Goal: Feedback & Contribution: Leave review/rating

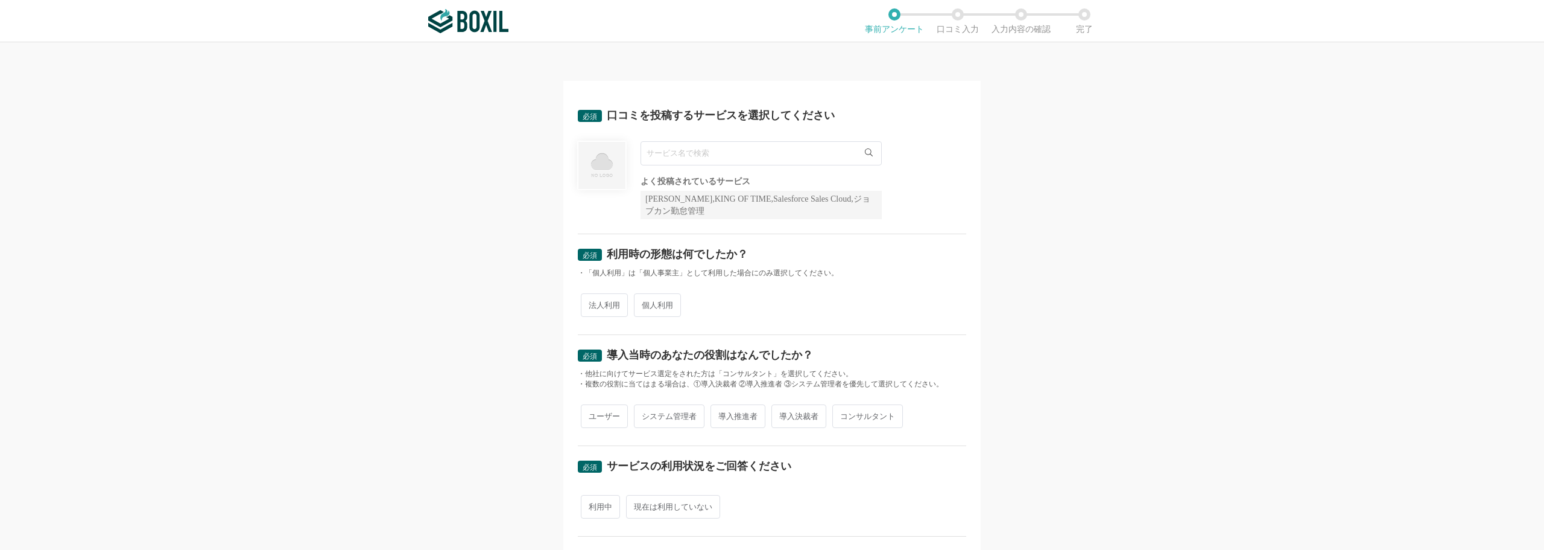
click at [683, 157] on input "text" at bounding box center [761, 153] width 241 height 24
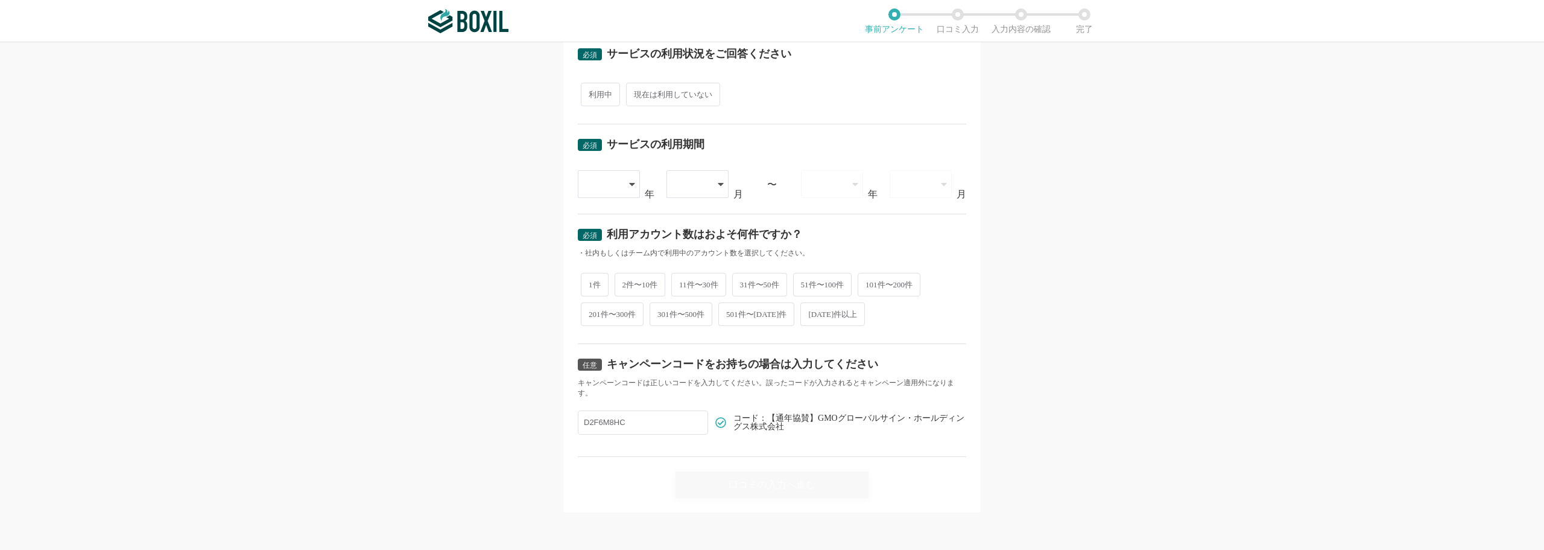
scroll to position [425, 0]
click at [627, 419] on input "D2F6M8HC" at bounding box center [643, 421] width 130 height 24
drag, startPoint x: 504, startPoint y: 326, endPoint x: 511, endPoint y: 326, distance: 7.2
click at [504, 326] on div "必須 口コミを投稿するサービスを選択してください 必須回答項目です。候補から選択してください よく投稿されているサービス Sansan,KING OF TIM…" at bounding box center [772, 295] width 1544 height 507
click at [637, 283] on span "2件〜10件" at bounding box center [640, 285] width 51 height 24
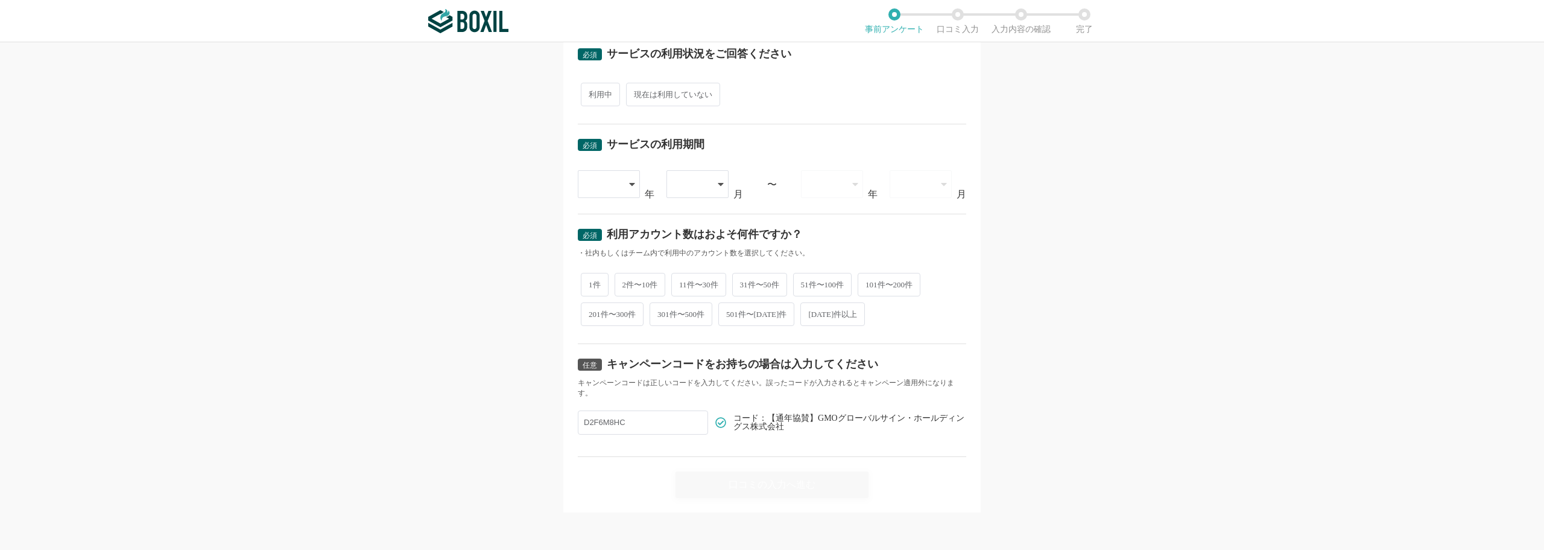
click at [626, 282] on input "2件〜10件" at bounding box center [622, 278] width 8 height 8
radio input "true"
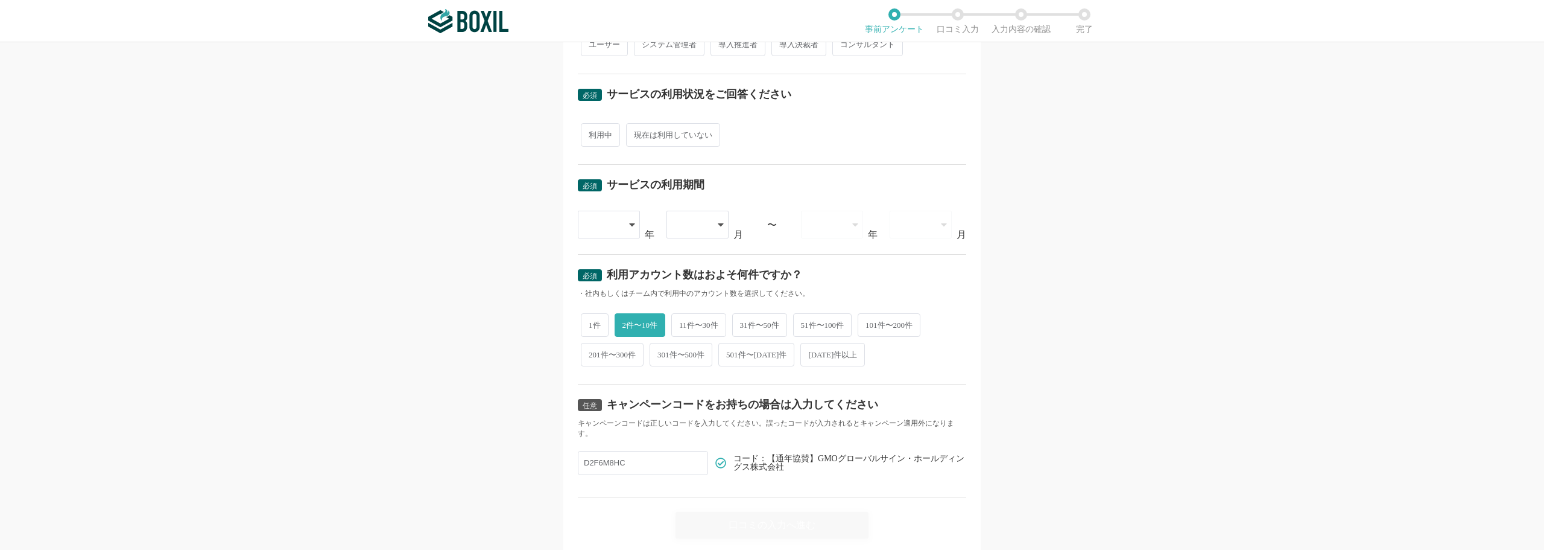
scroll to position [365, 0]
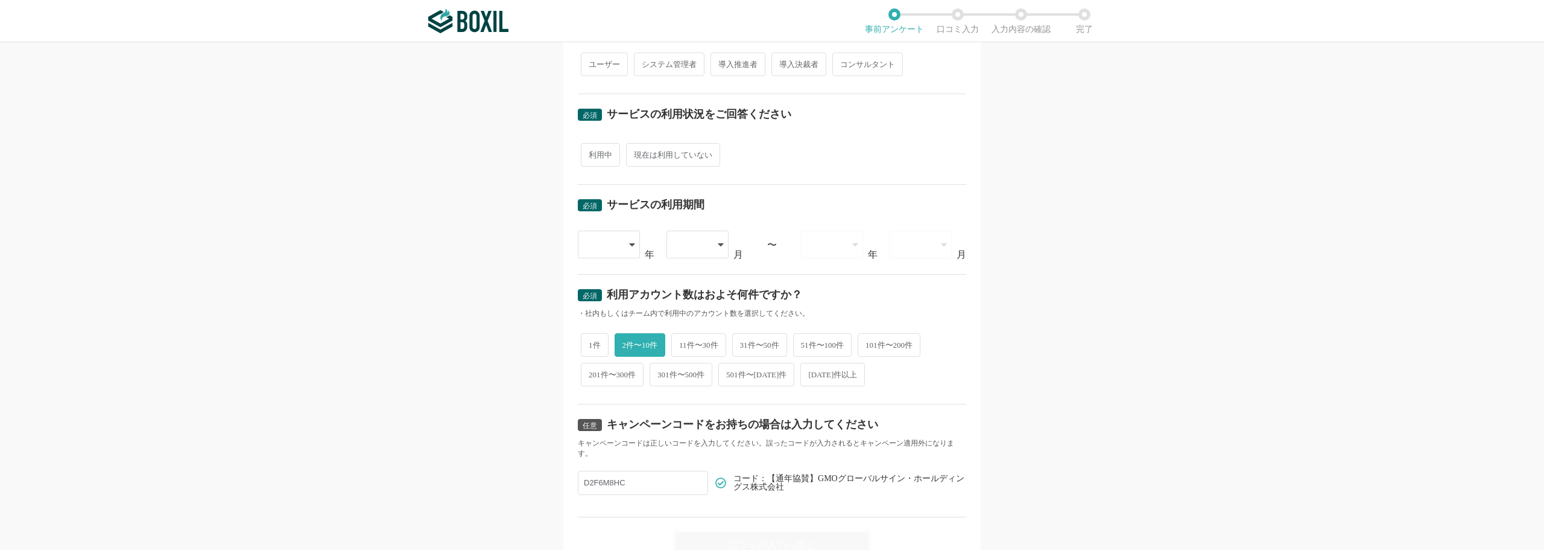
click at [617, 244] on div at bounding box center [609, 244] width 62 height 28
click at [597, 430] on span "[DATE]" at bounding box center [603, 431] width 31 height 10
click at [689, 250] on div at bounding box center [691, 244] width 34 height 27
drag, startPoint x: 685, startPoint y: 286, endPoint x: 693, endPoint y: 285, distance: 7.9
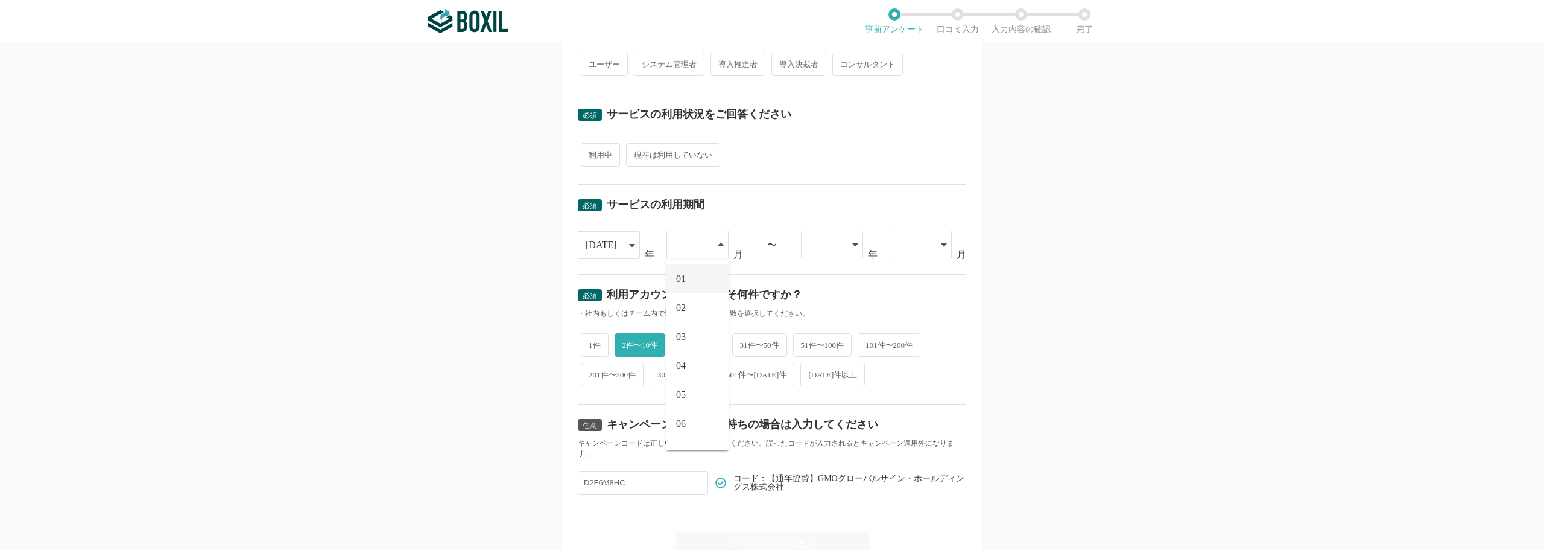
click at [685, 285] on li "01" at bounding box center [698, 278] width 62 height 29
click at [828, 250] on div at bounding box center [826, 244] width 34 height 27
click at [817, 274] on span "[DATE]" at bounding box center [826, 279] width 31 height 10
click at [913, 250] on div at bounding box center [915, 244] width 34 height 27
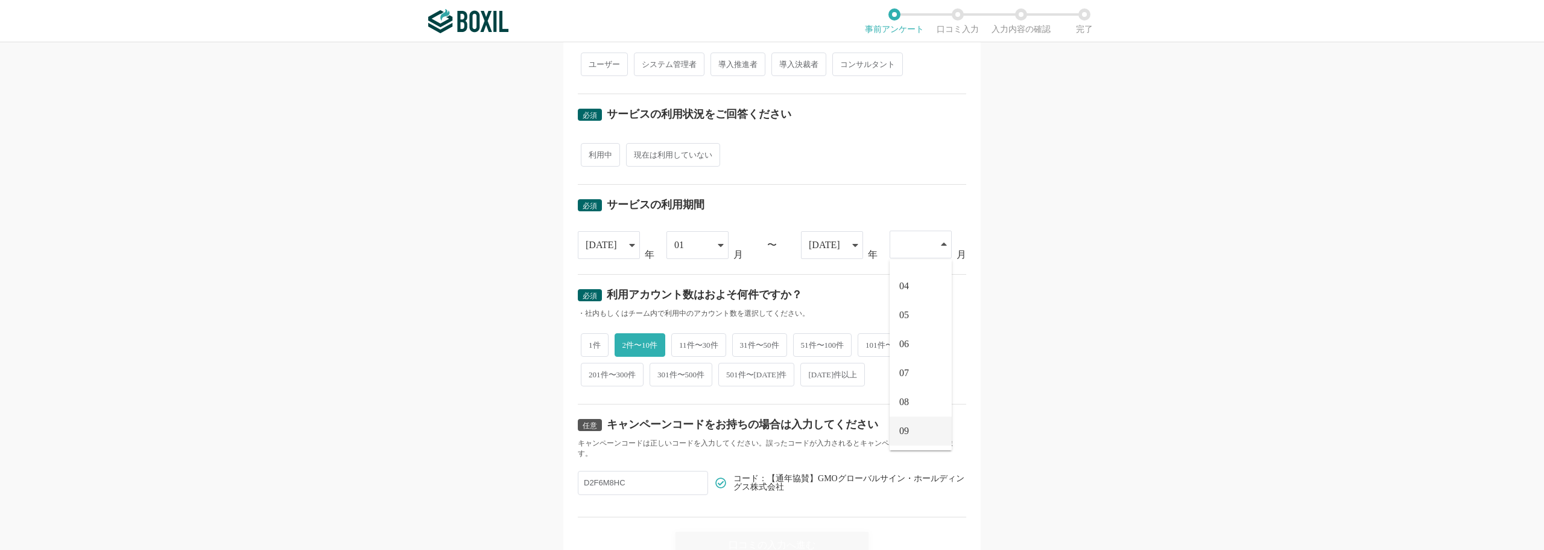
click at [913, 429] on li "09" at bounding box center [921, 430] width 62 height 29
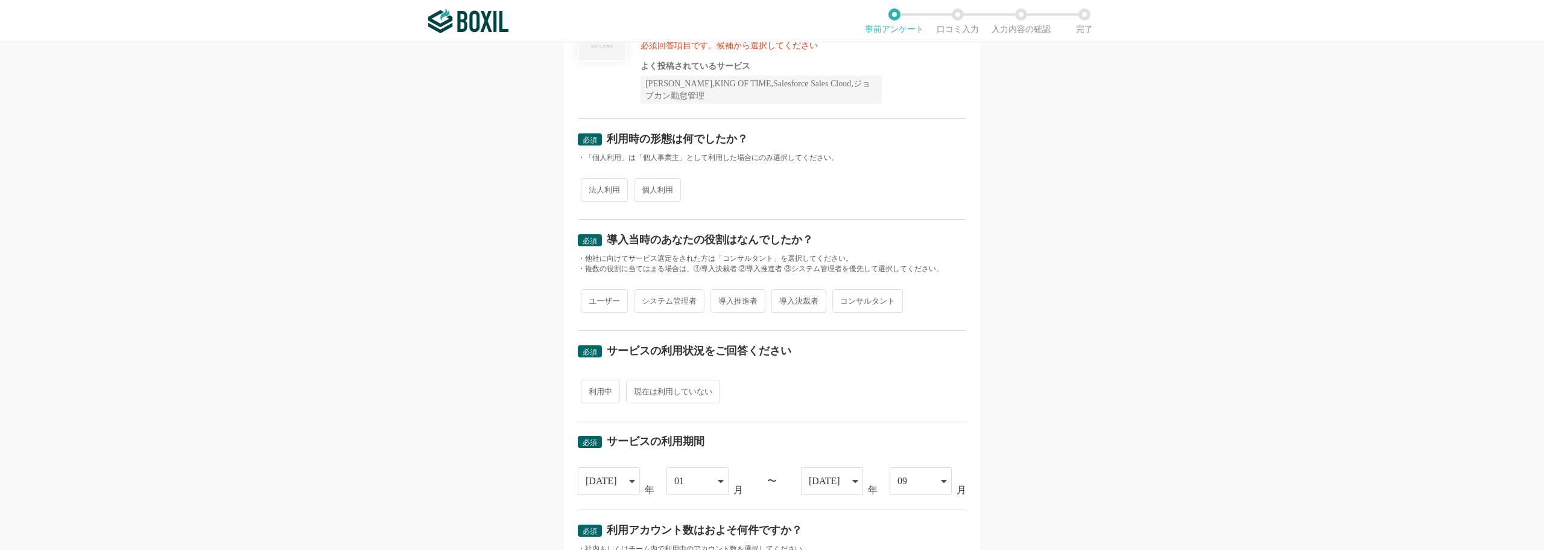
scroll to position [124, 0]
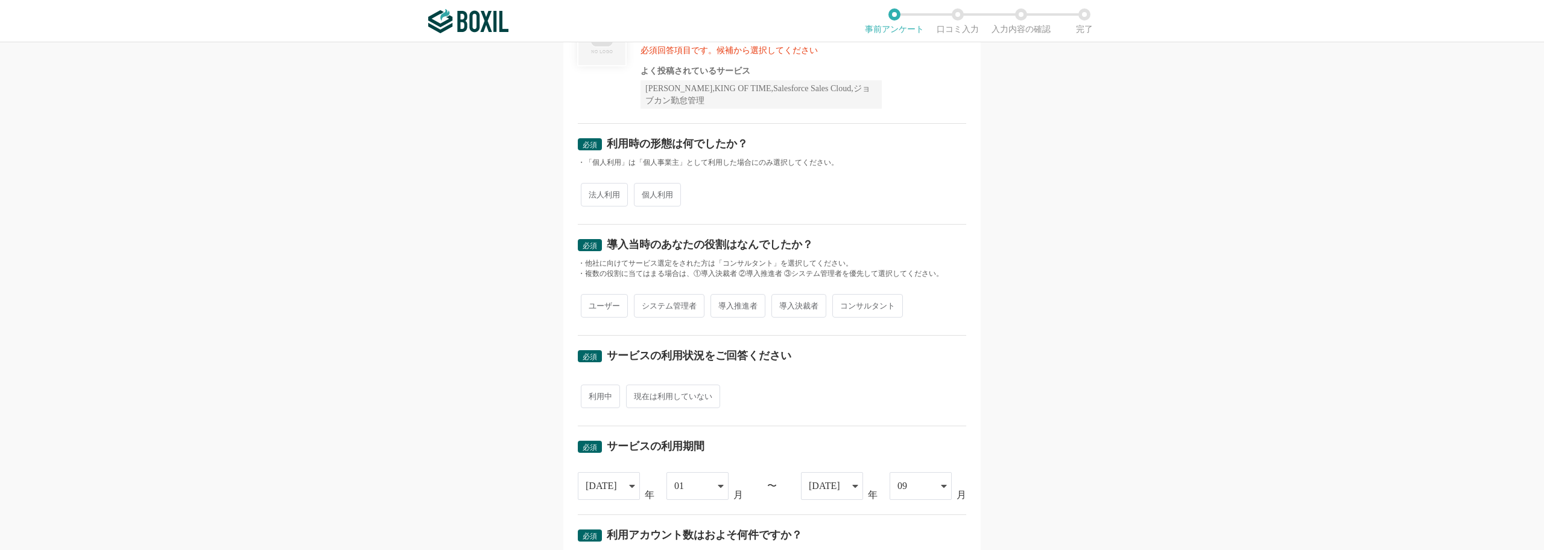
click at [607, 394] on span "利用中" at bounding box center [600, 396] width 39 height 24
click at [592, 394] on input "利用中" at bounding box center [588, 390] width 8 height 8
radio input "true"
click at [673, 305] on span "システム管理者" at bounding box center [669, 306] width 71 height 24
click at [645, 303] on input "システム管理者" at bounding box center [641, 300] width 8 height 8
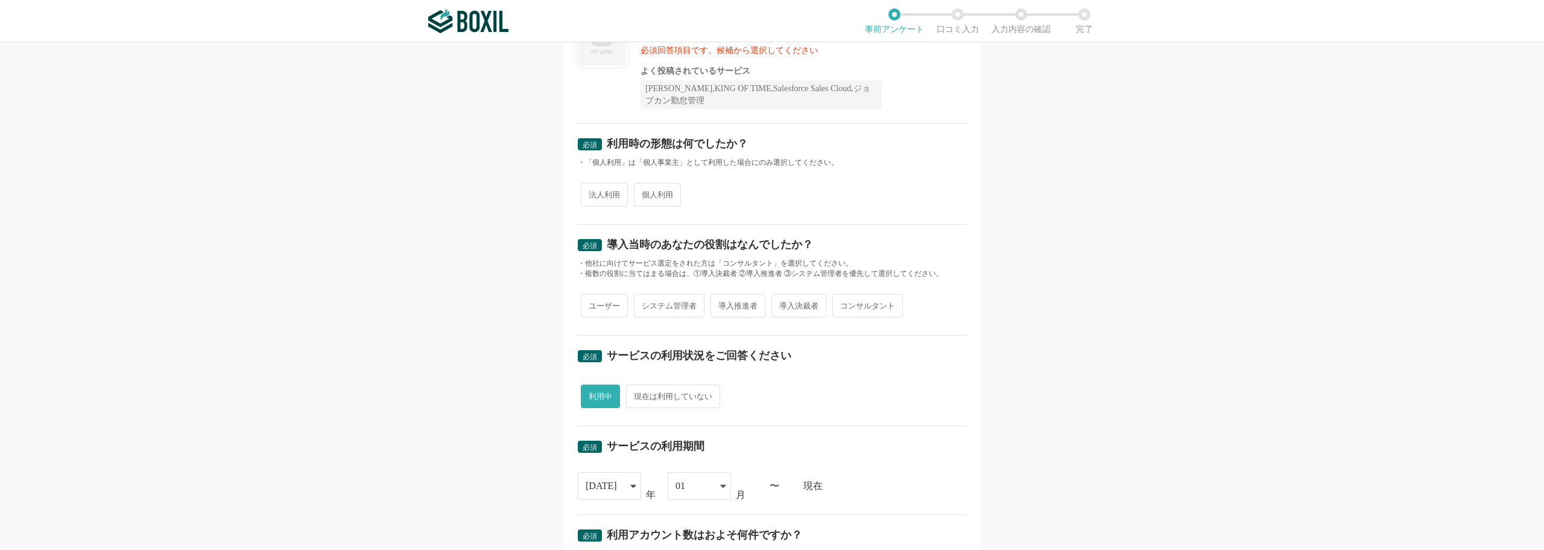
radio input "true"
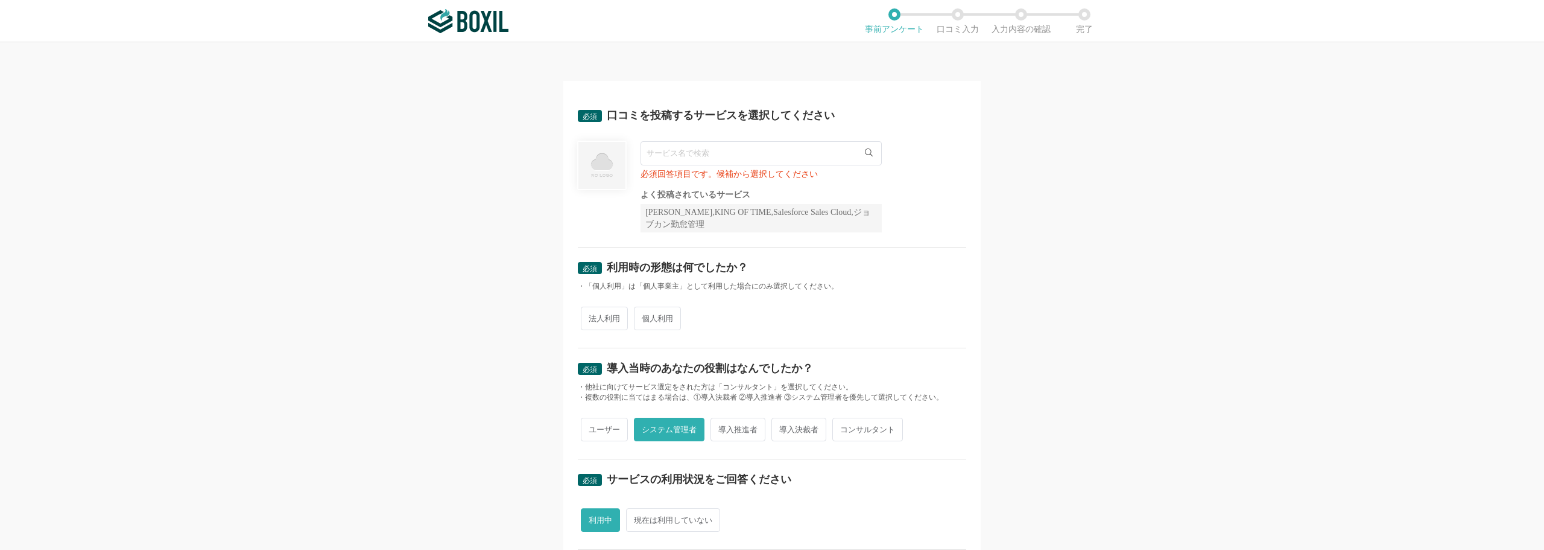
click at [596, 322] on span "法人利用" at bounding box center [604, 318] width 47 height 24
click at [592, 316] on input "法人利用" at bounding box center [588, 312] width 8 height 8
radio input "true"
click at [712, 154] on input "text" at bounding box center [761, 153] width 241 height 24
click at [661, 180] on span "電子印鑑GMOサイン" at bounding box center [689, 178] width 73 height 8
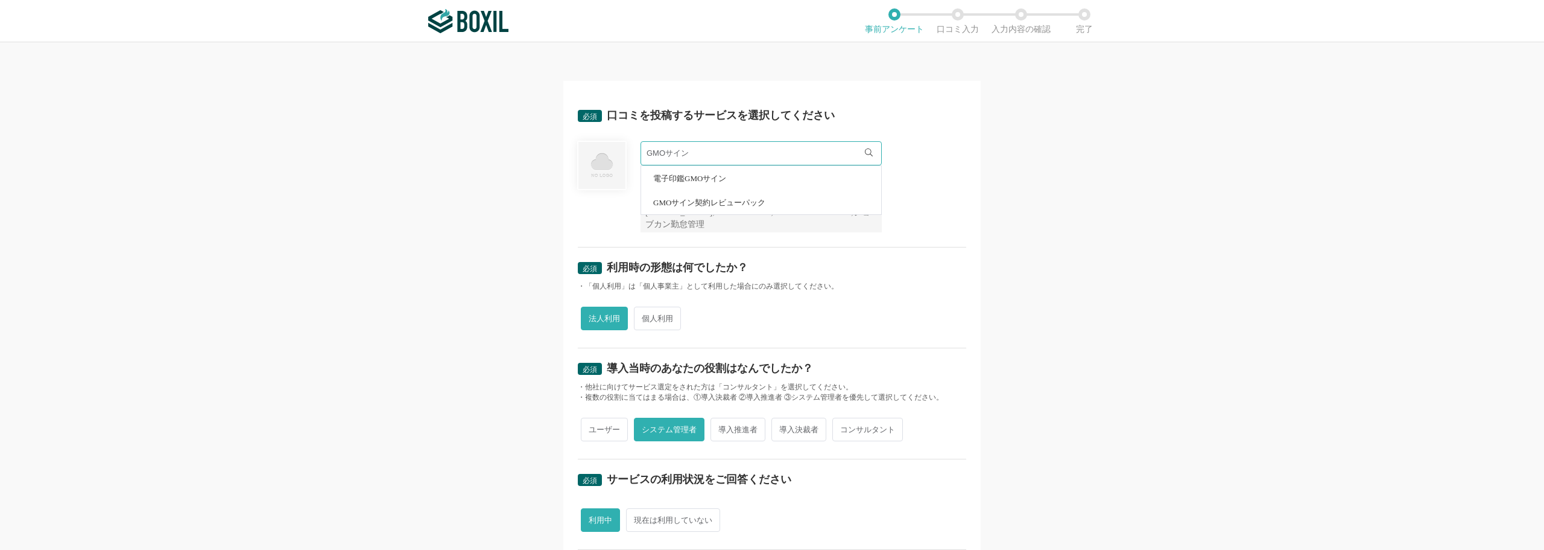
type input "電子印鑑GMOサイン"
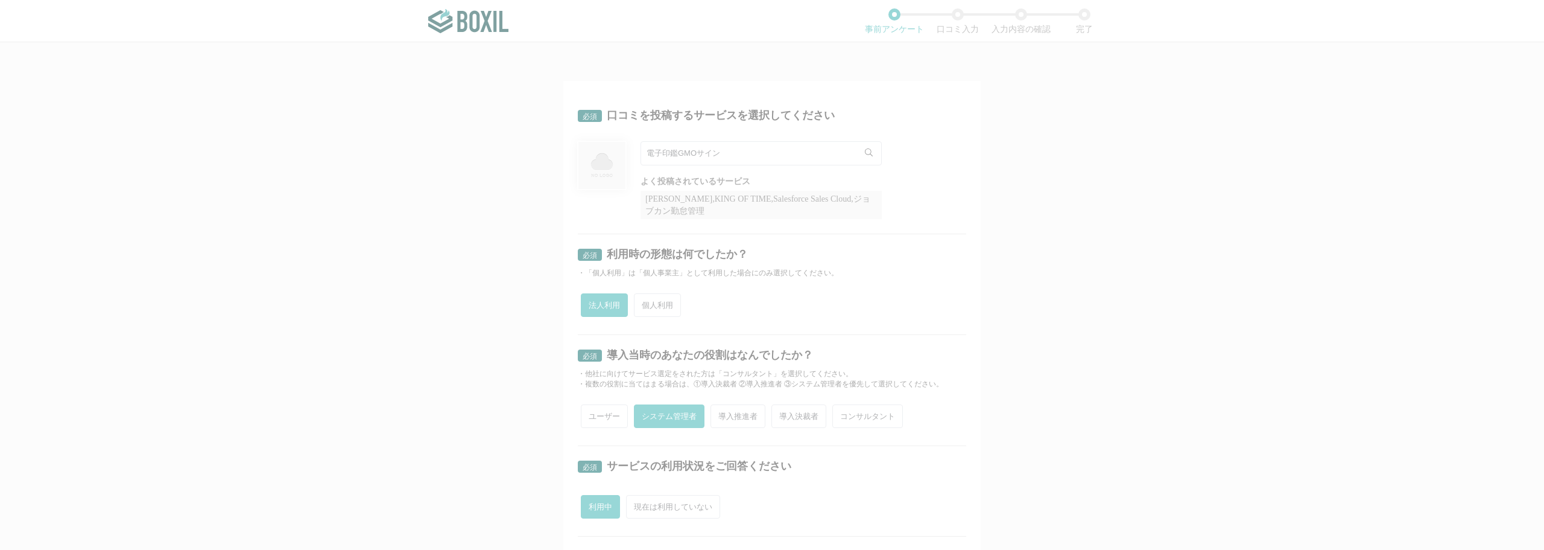
radio input "false"
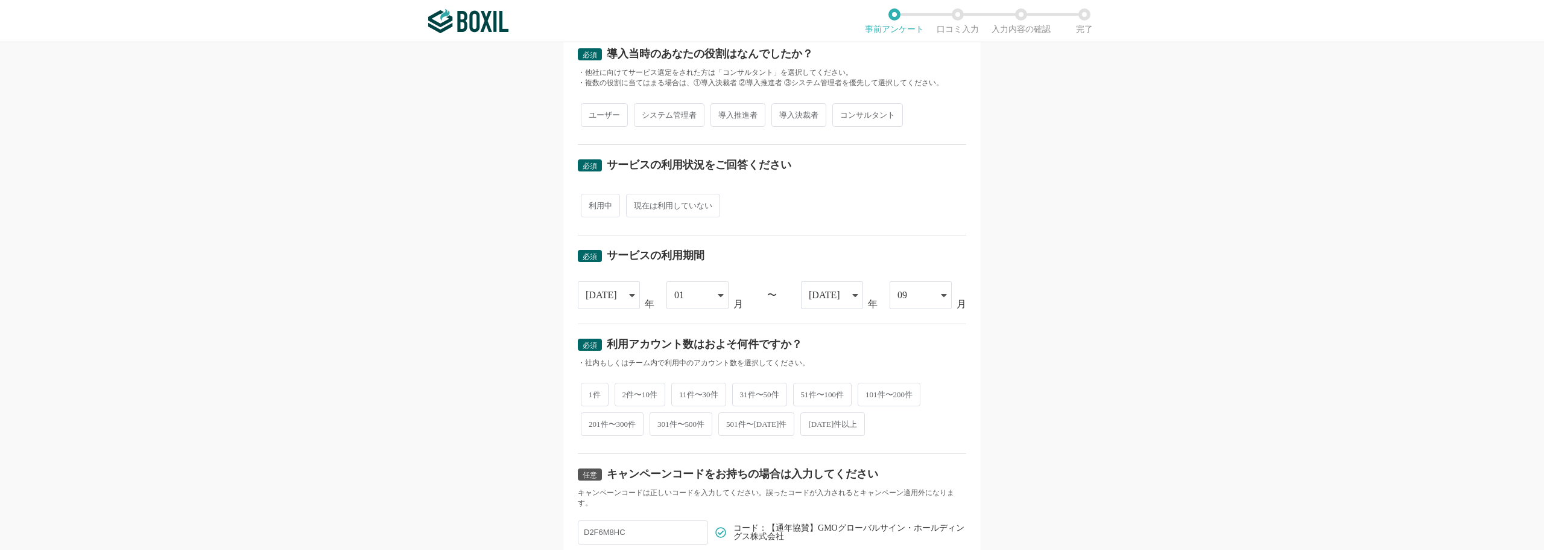
scroll to position [291, 0]
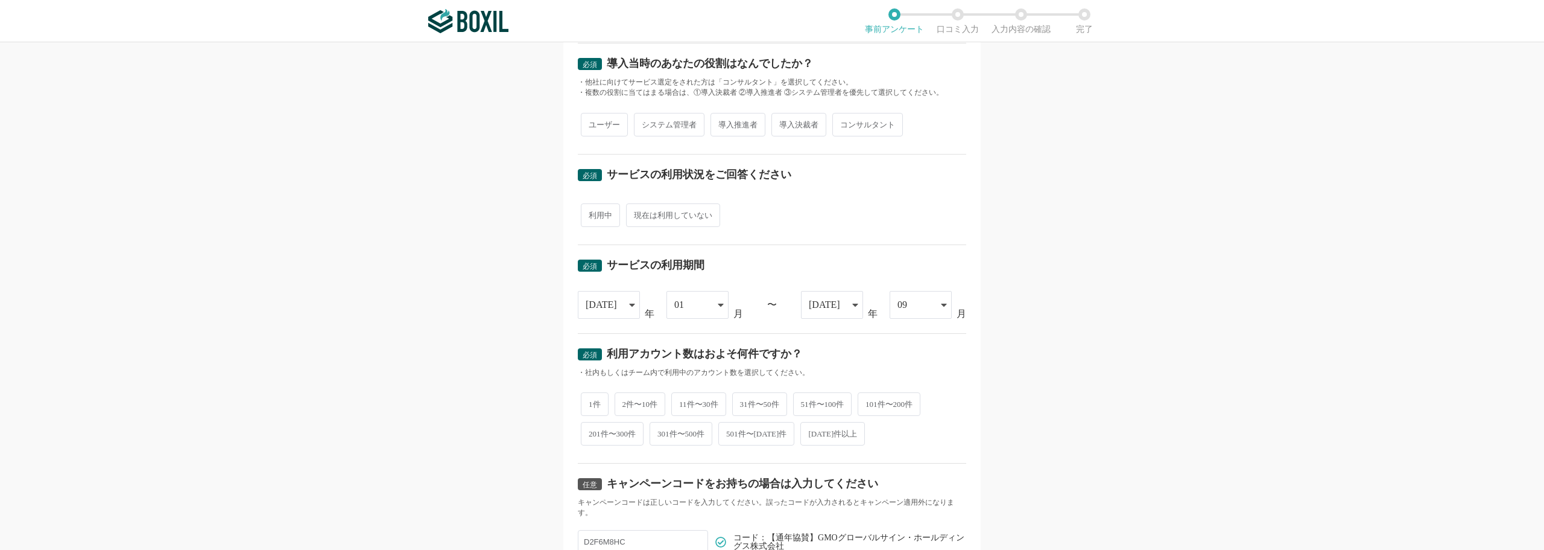
click at [597, 216] on span "利用中" at bounding box center [600, 215] width 39 height 24
click at [592, 213] on input "利用中" at bounding box center [588, 209] width 8 height 8
radio input "true"
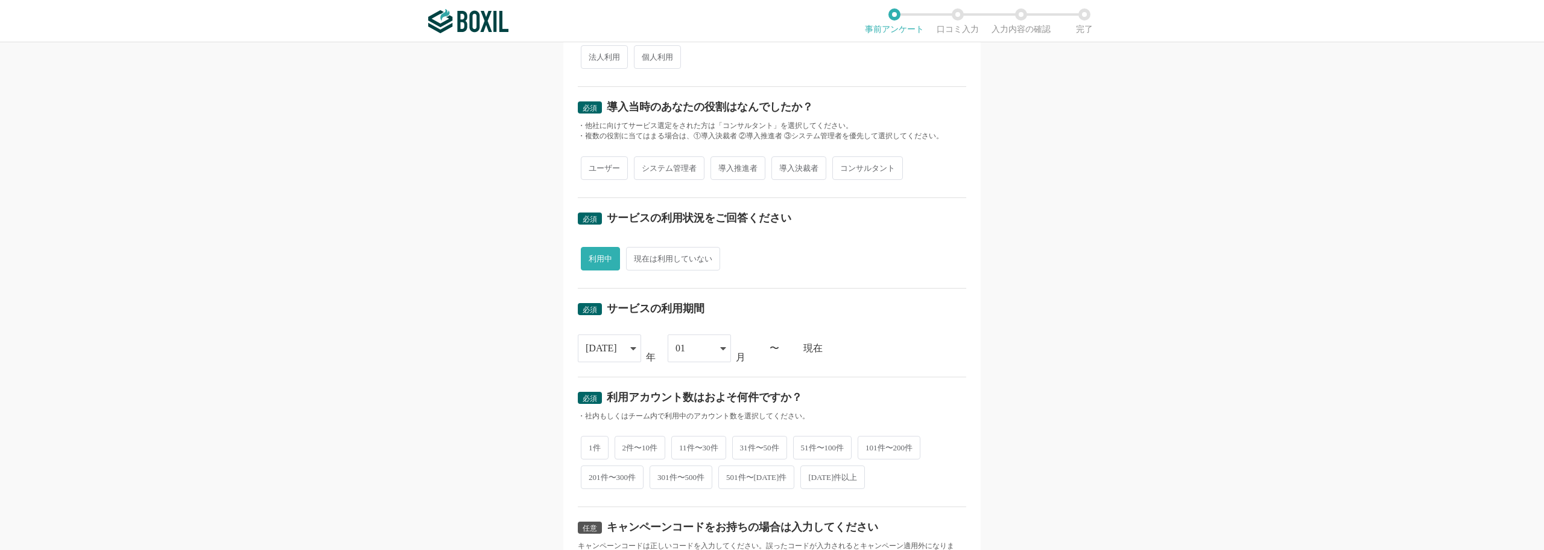
scroll to position [231, 0]
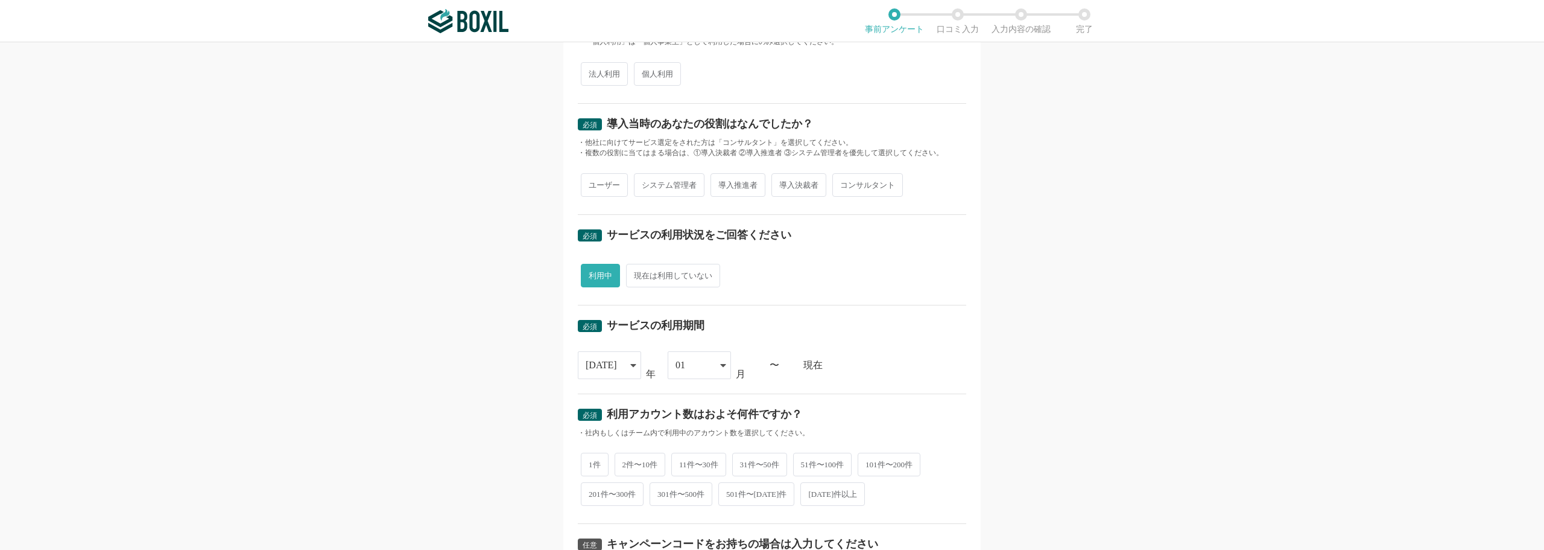
click at [651, 185] on span "システム管理者" at bounding box center [669, 185] width 71 height 24
click at [645, 183] on input "システム管理者" at bounding box center [641, 179] width 8 height 8
radio input "true"
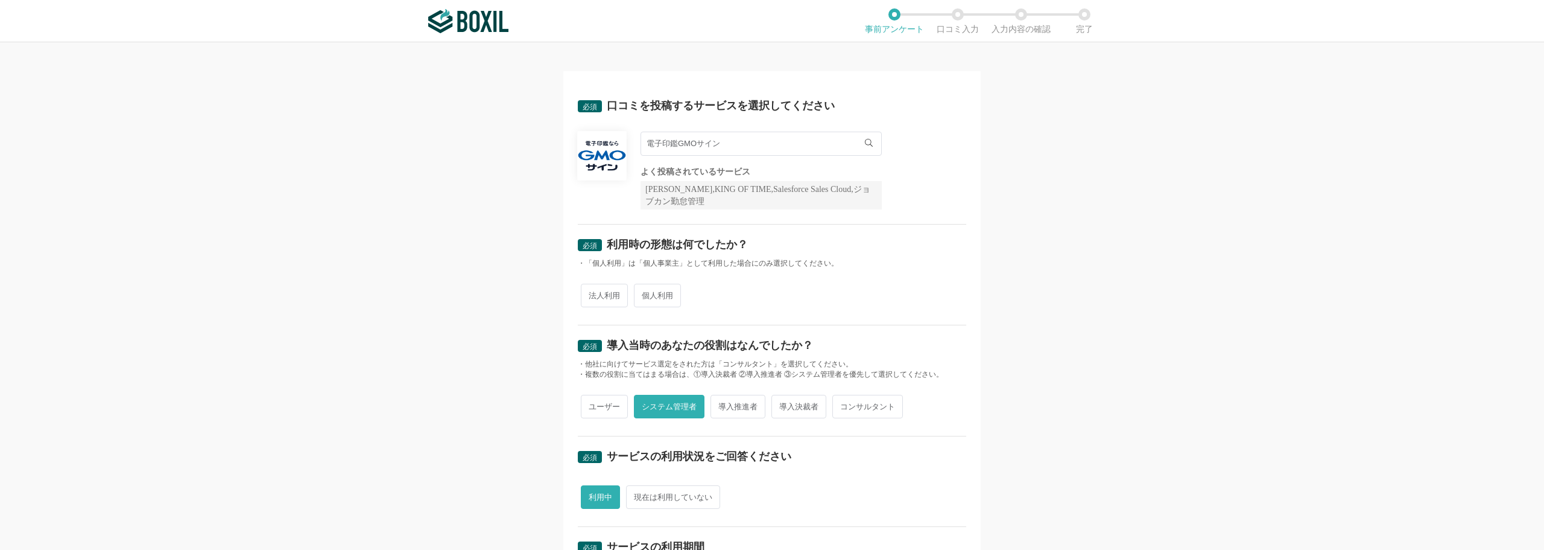
scroll to position [0, 0]
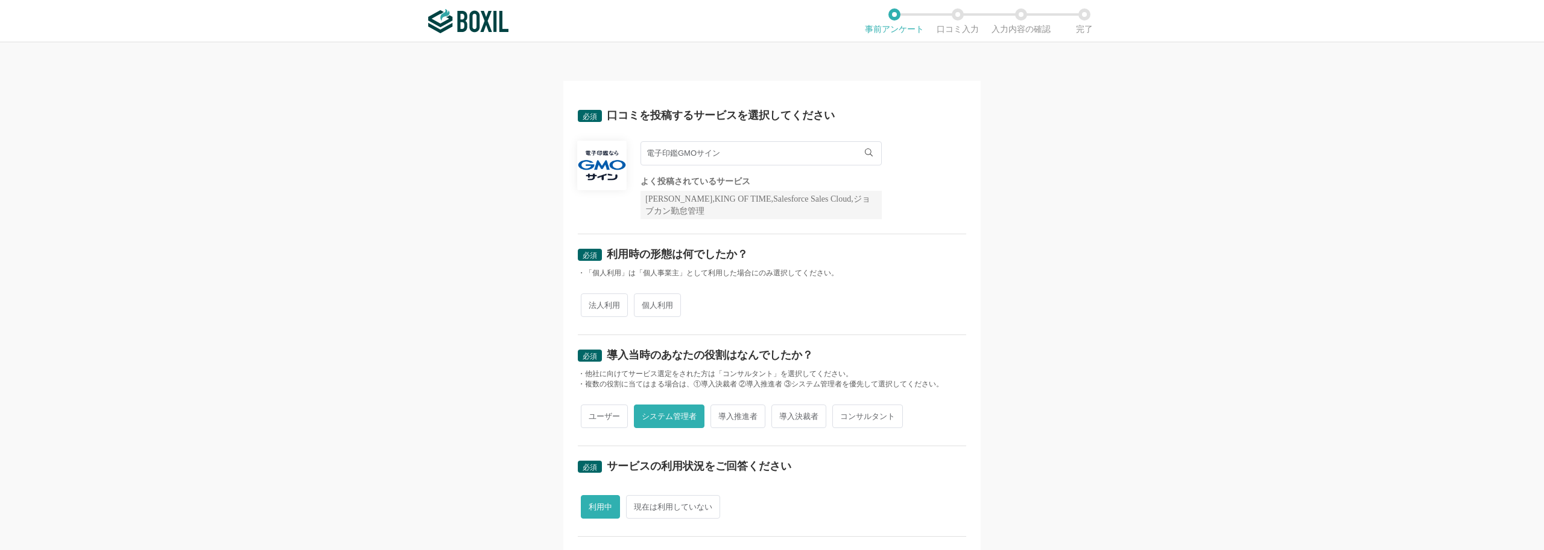
click at [591, 306] on span "法人利用" at bounding box center [604, 305] width 47 height 24
click at [591, 303] on input "法人利用" at bounding box center [588, 299] width 8 height 8
radio input "true"
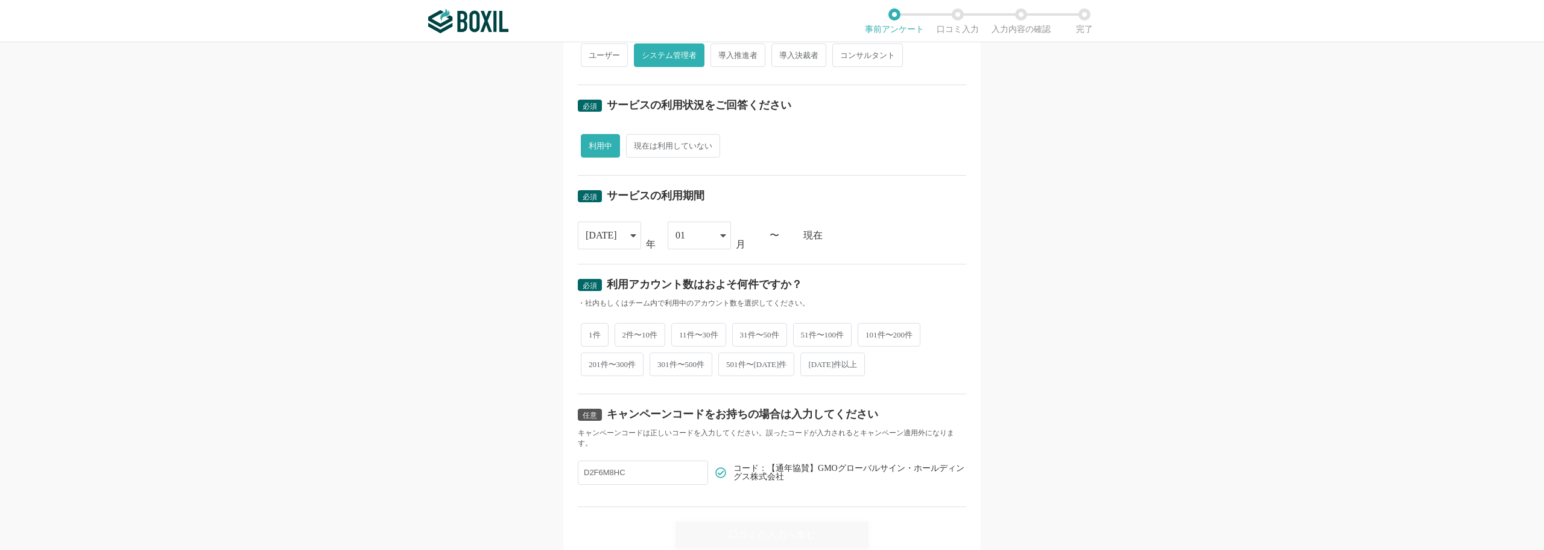
scroll to position [412, 0]
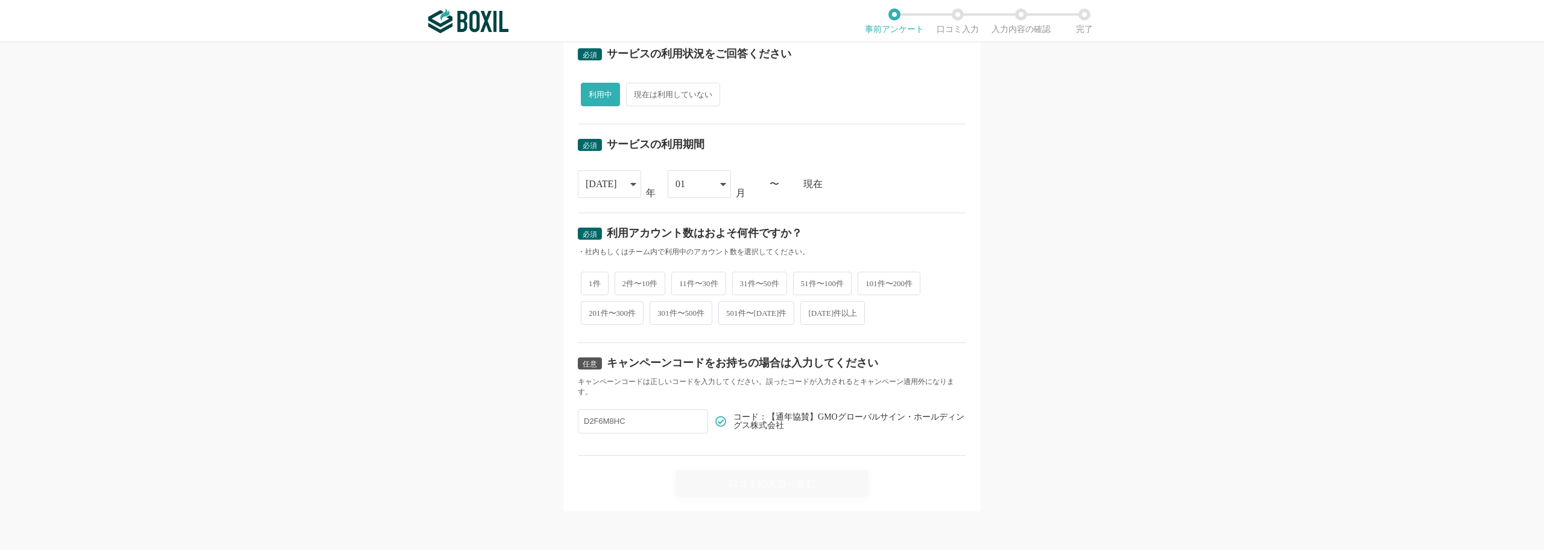
click at [632, 281] on span "2件〜10件" at bounding box center [640, 283] width 51 height 24
click at [626, 281] on input "2件〜10件" at bounding box center [622, 277] width 8 height 8
radio input "true"
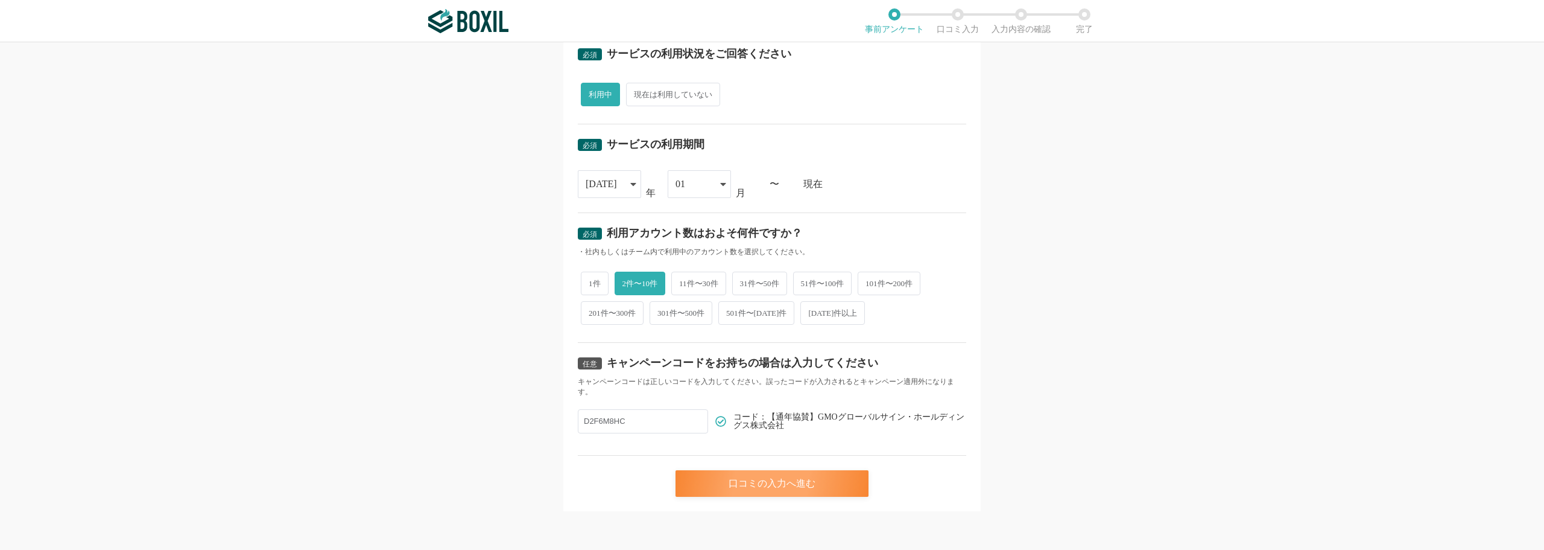
click at [756, 479] on div "口コミの入力へ進む" at bounding box center [772, 483] width 193 height 27
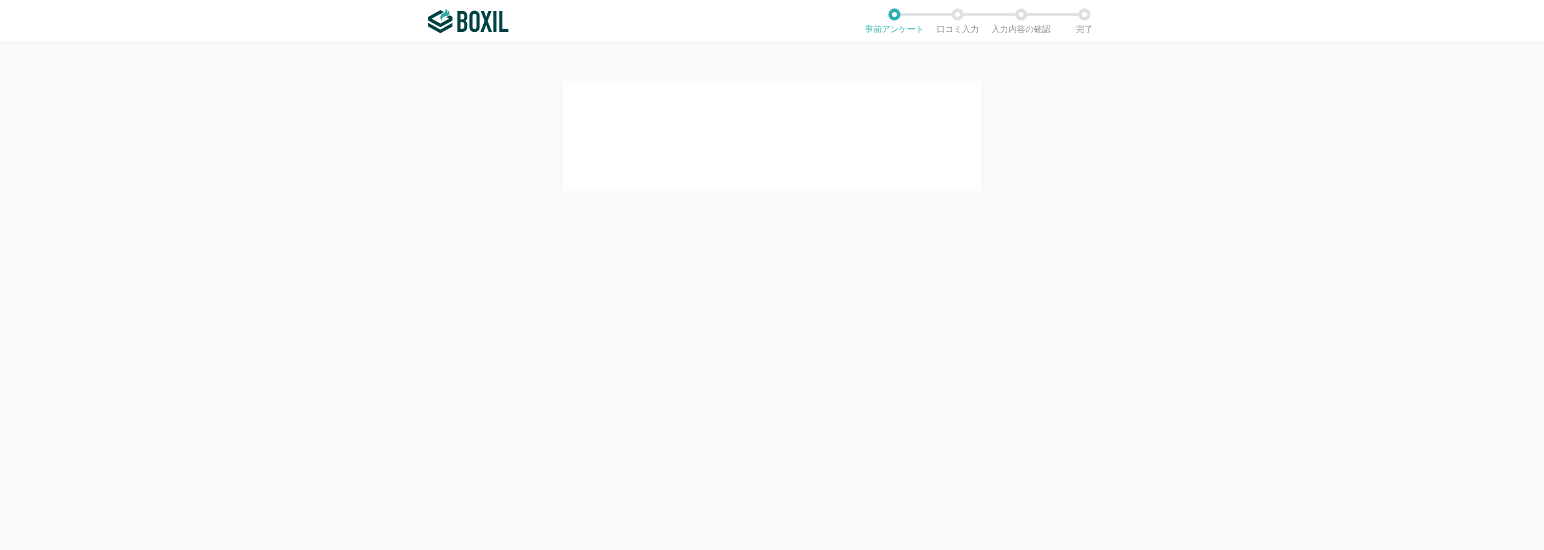
scroll to position [0, 0]
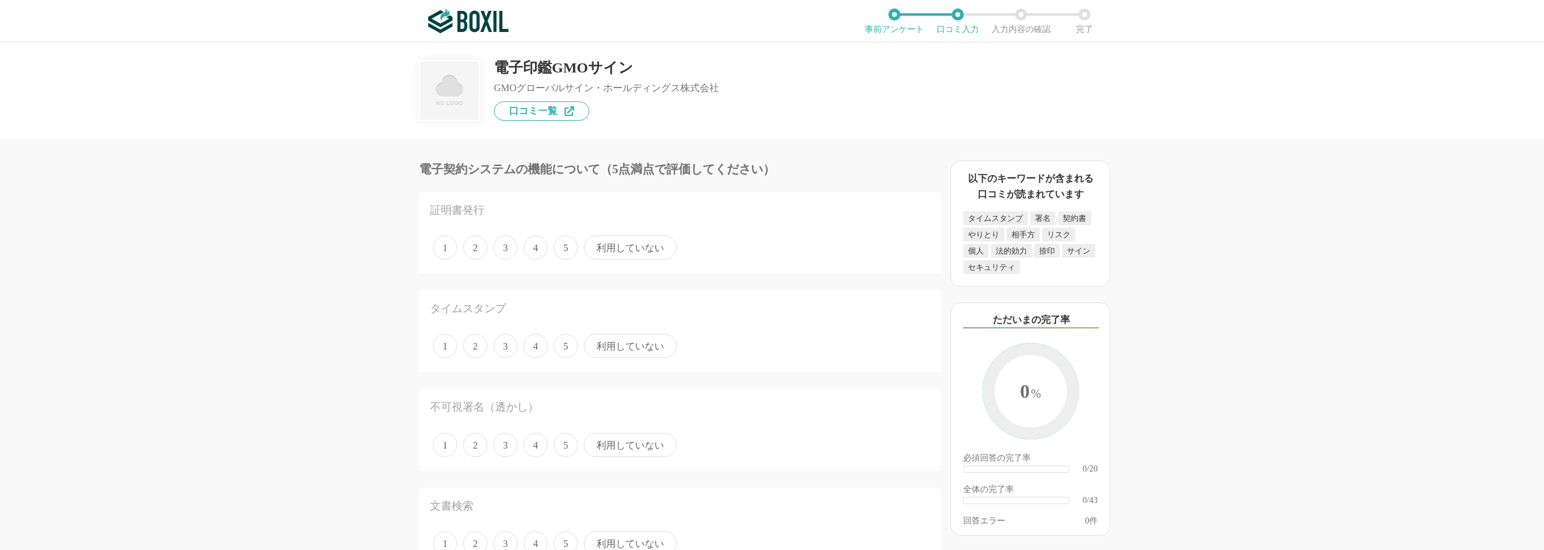
click at [563, 246] on span "5" at bounding box center [566, 247] width 24 height 24
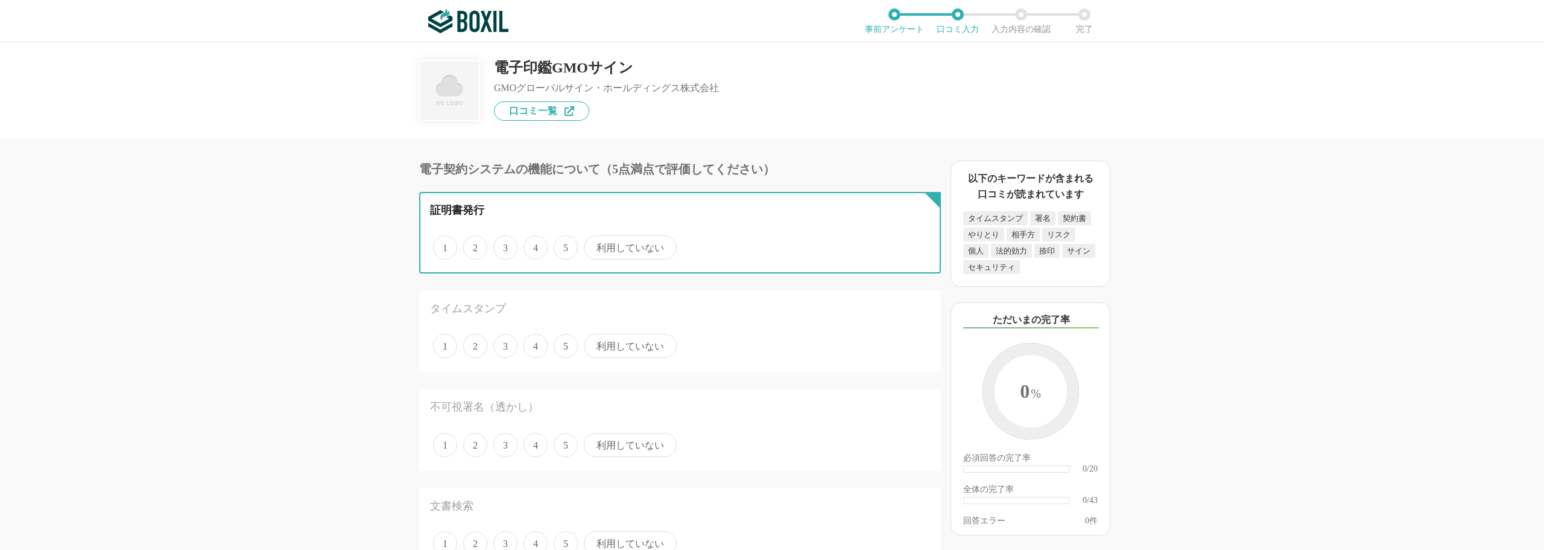
click at [563, 245] on input "5" at bounding box center [561, 241] width 8 height 8
radio input "true"
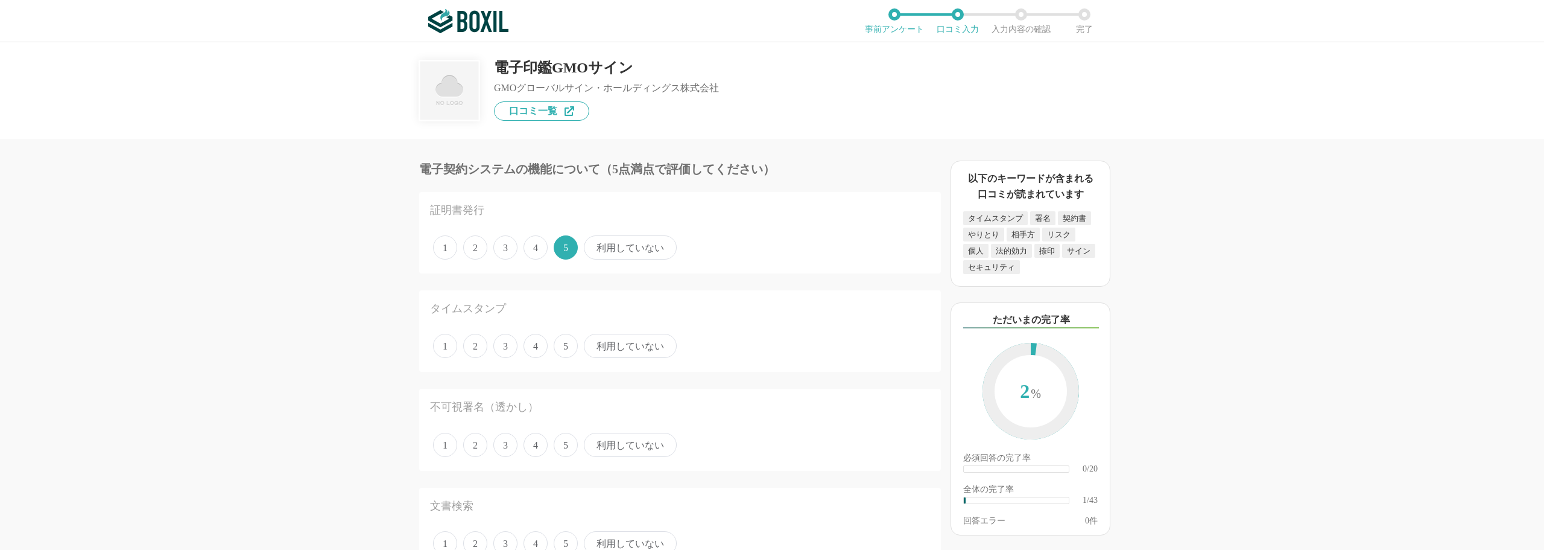
click at [563, 346] on span "5" at bounding box center [566, 346] width 24 height 24
click at [563, 343] on input "5" at bounding box center [561, 339] width 8 height 8
radio input "true"
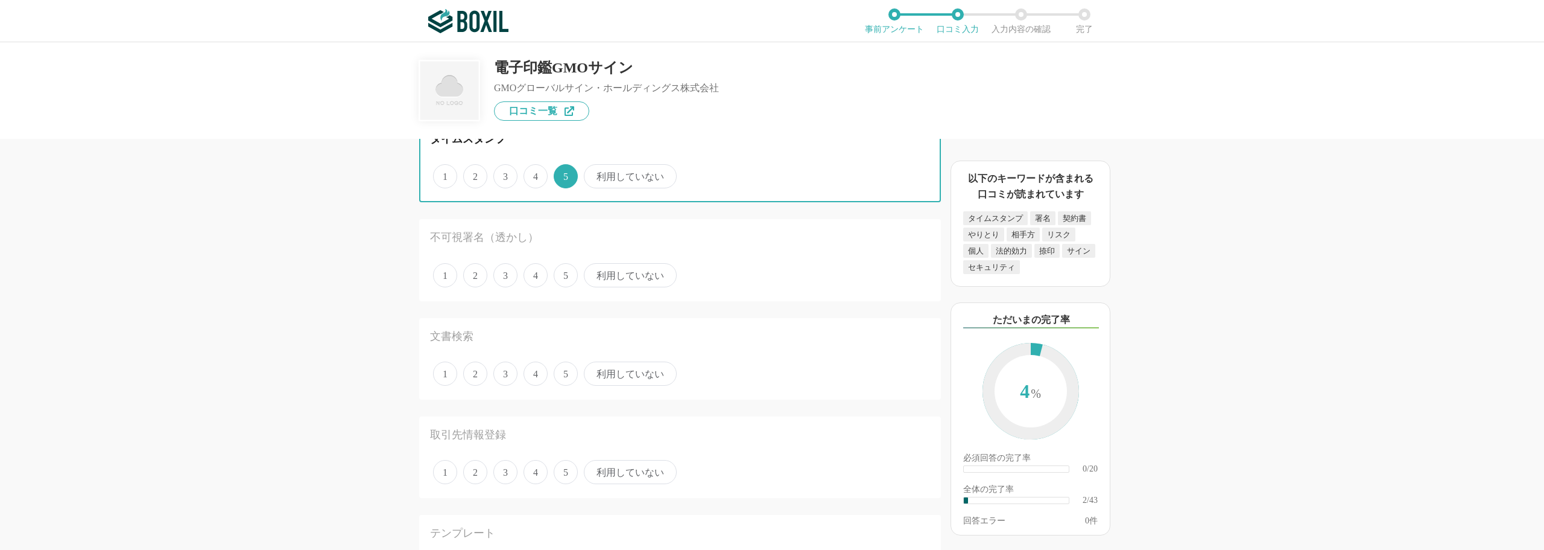
scroll to position [181, 0]
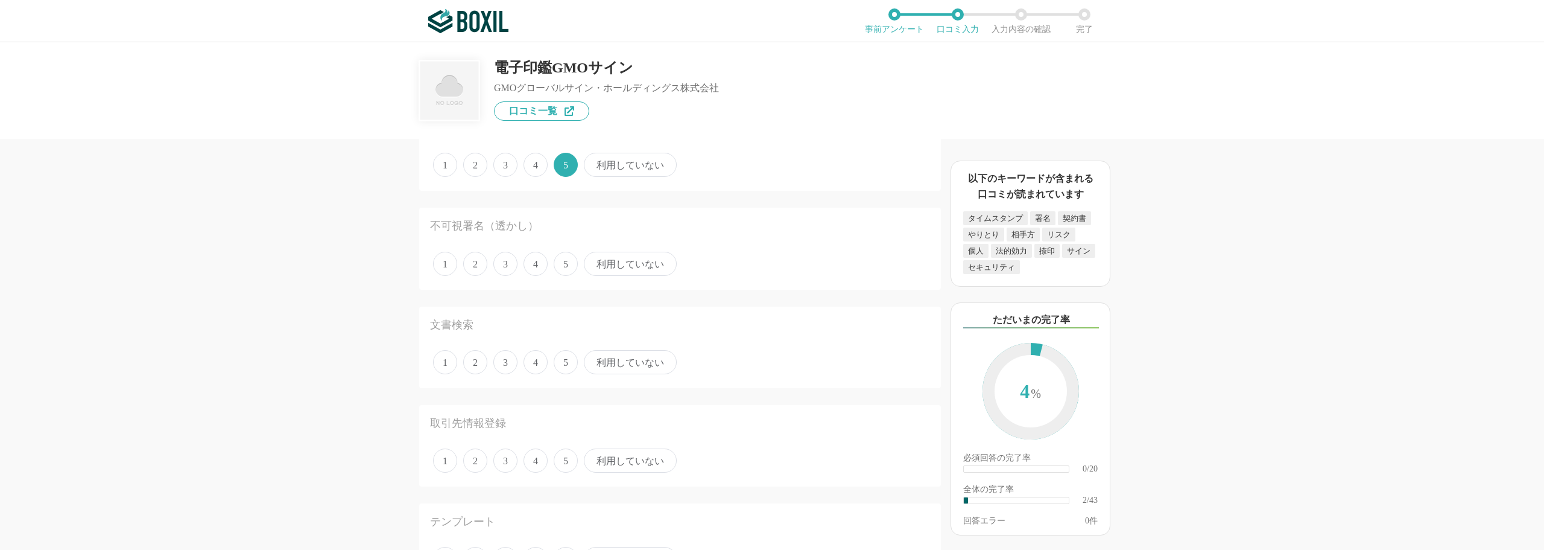
click at [565, 267] on span "5" at bounding box center [566, 264] width 24 height 24
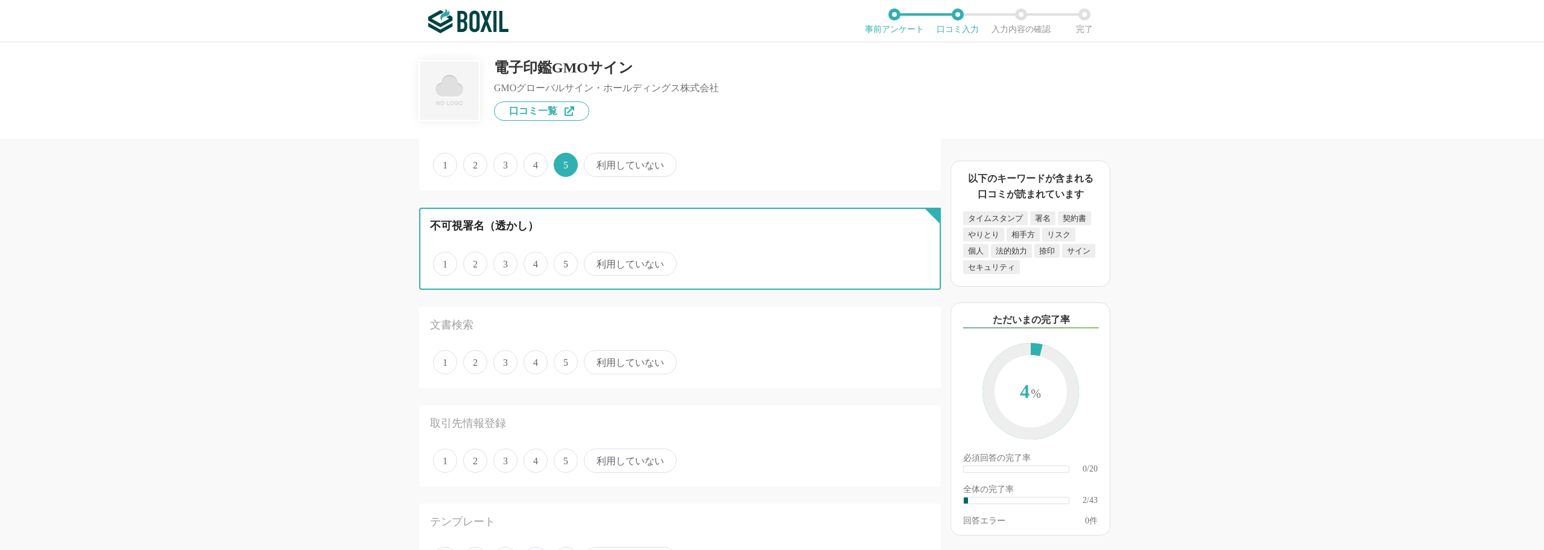
click at [565, 261] on input "5" at bounding box center [561, 257] width 8 height 8
radio input "true"
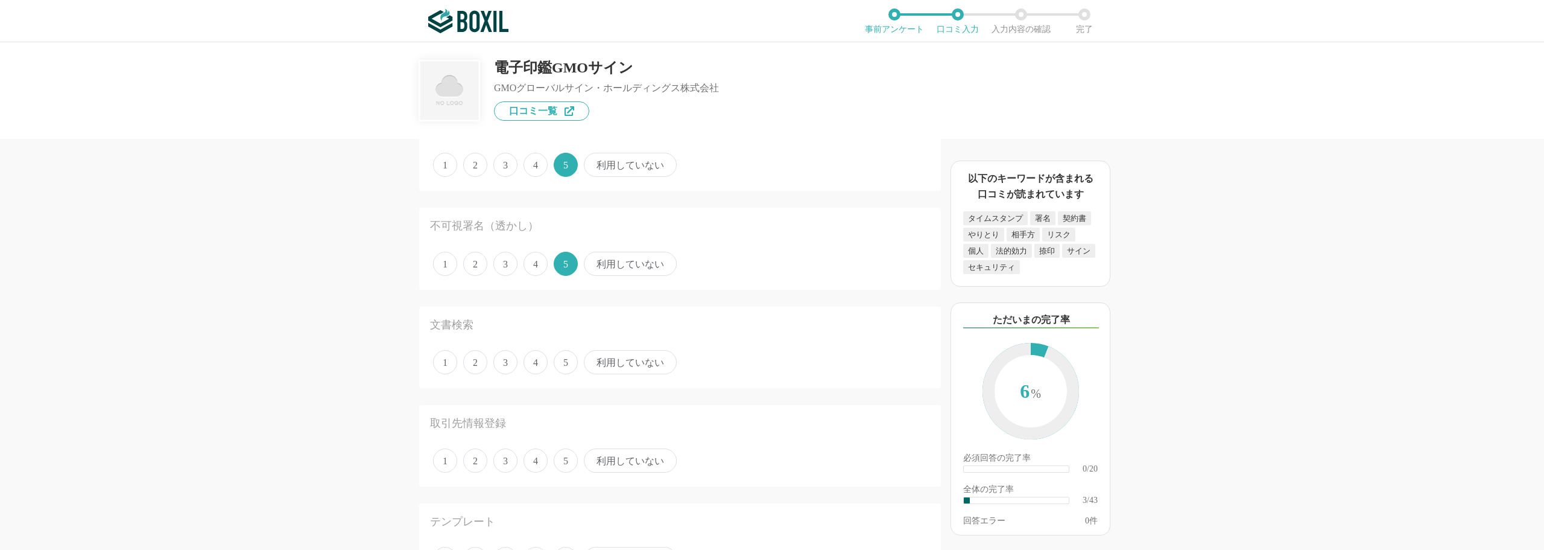
click at [562, 366] on span "5" at bounding box center [566, 362] width 24 height 24
click at [562, 360] on input "5" at bounding box center [561, 356] width 8 height 8
radio input "true"
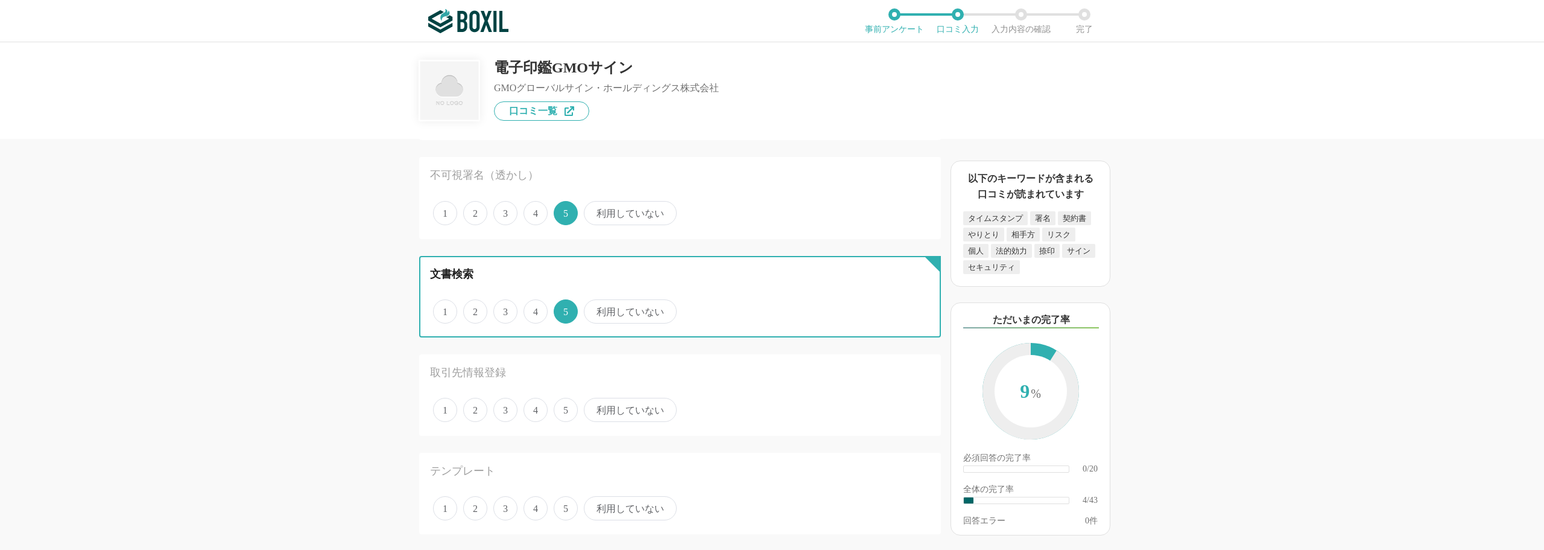
scroll to position [302, 0]
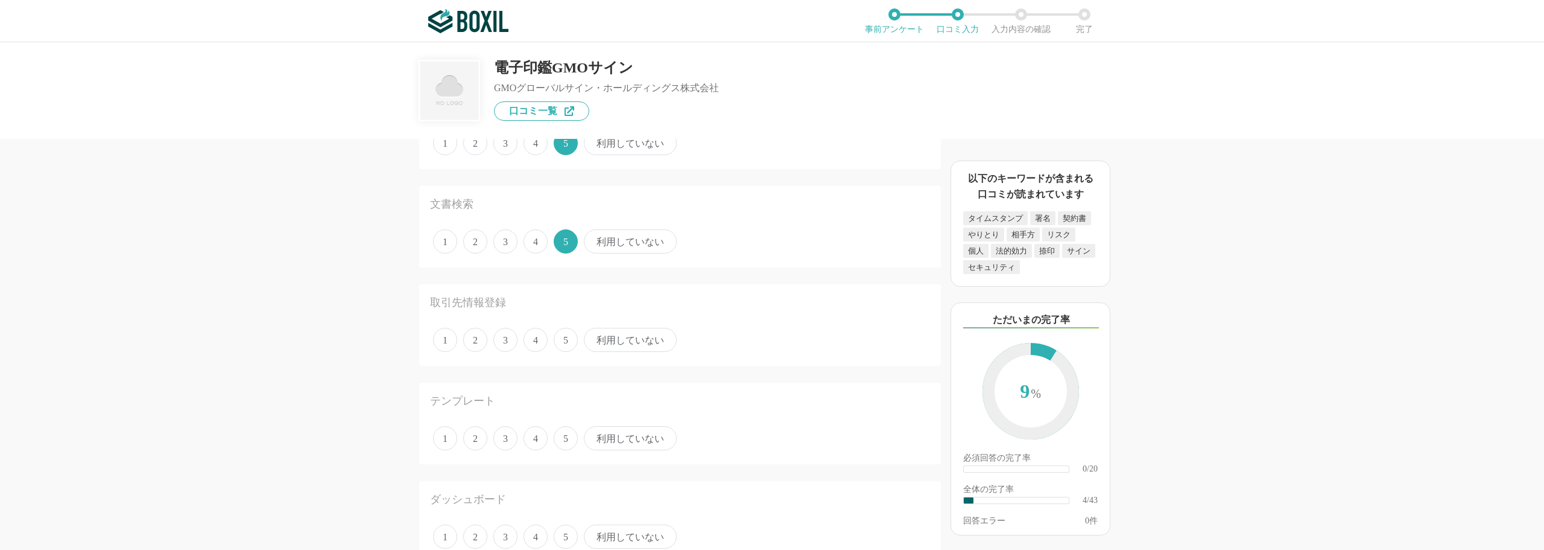
click at [568, 346] on span "5" at bounding box center [566, 340] width 24 height 24
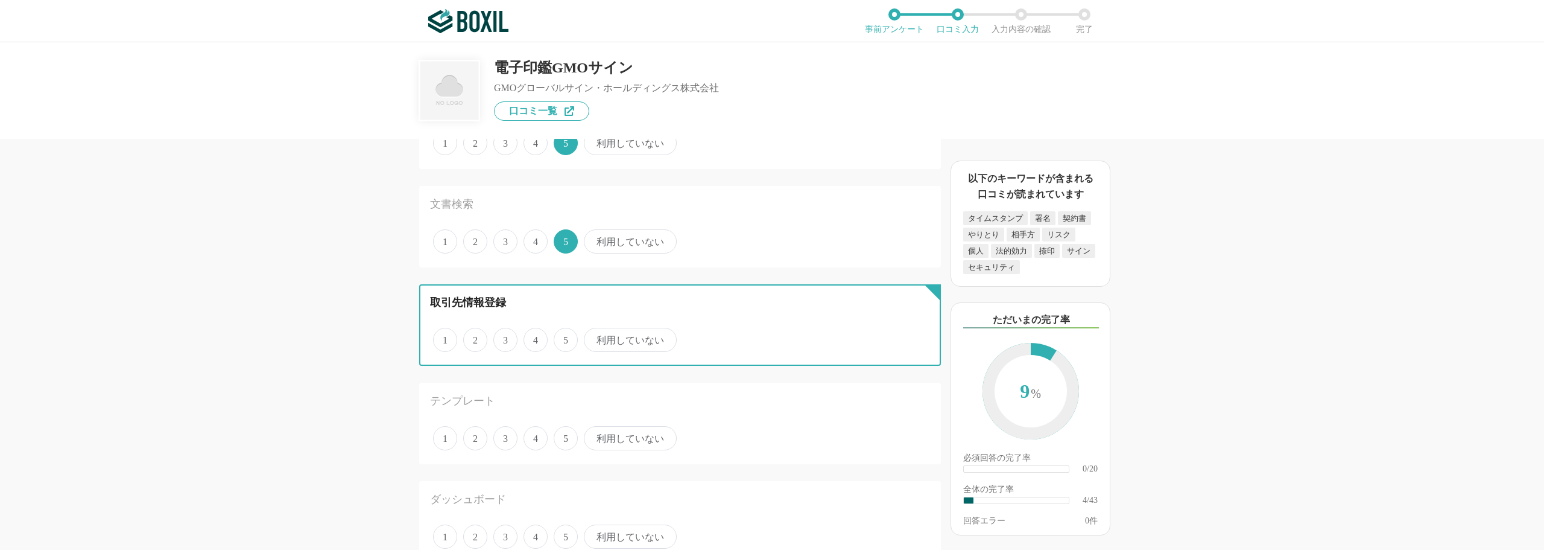
click at [565, 337] on input "5" at bounding box center [561, 333] width 8 height 8
radio input "true"
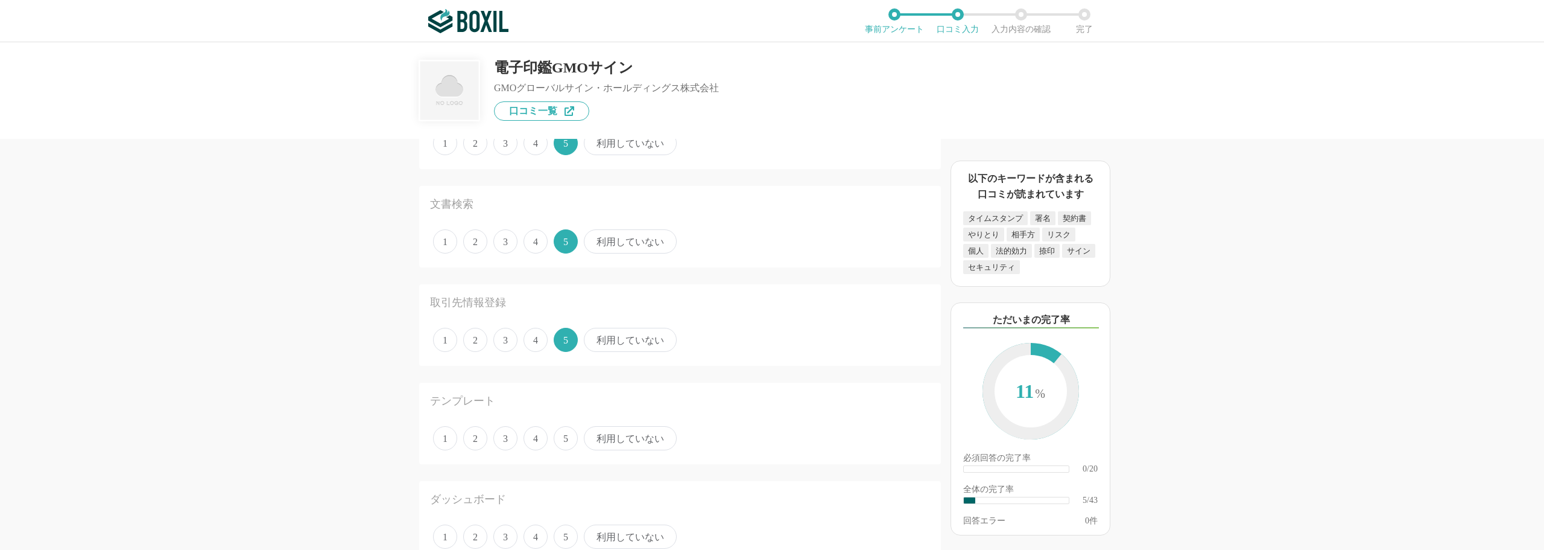
click at [565, 440] on span "5" at bounding box center [566, 438] width 24 height 24
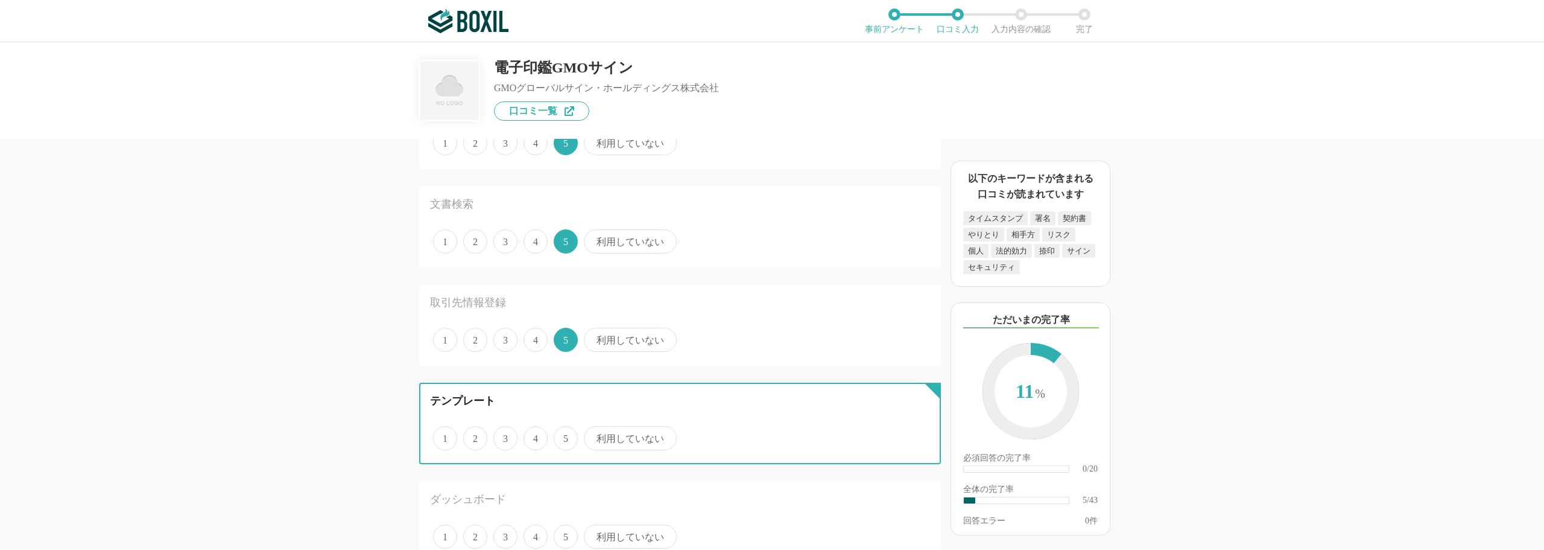
click at [565, 436] on input "5" at bounding box center [561, 432] width 8 height 8
radio input "true"
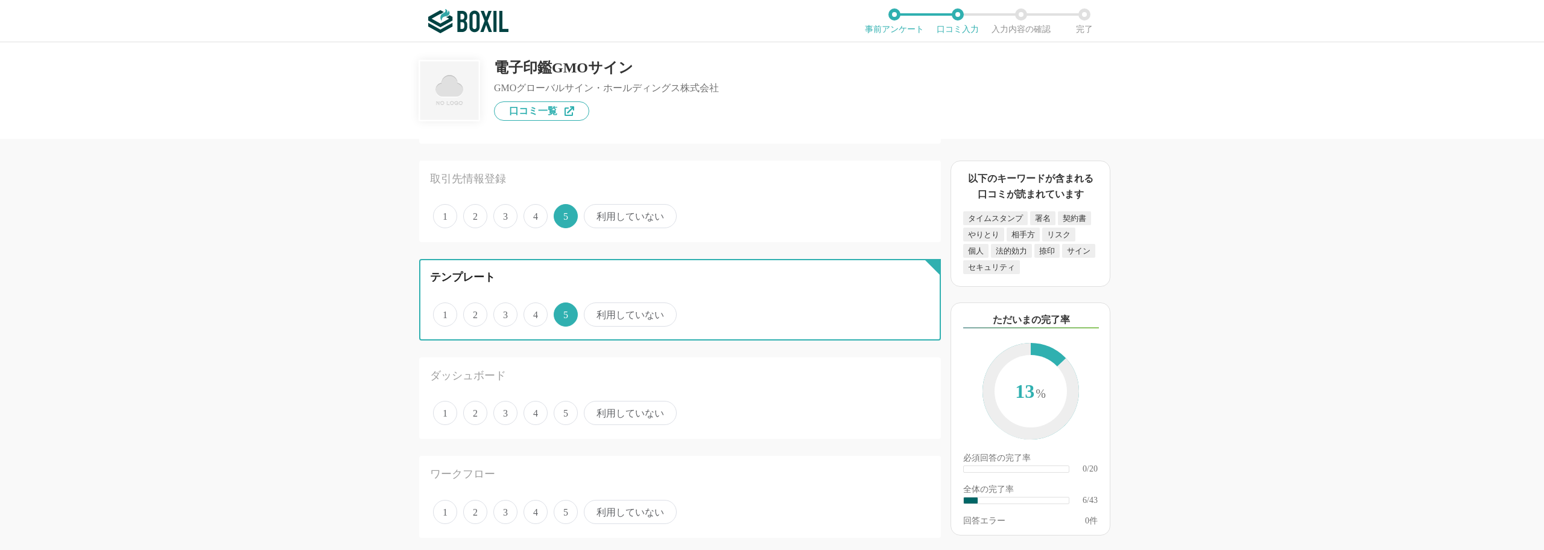
scroll to position [603, 0]
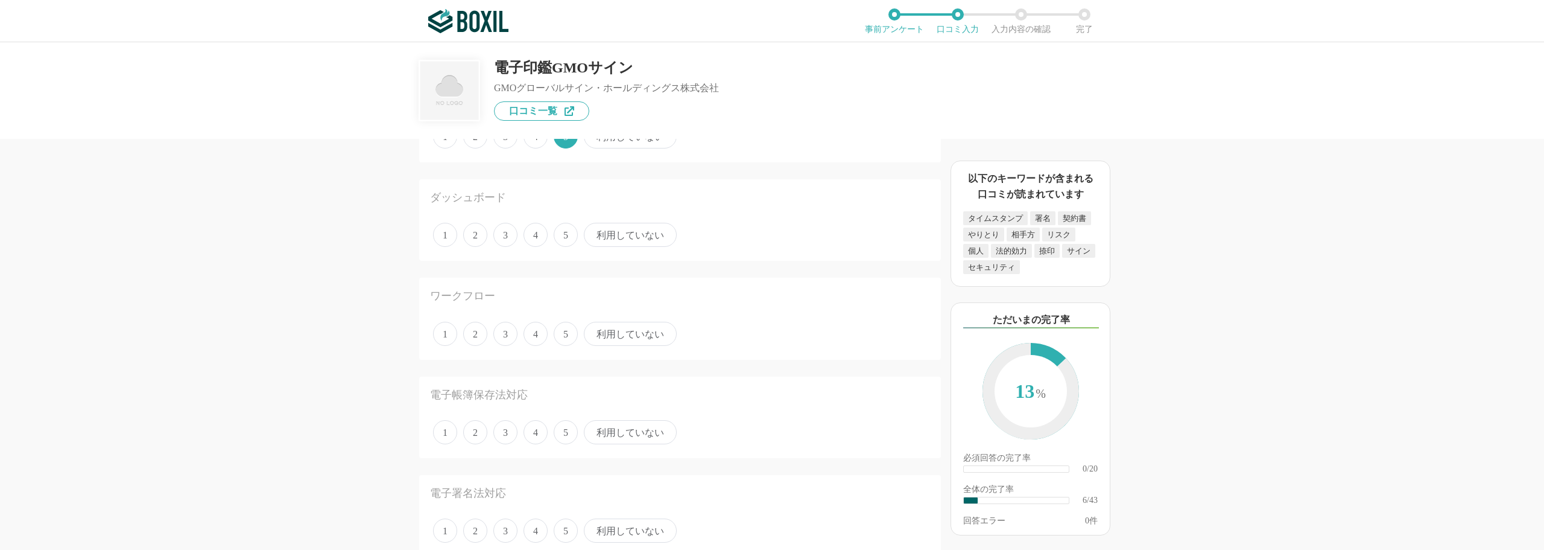
click at [559, 233] on span "5" at bounding box center [566, 235] width 24 height 24
click at [559, 232] on input "5" at bounding box center [561, 228] width 8 height 8
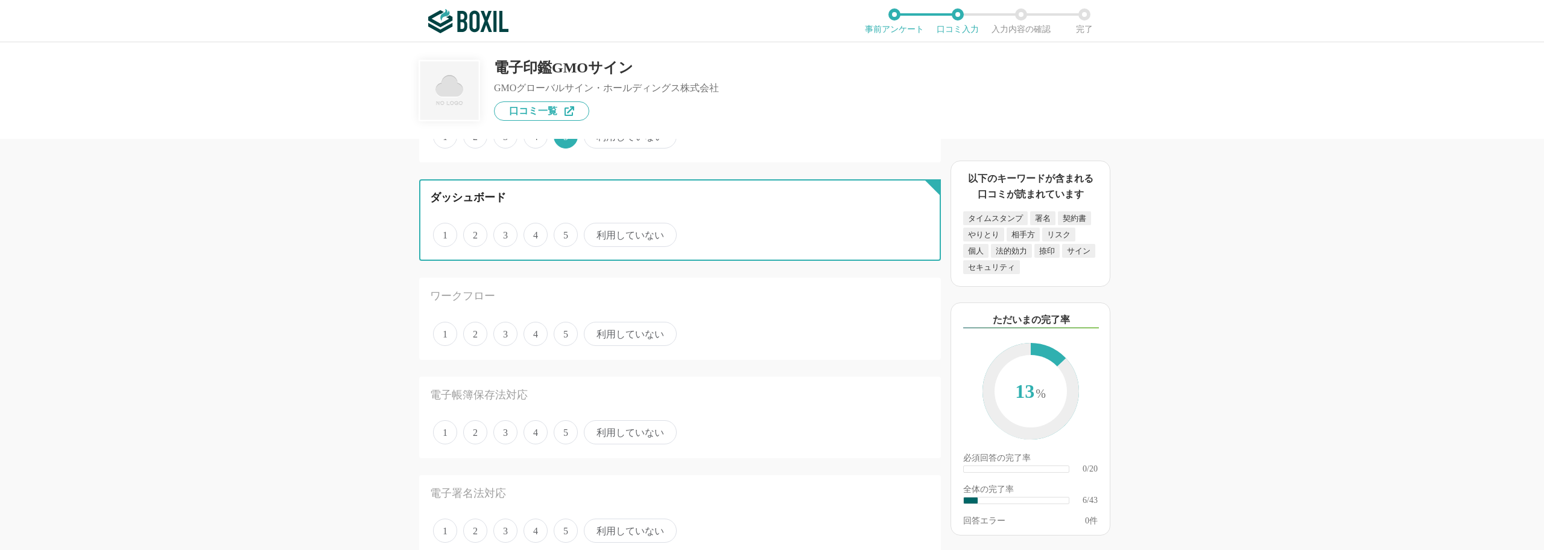
radio input "true"
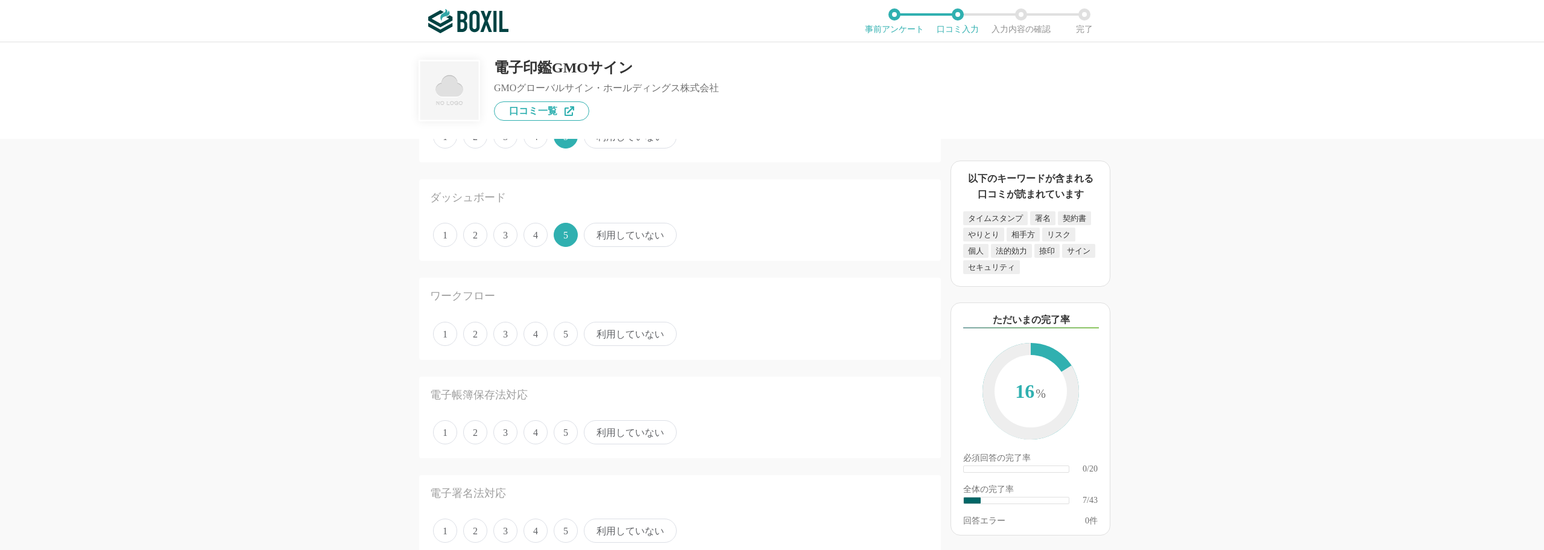
click at [534, 334] on span "4" at bounding box center [536, 334] width 24 height 24
click at [534, 331] on input "4" at bounding box center [531, 327] width 8 height 8
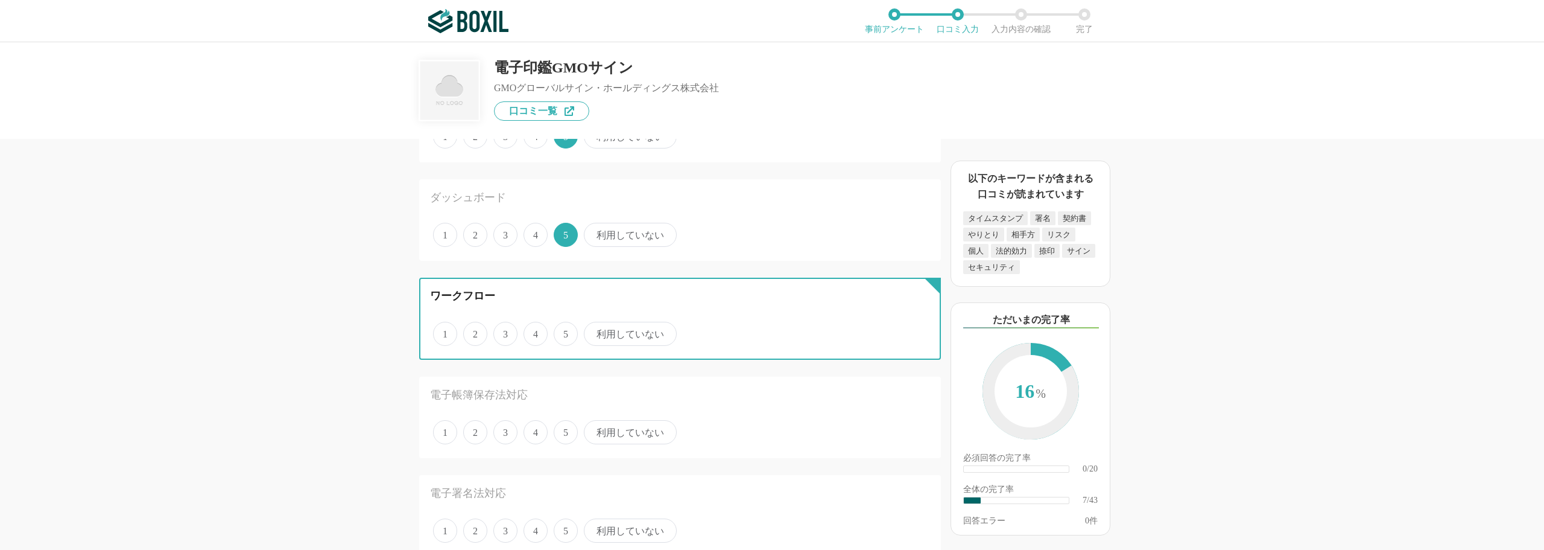
radio input "true"
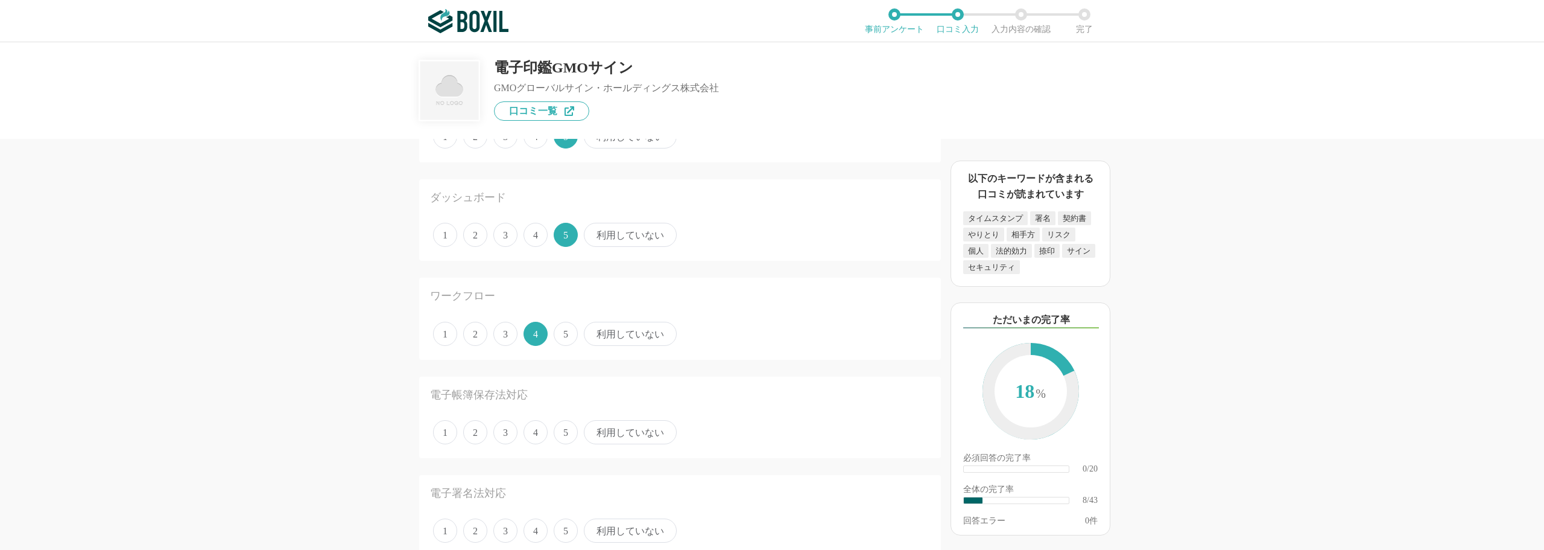
click at [562, 439] on span "5" at bounding box center [566, 432] width 24 height 24
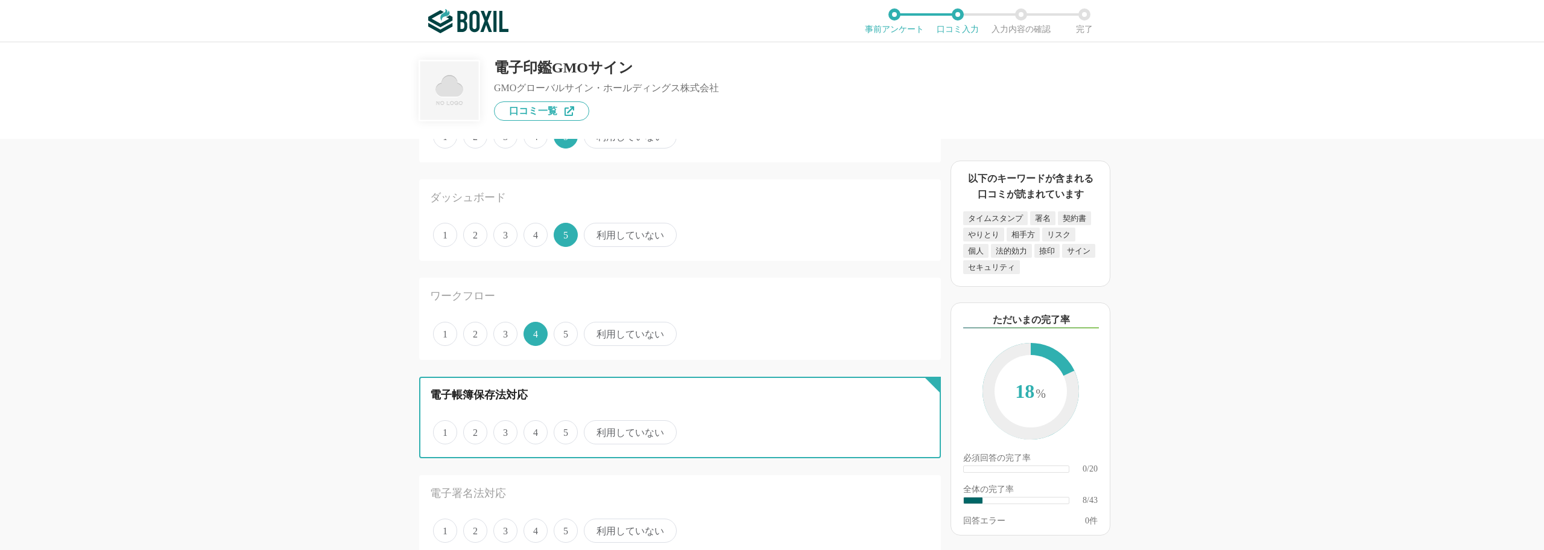
click at [562, 429] on input "5" at bounding box center [561, 426] width 8 height 8
radio input "true"
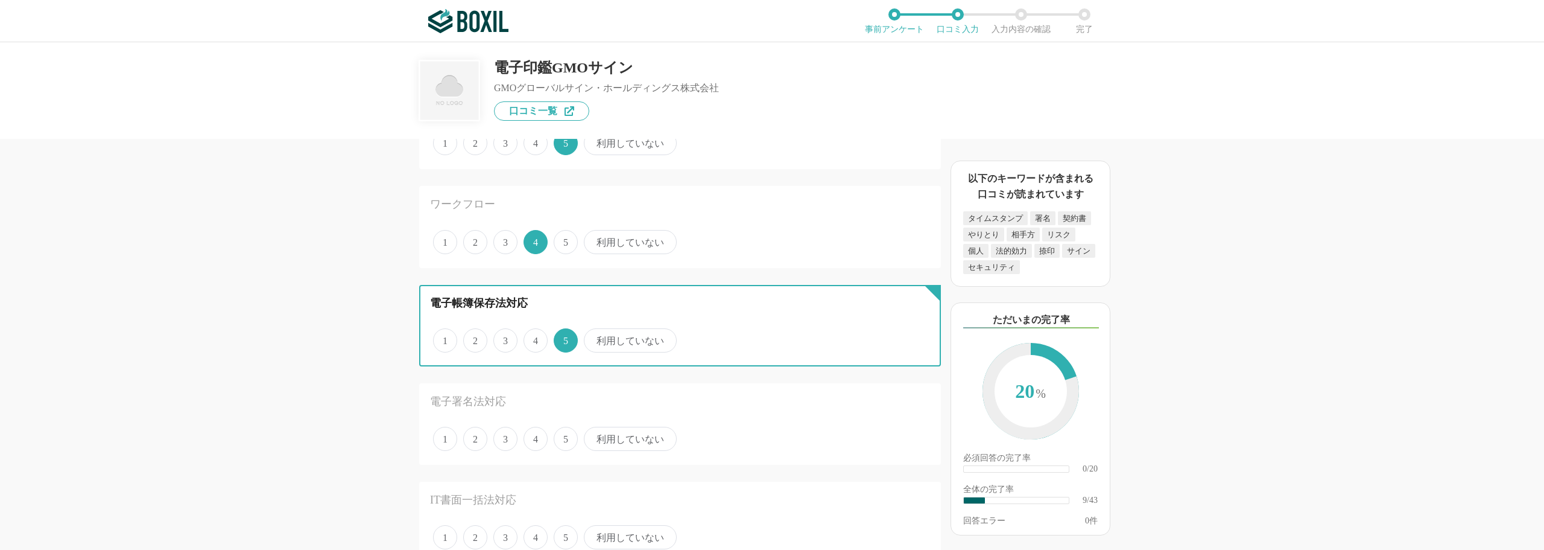
scroll to position [844, 0]
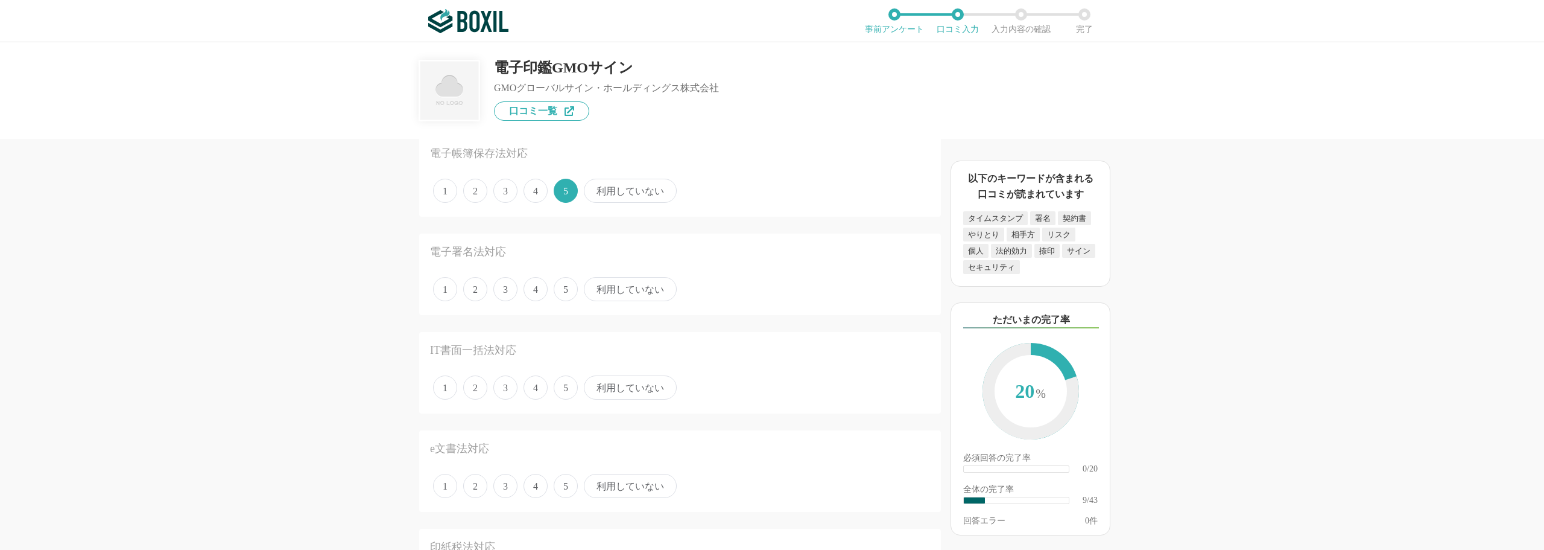
click at [561, 290] on span "5" at bounding box center [566, 289] width 24 height 24
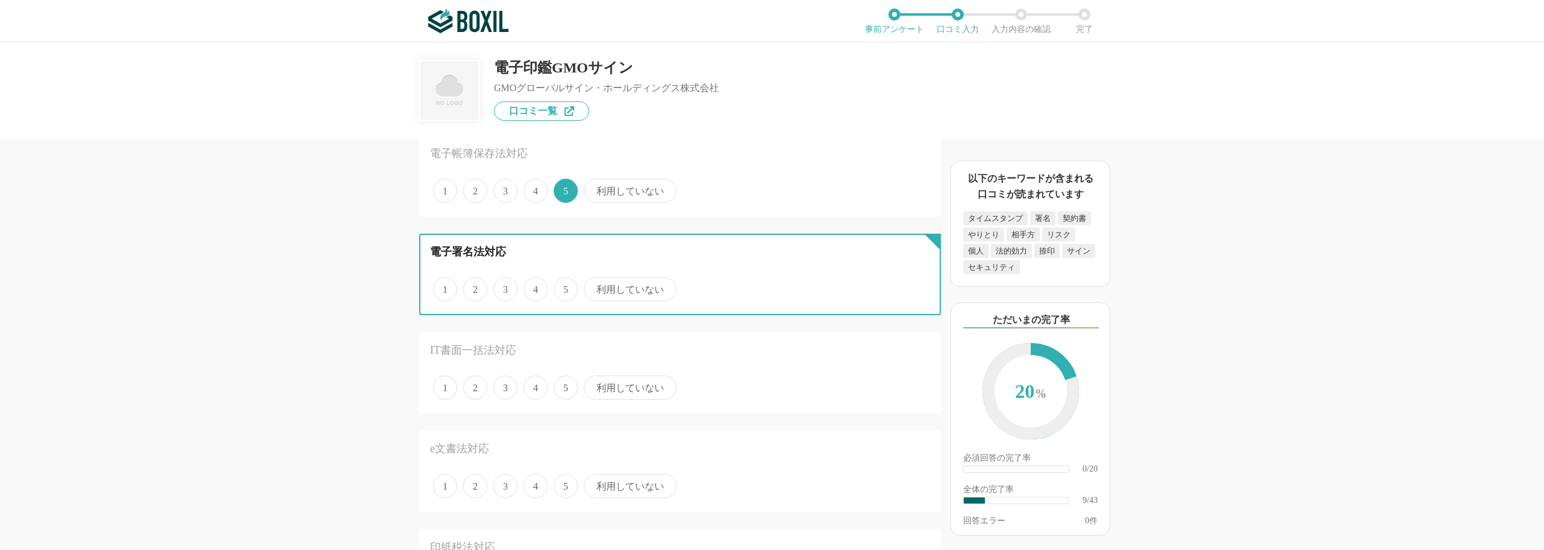
click at [561, 287] on input "5" at bounding box center [561, 283] width 8 height 8
radio input "true"
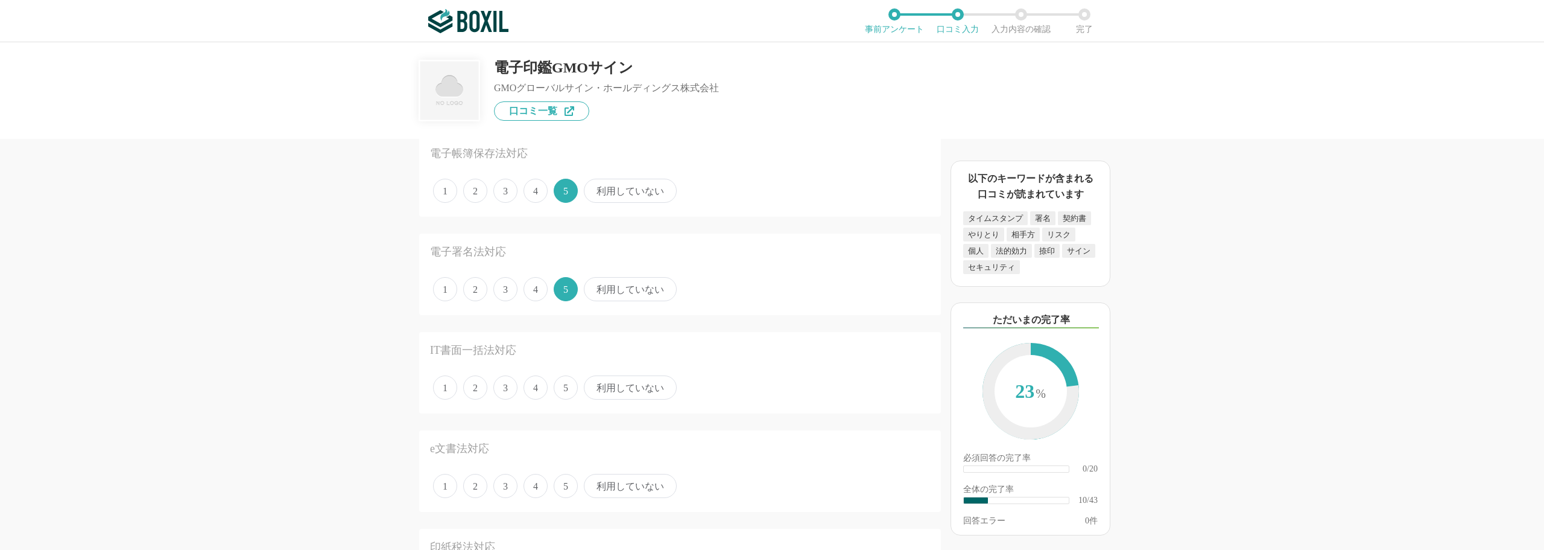
click at [565, 388] on span "5" at bounding box center [566, 387] width 24 height 24
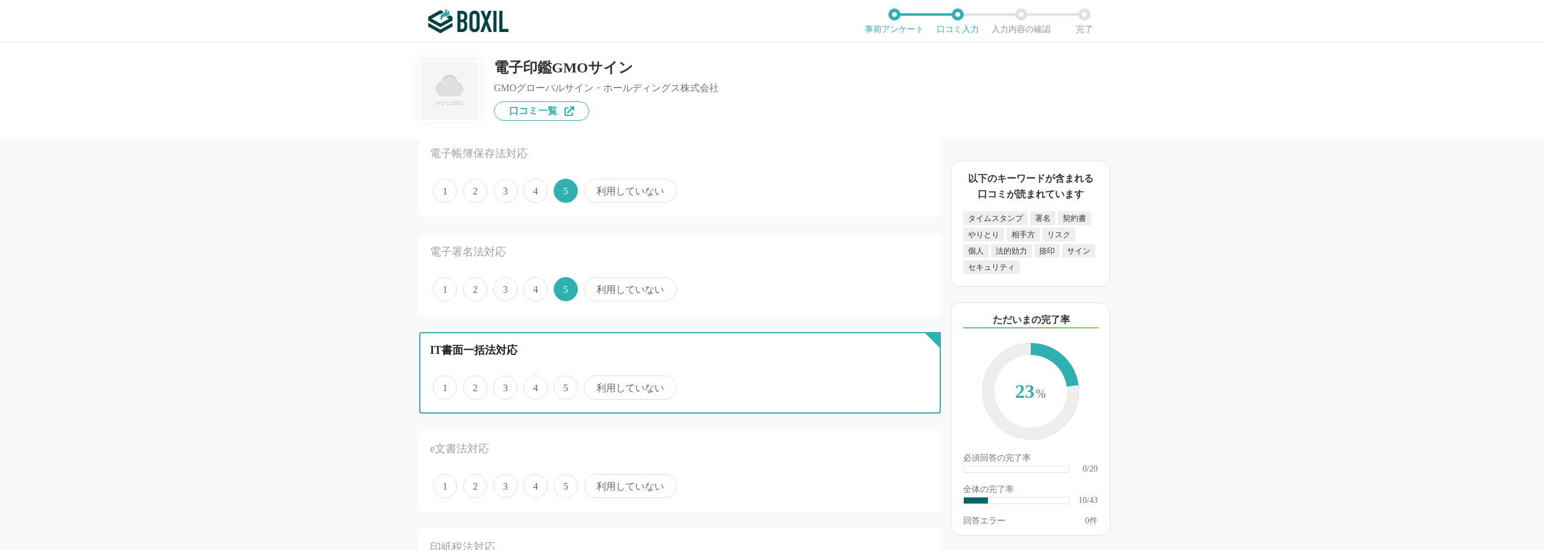
click at [565, 385] on input "5" at bounding box center [561, 381] width 8 height 8
radio input "true"
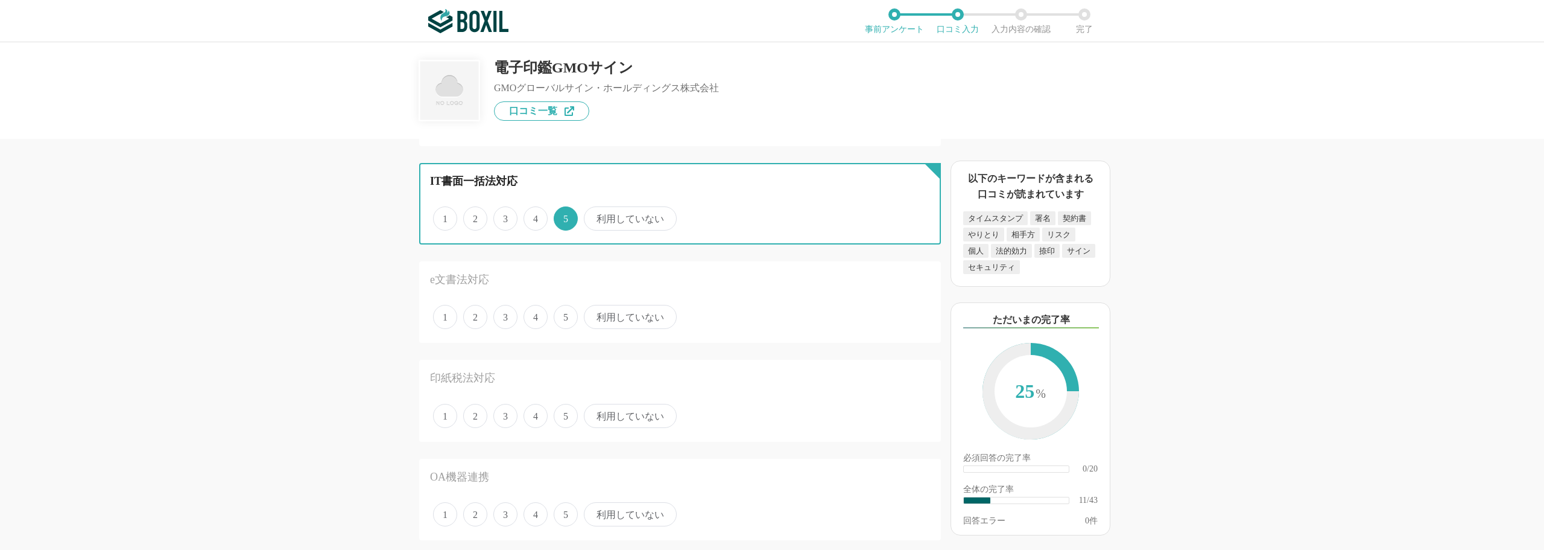
scroll to position [1025, 0]
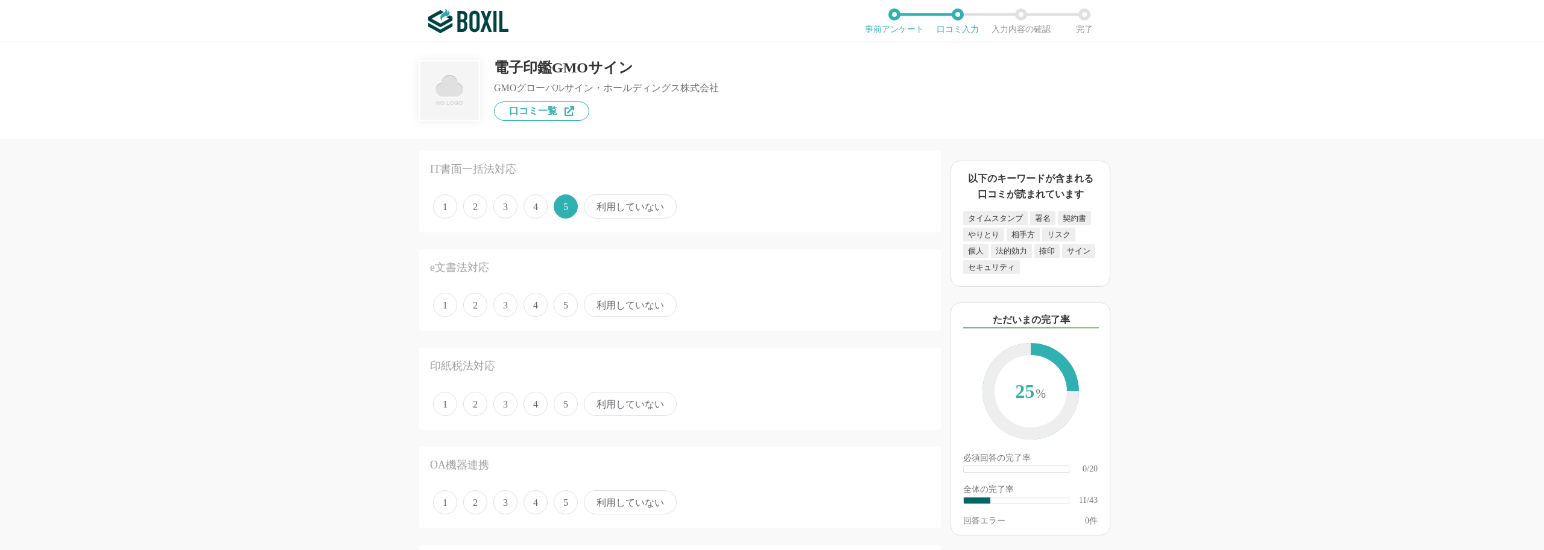
click at [567, 311] on span "5" at bounding box center [566, 305] width 24 height 24
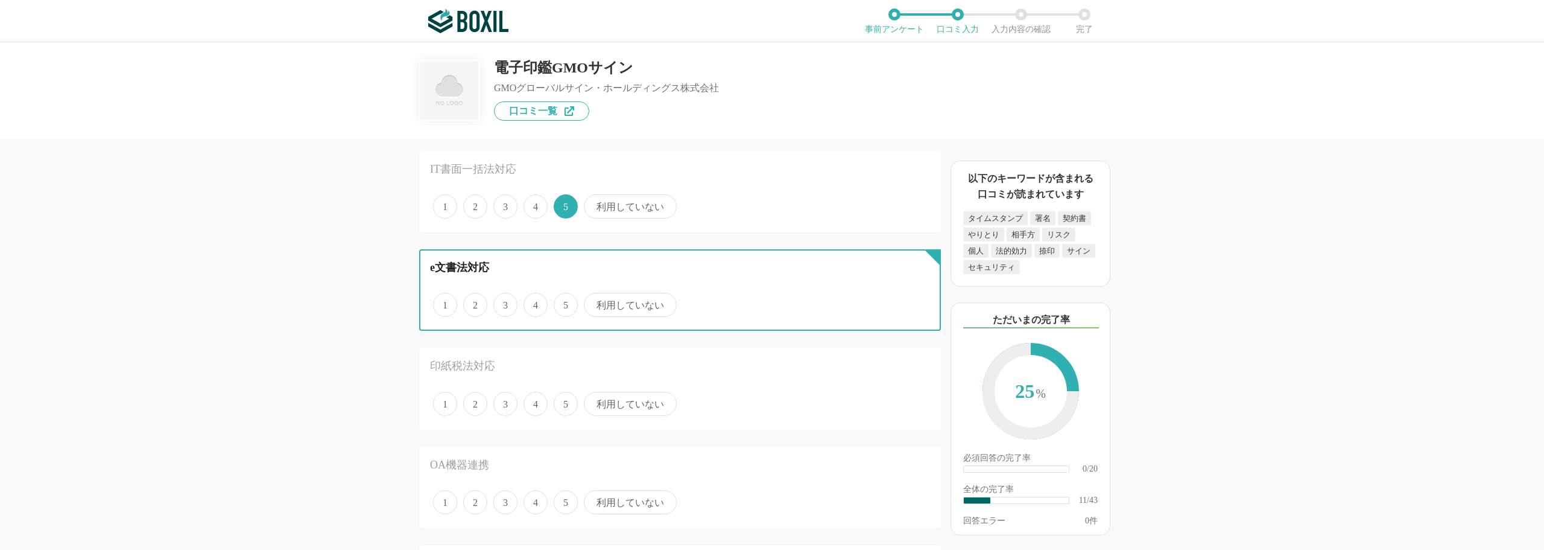
click at [565, 302] on input "5" at bounding box center [561, 298] width 8 height 8
radio input "true"
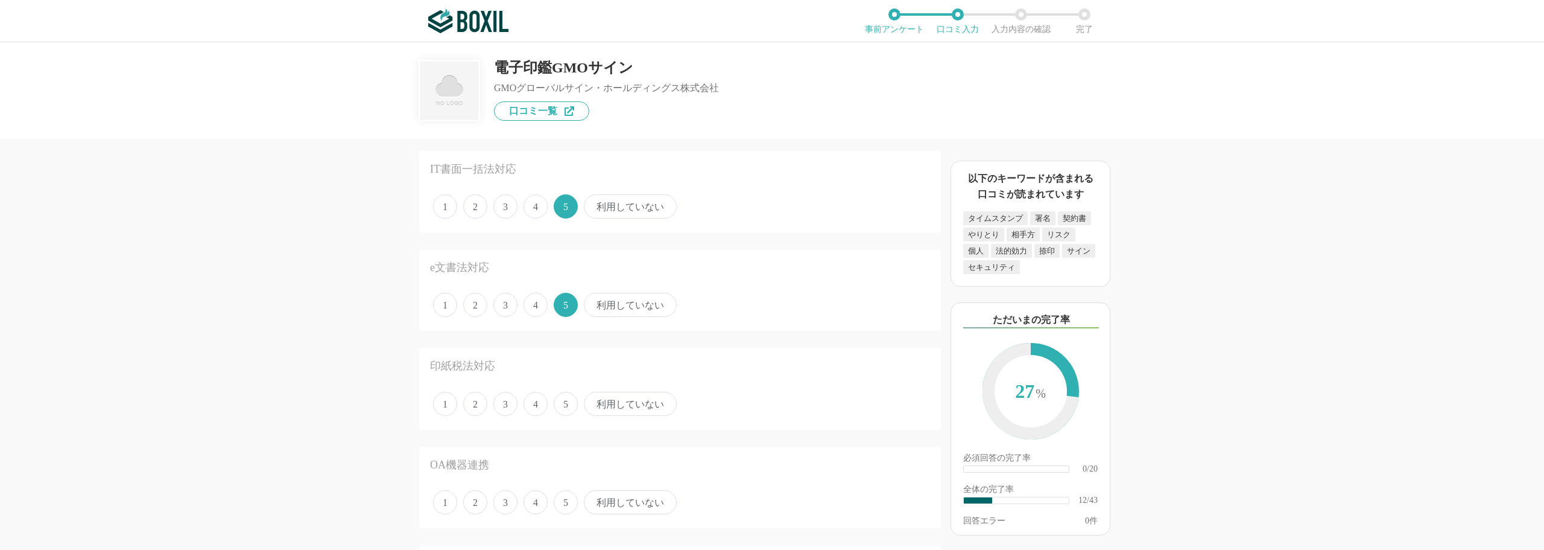
click at [563, 412] on span "5" at bounding box center [566, 403] width 24 height 24
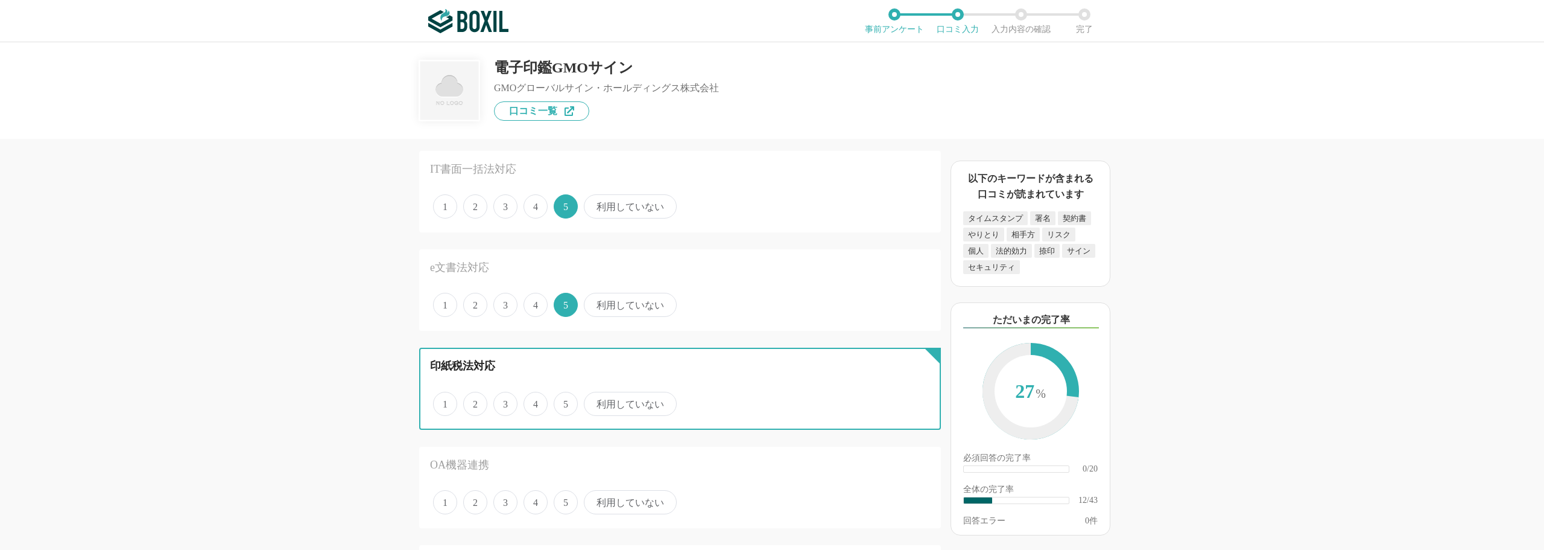
click at [563, 401] on input "5" at bounding box center [561, 397] width 8 height 8
radio input "true"
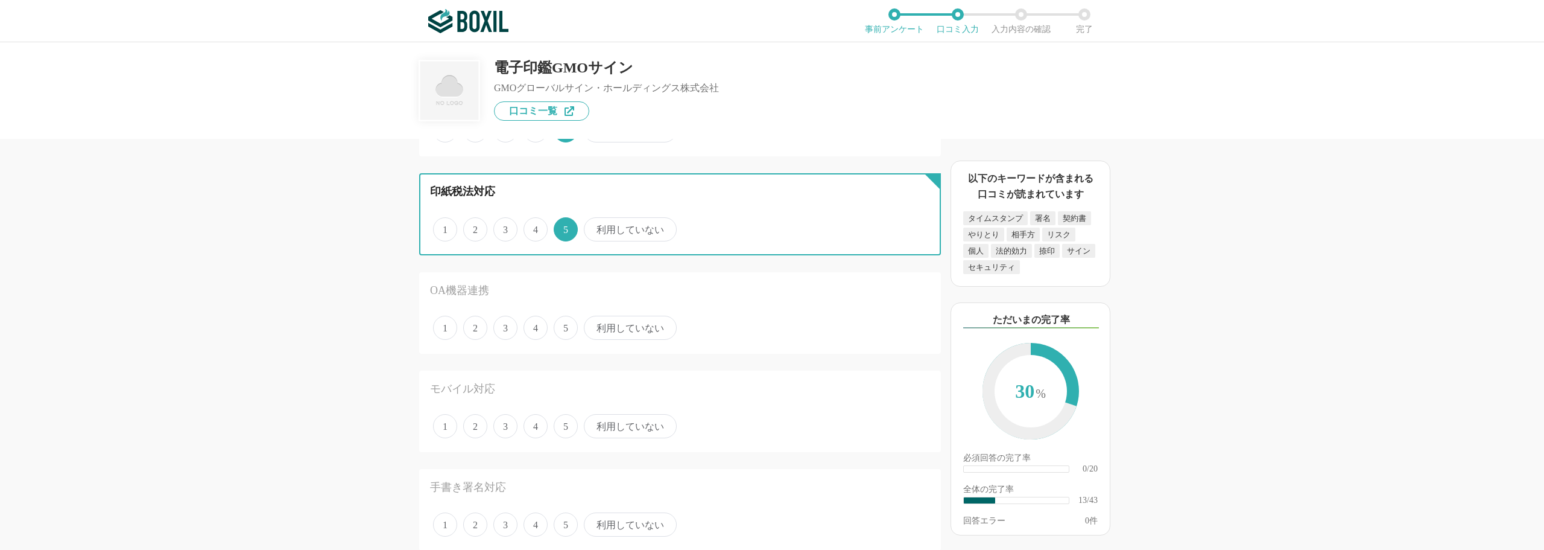
scroll to position [1206, 0]
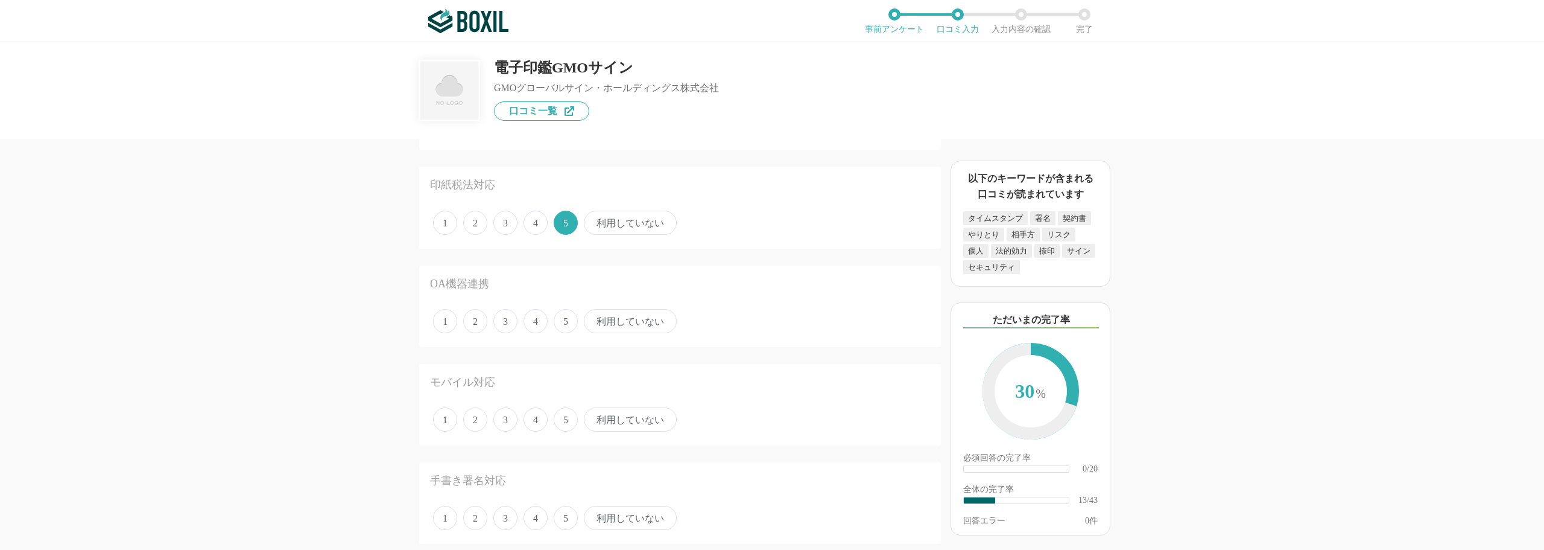
click at [606, 323] on span "利用していない" at bounding box center [630, 321] width 93 height 24
click at [595, 318] on input "利用していない" at bounding box center [591, 315] width 8 height 8
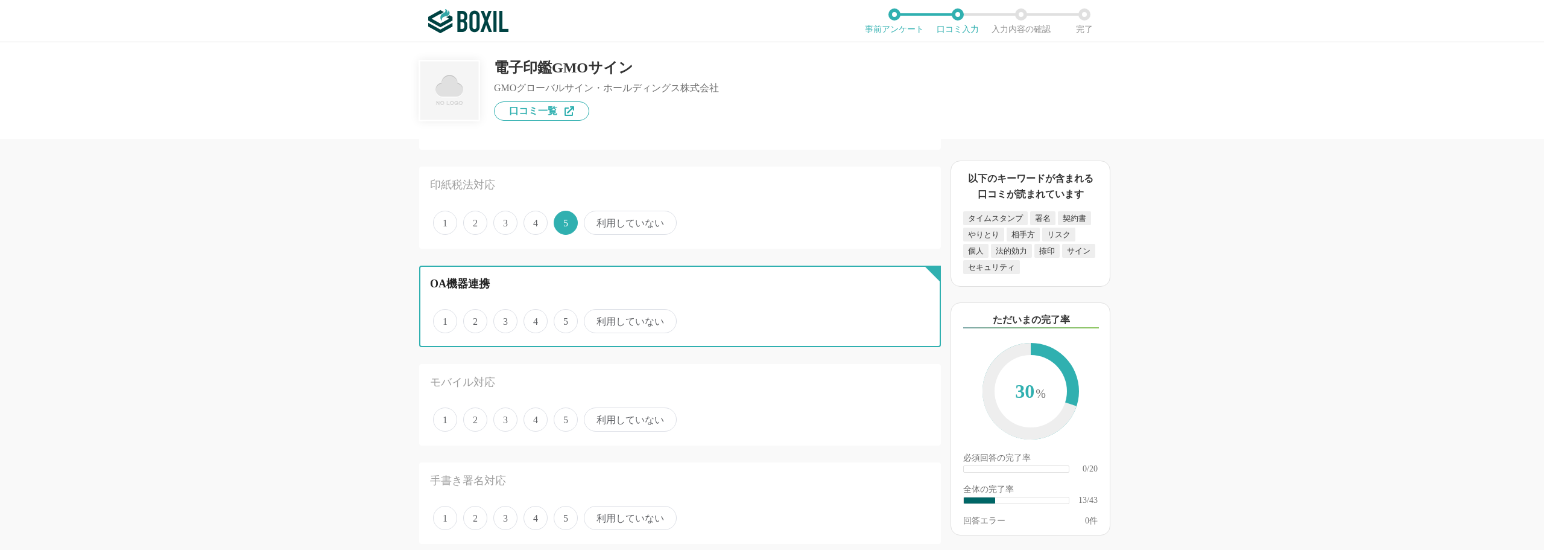
radio input "true"
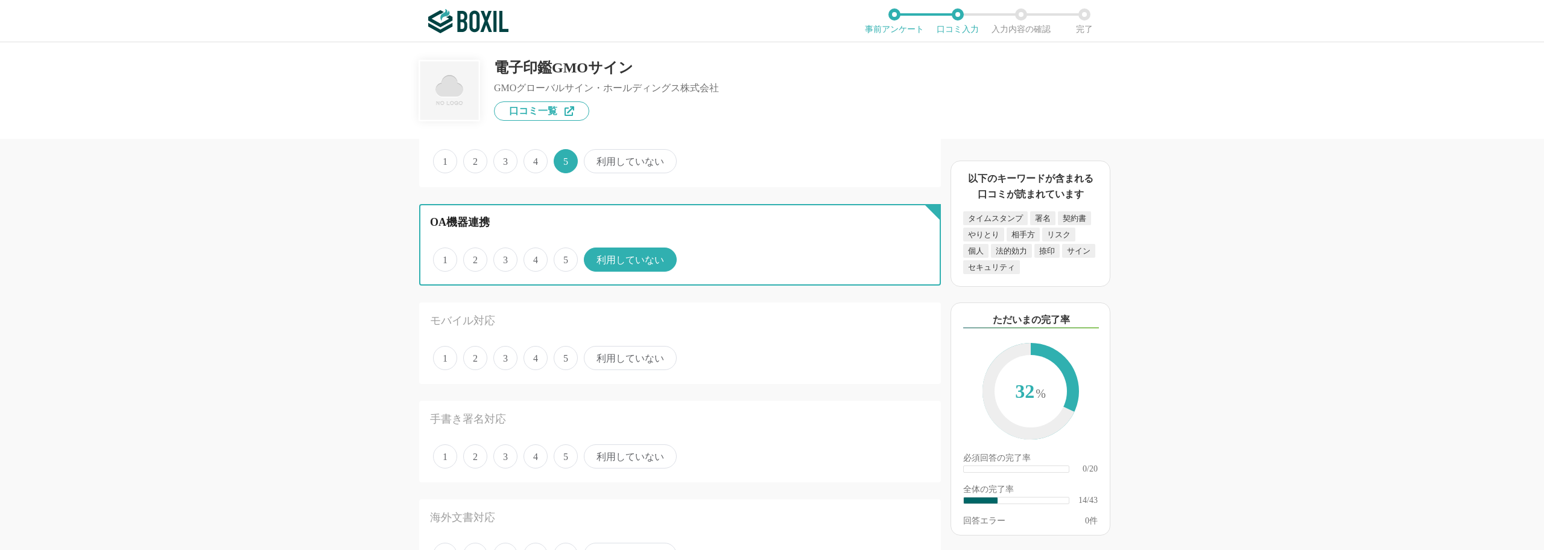
scroll to position [1387, 0]
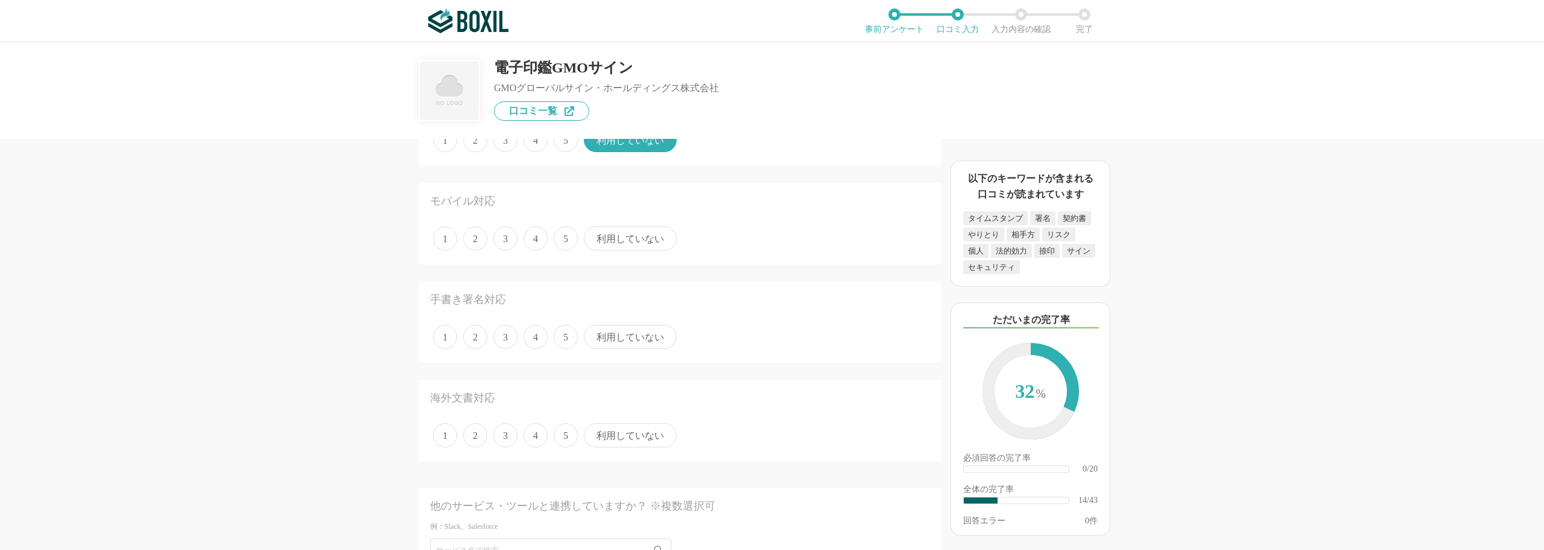
click at [566, 242] on span "5" at bounding box center [566, 238] width 24 height 24
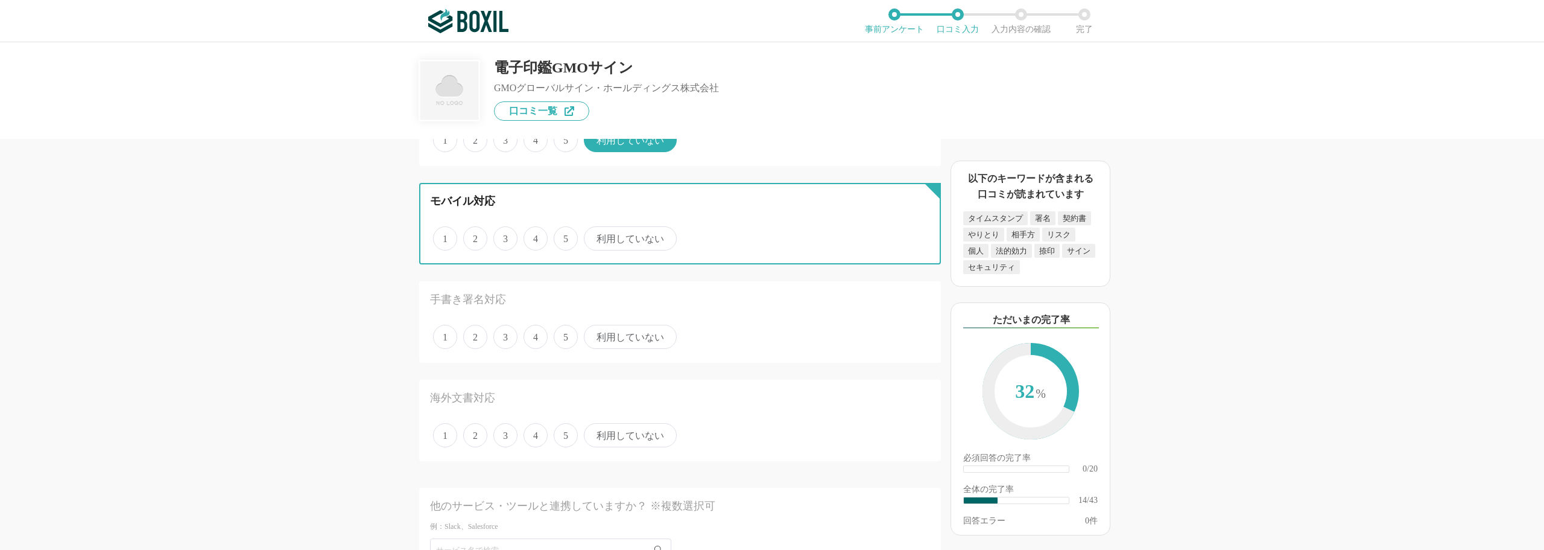
click at [565, 236] on input "5" at bounding box center [561, 232] width 8 height 8
radio input "true"
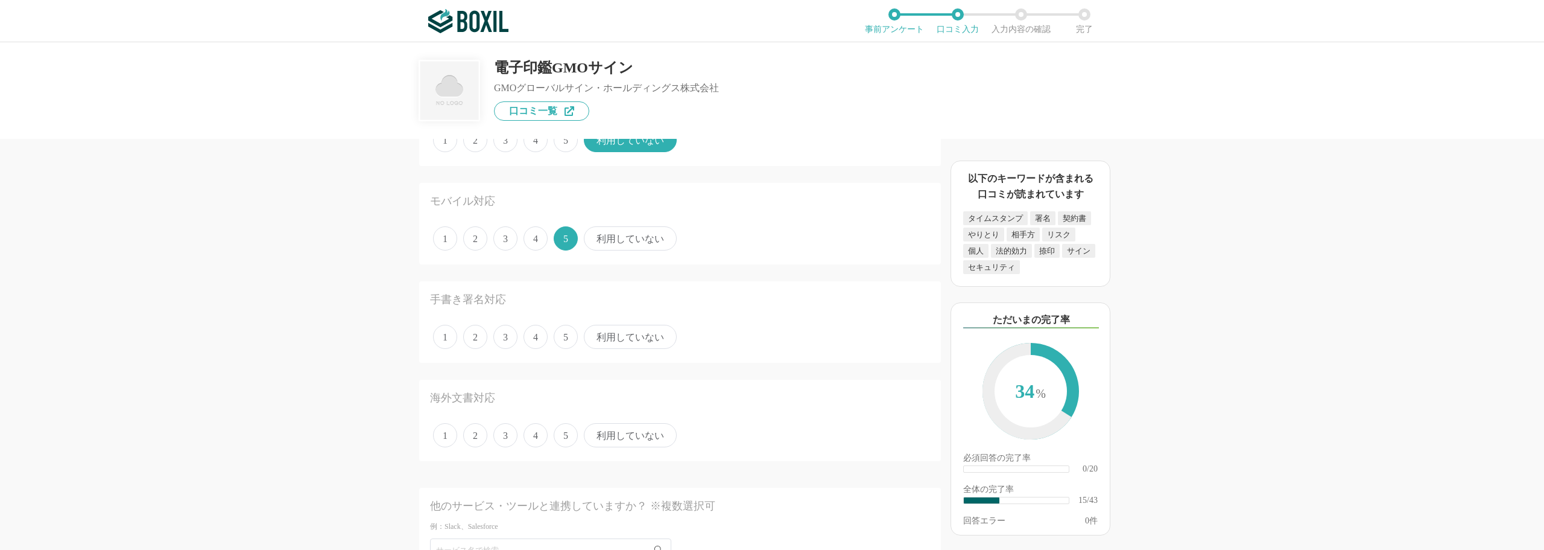
click at [566, 338] on span "5" at bounding box center [566, 337] width 24 height 24
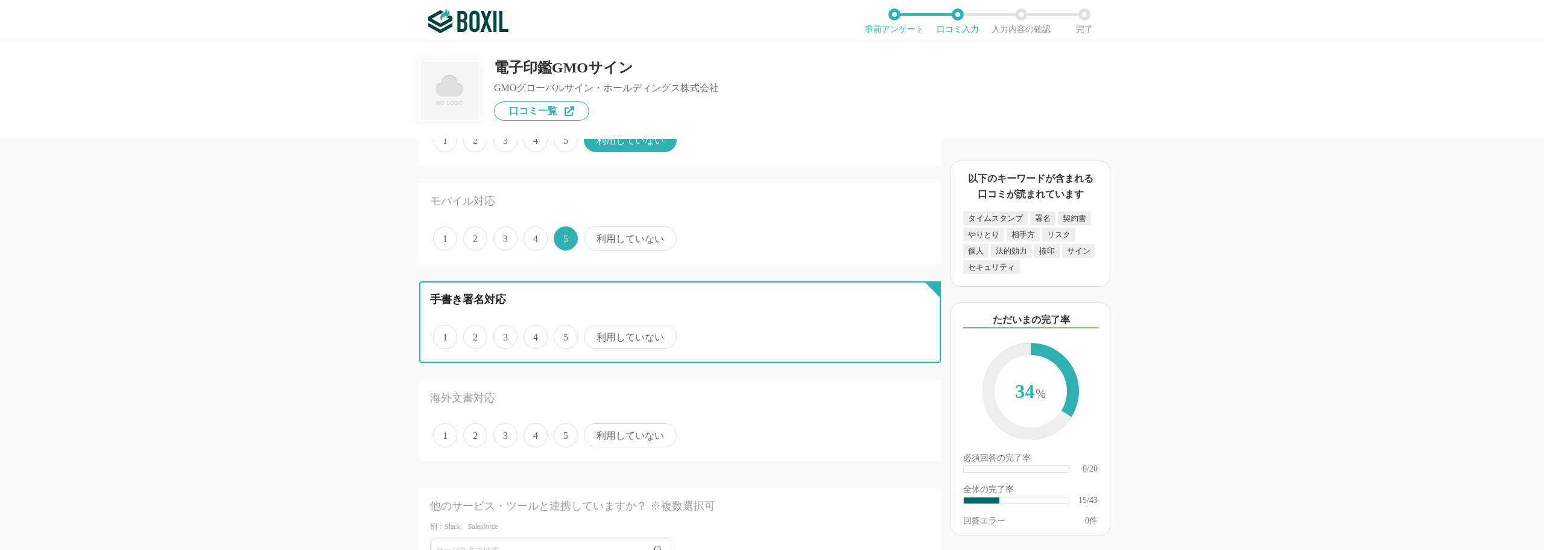
click at [565, 334] on input "5" at bounding box center [561, 330] width 8 height 8
radio input "true"
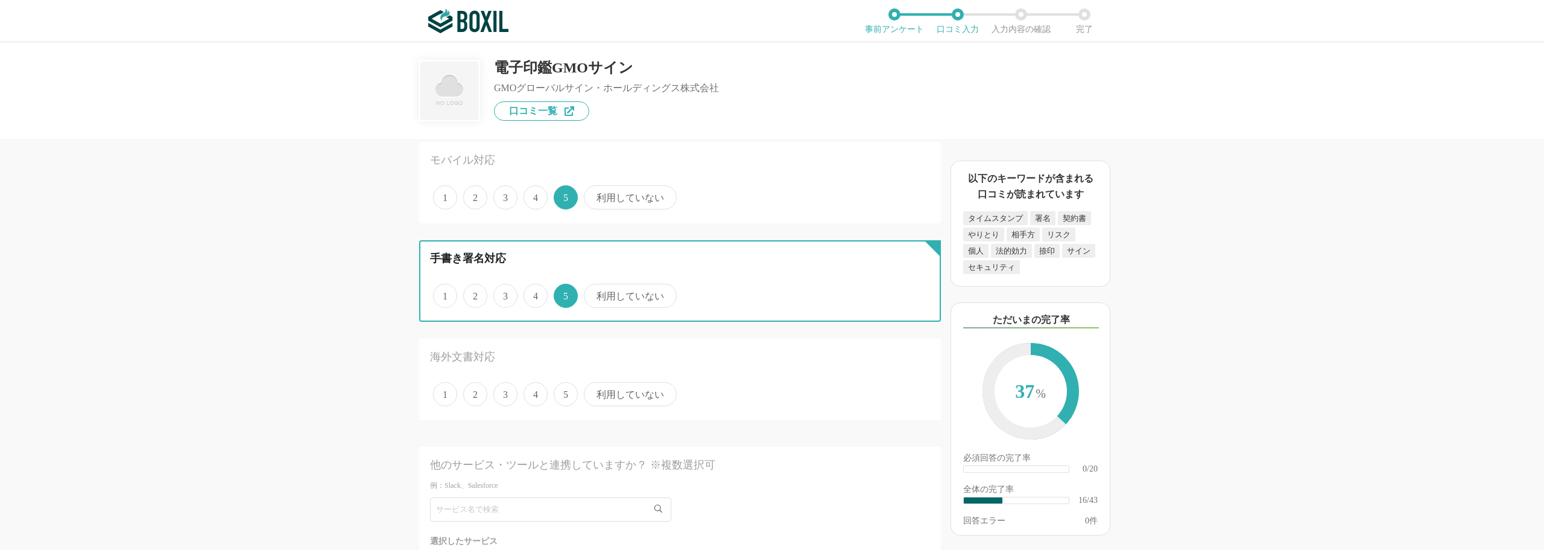
scroll to position [1508, 0]
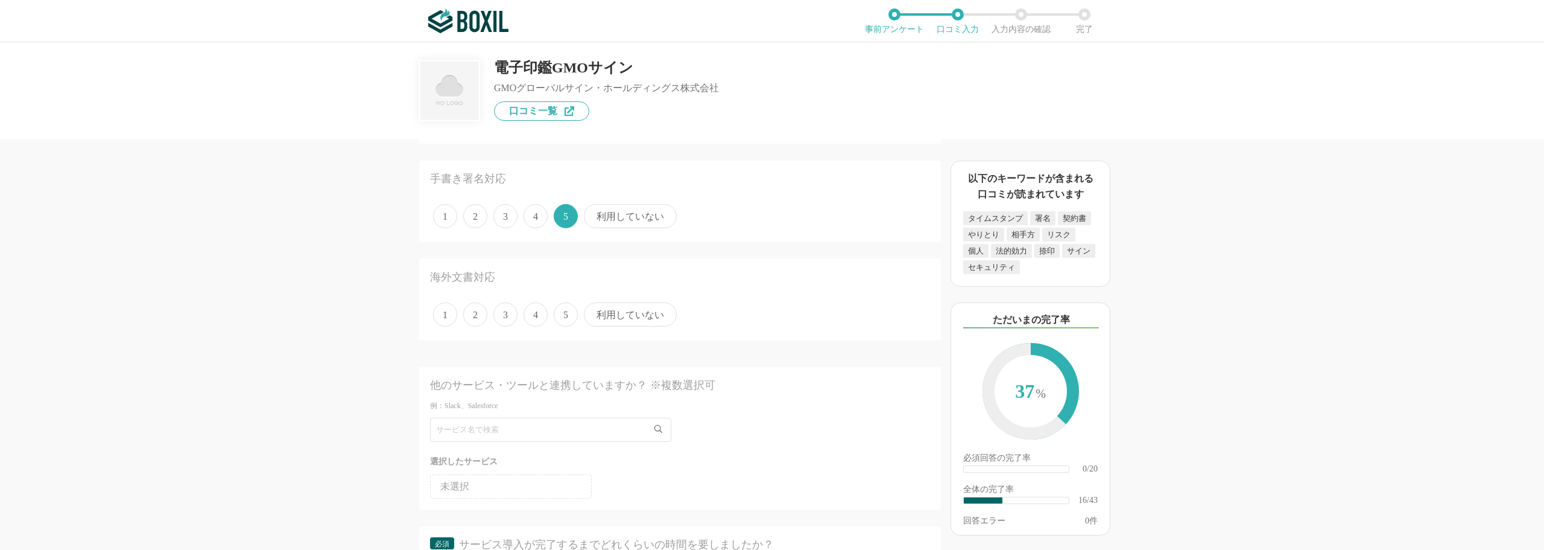
click at [561, 315] on span "5" at bounding box center [566, 314] width 24 height 24
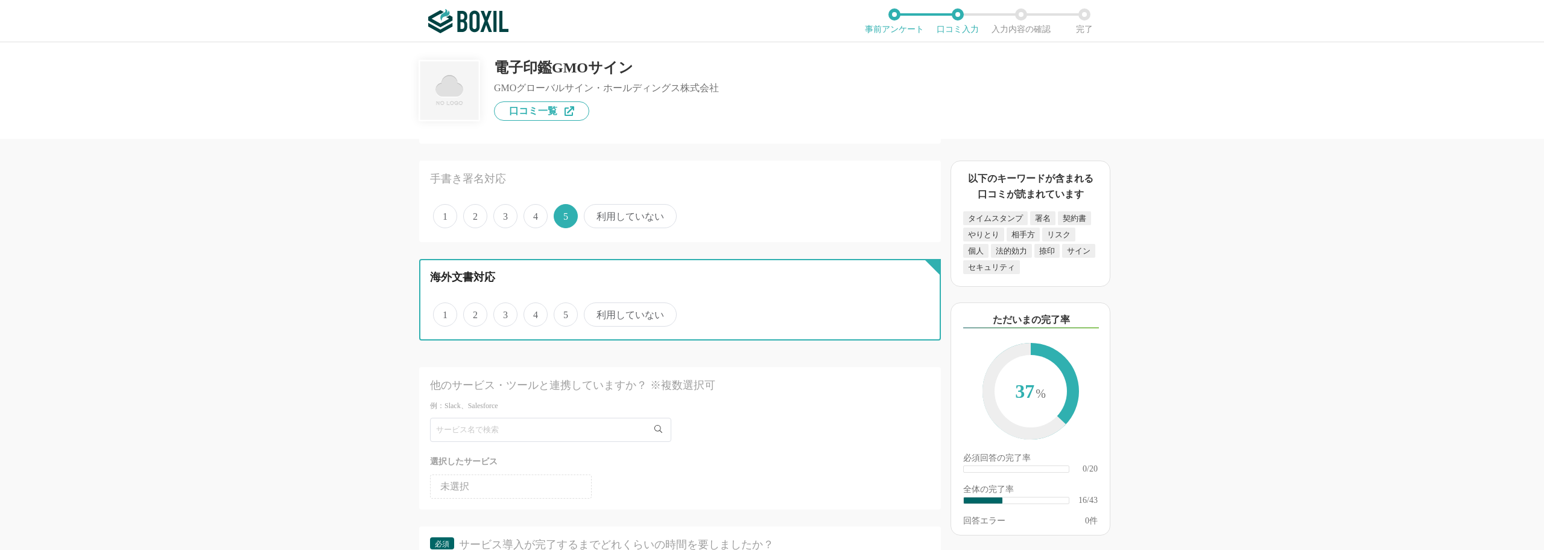
click at [561, 312] on input "5" at bounding box center [561, 308] width 8 height 8
radio input "true"
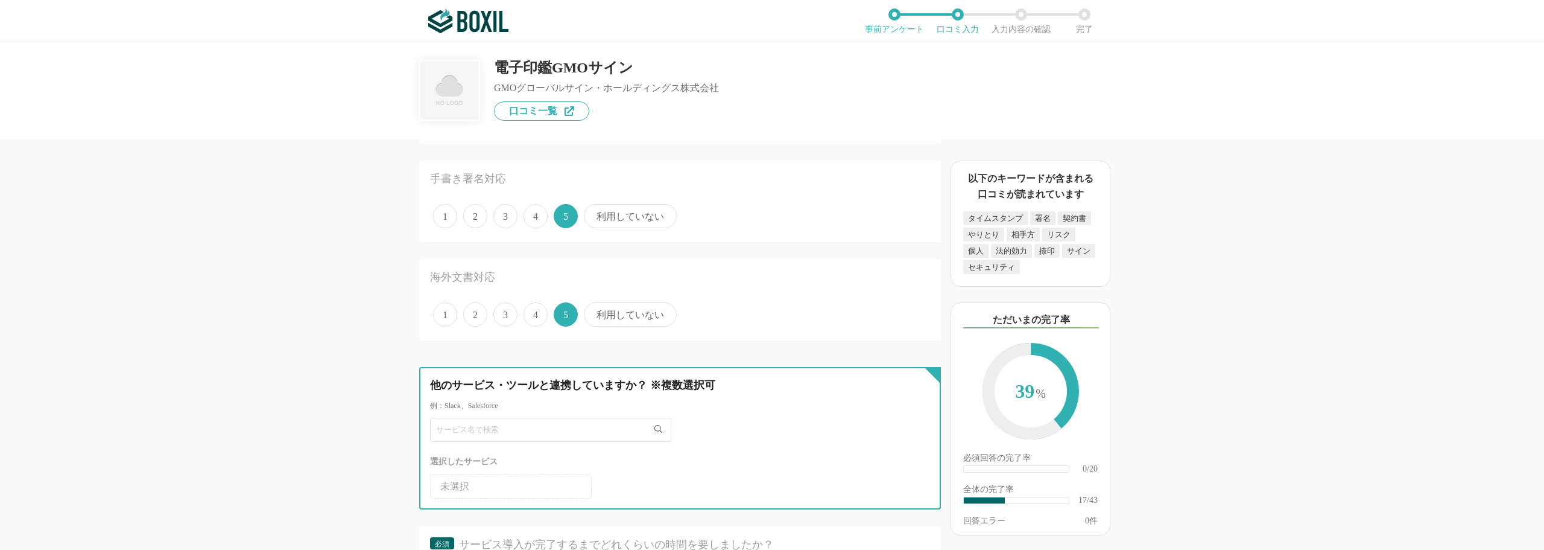
click at [516, 435] on input "text" at bounding box center [550, 429] width 241 height 24
click at [581, 425] on input "text" at bounding box center [550, 429] width 241 height 24
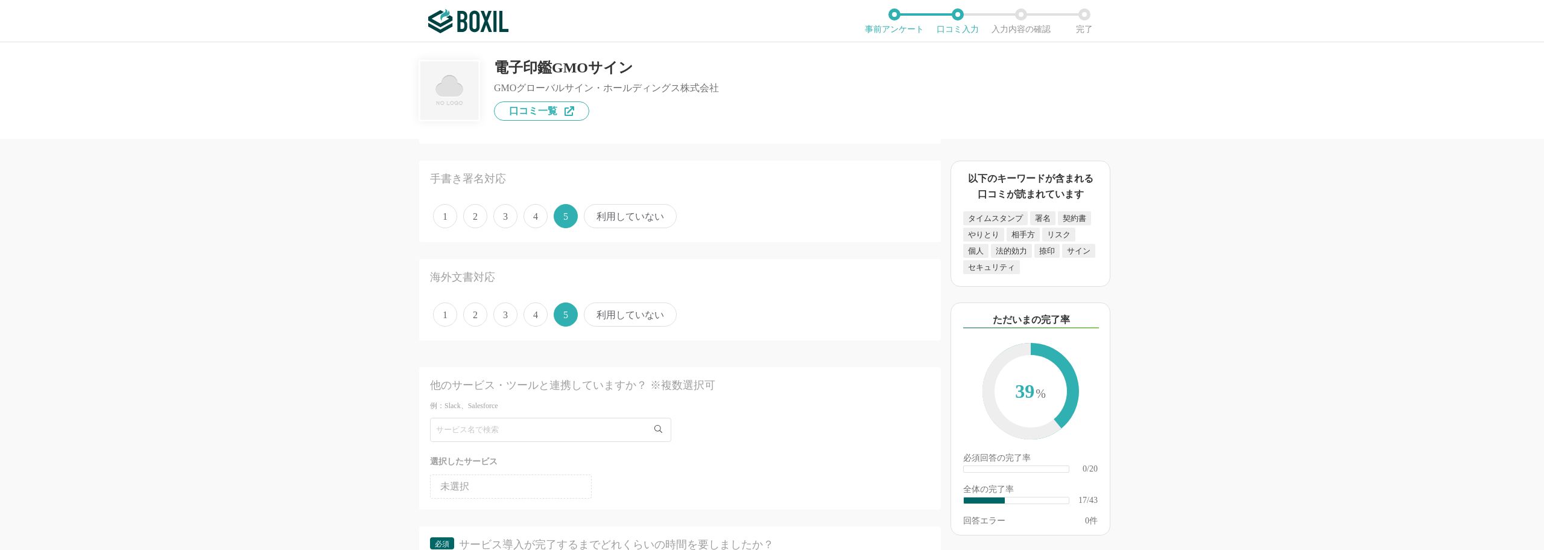
click at [588, 464] on div "選択したサービス" at bounding box center [680, 461] width 500 height 15
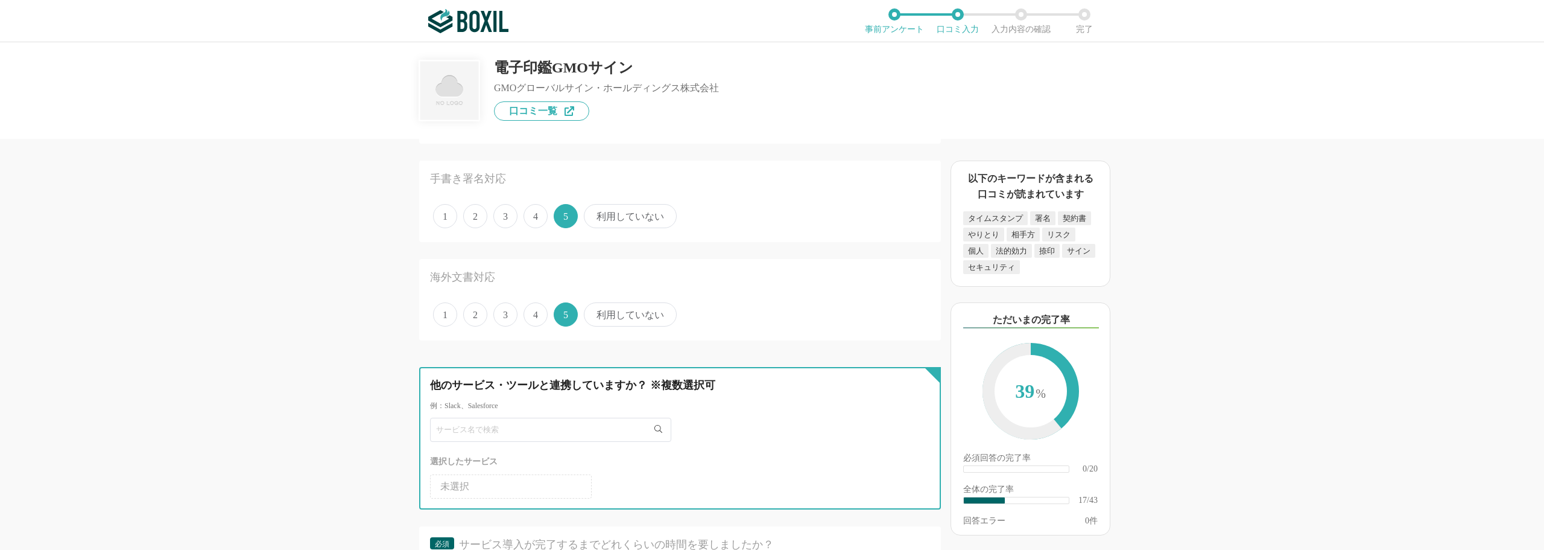
click at [536, 428] on input "text" at bounding box center [550, 429] width 241 height 24
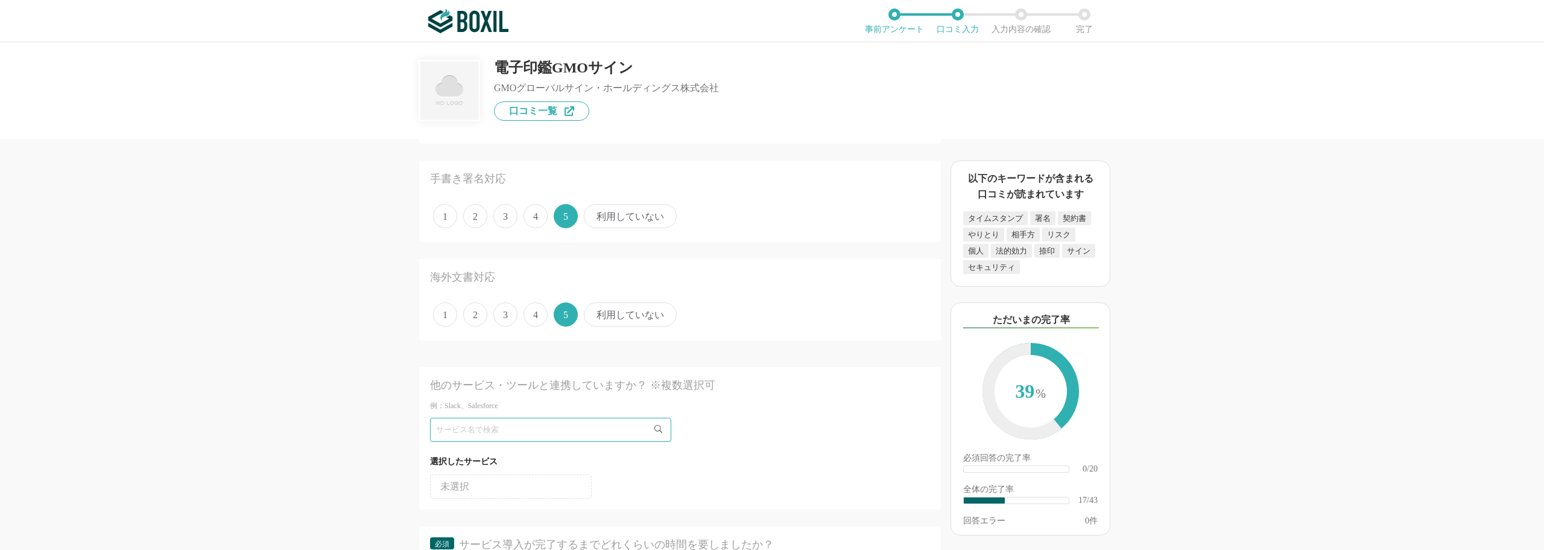
click at [613, 457] on div "選択したサービス" at bounding box center [680, 461] width 500 height 15
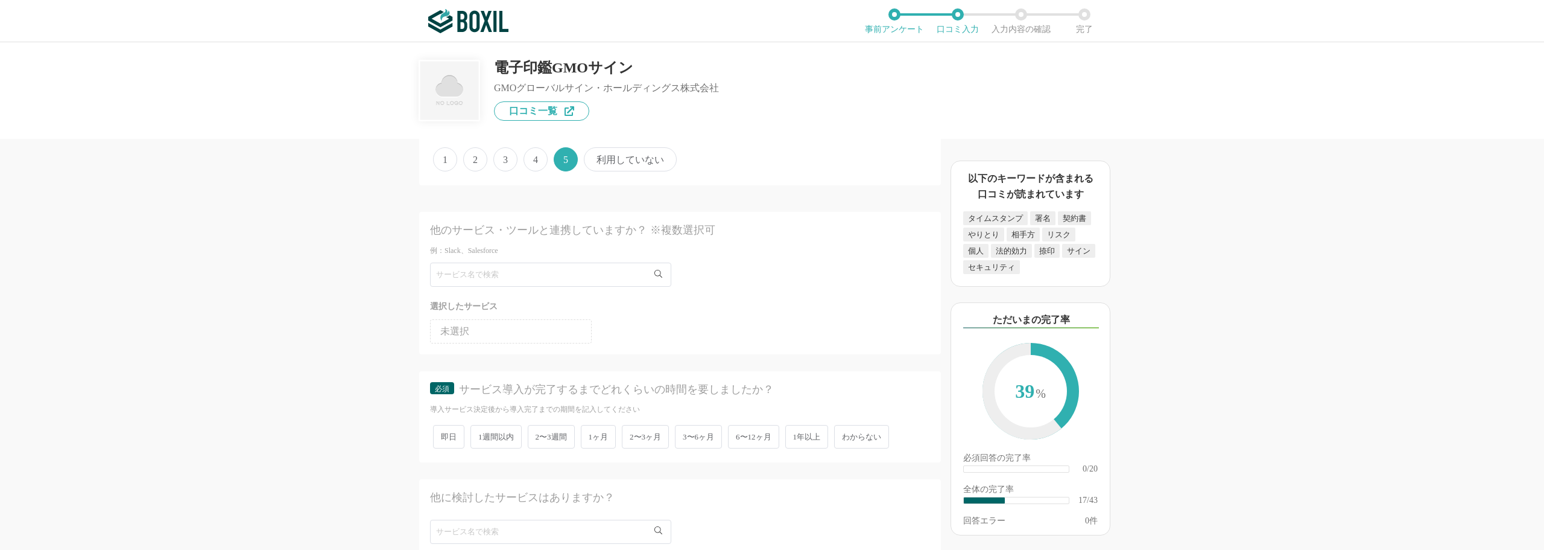
scroll to position [1689, 0]
click at [453, 303] on span "未選択" at bounding box center [454, 305] width 29 height 10
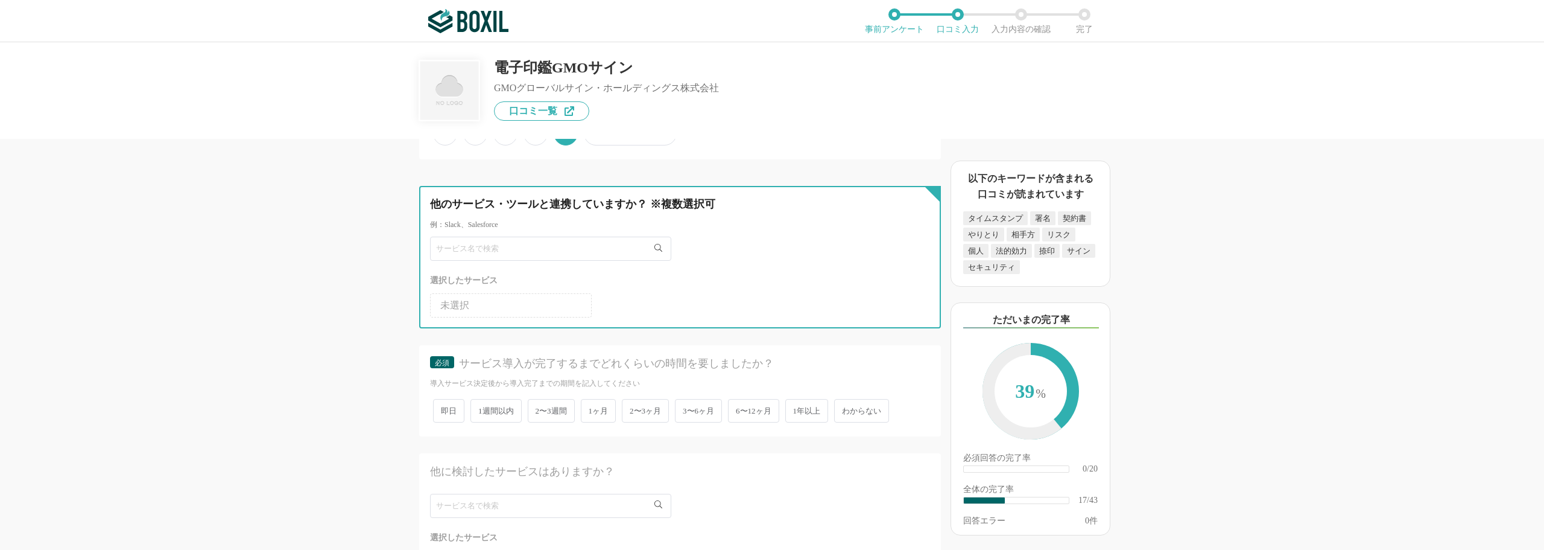
click at [522, 250] on input "text" at bounding box center [550, 248] width 241 height 24
type input "Salesforce"
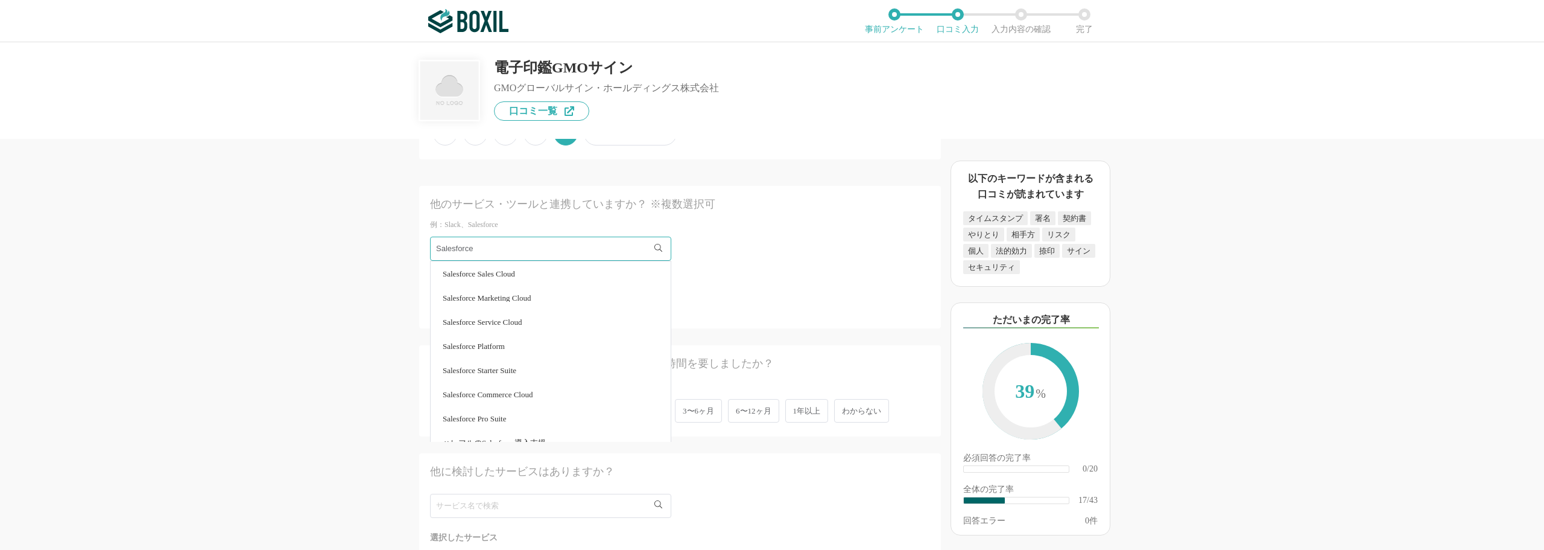
click at [400, 284] on div "電子契約システムの機能について（5点満点で評価してください） 証明書発行 1 2 3 4 5 利用していない タイムスタンプ 1 2 3 4 5 利用していな…" at bounding box center [639, 344] width 603 height 411
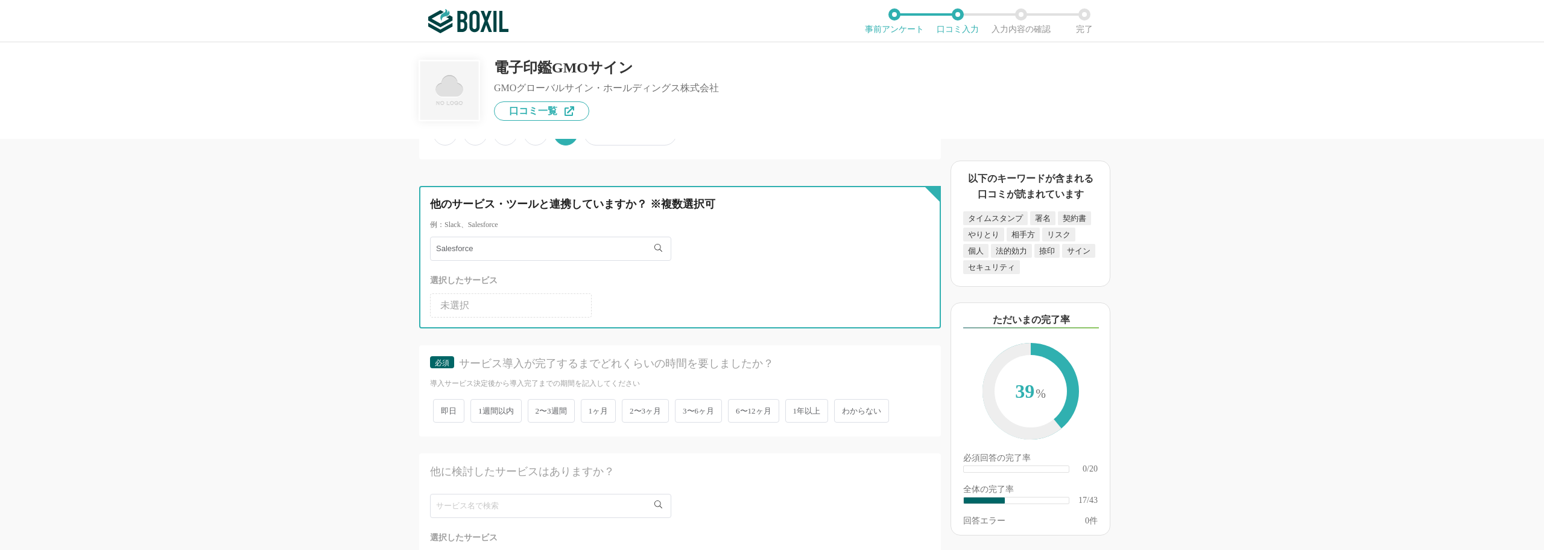
click at [484, 255] on input "Salesforce" at bounding box center [550, 248] width 241 height 24
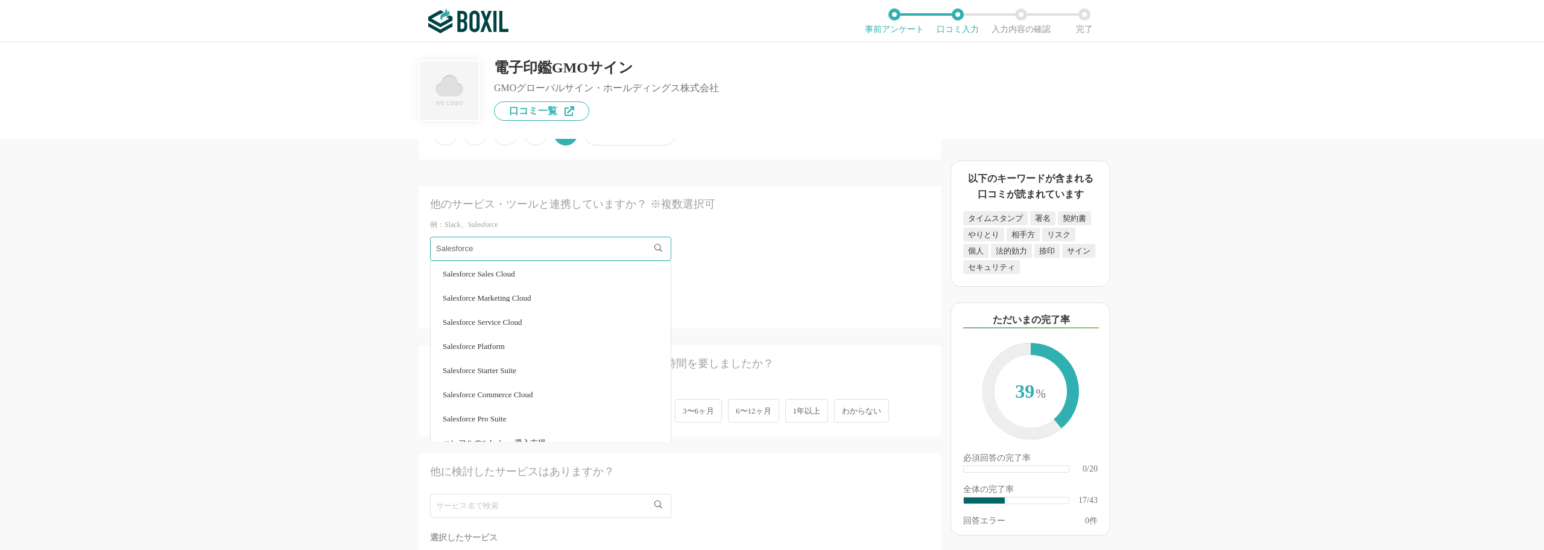
click at [505, 274] on span "Salesforce Sales Cloud" at bounding box center [479, 274] width 72 height 8
click at [501, 417] on span "1週間以内" at bounding box center [496, 411] width 51 height 24
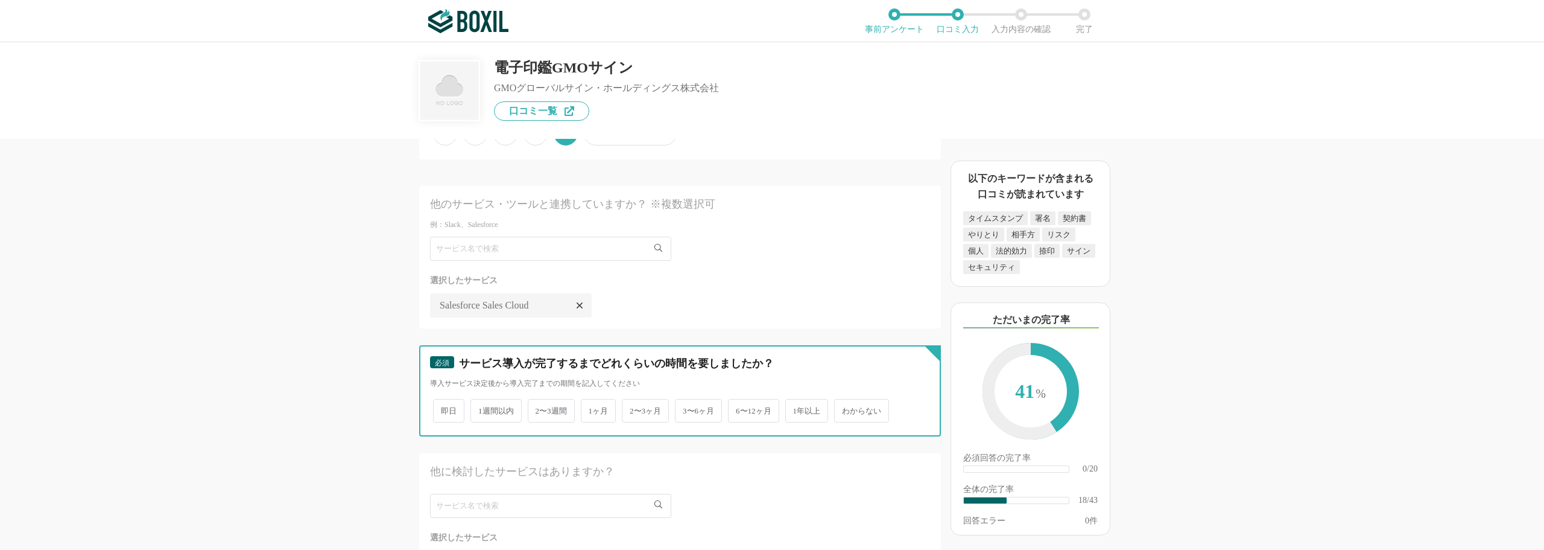
click at [481, 408] on input "1週間以内" at bounding box center [478, 405] width 8 height 8
radio input "true"
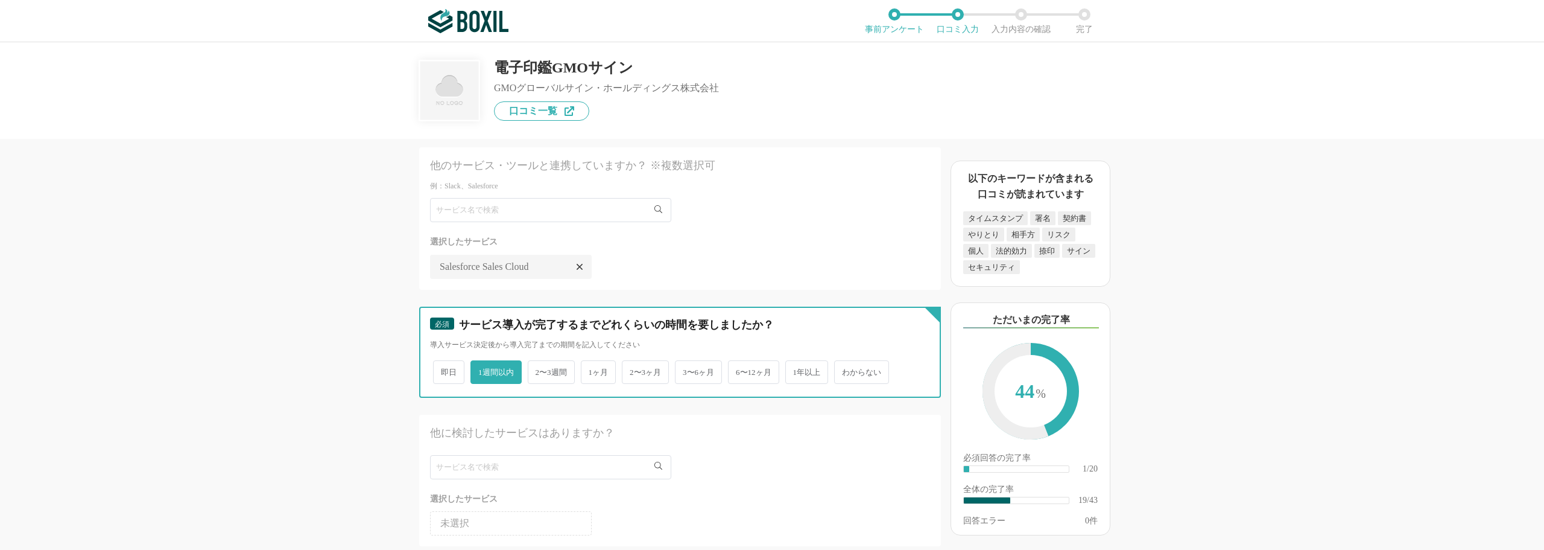
scroll to position [1930, 0]
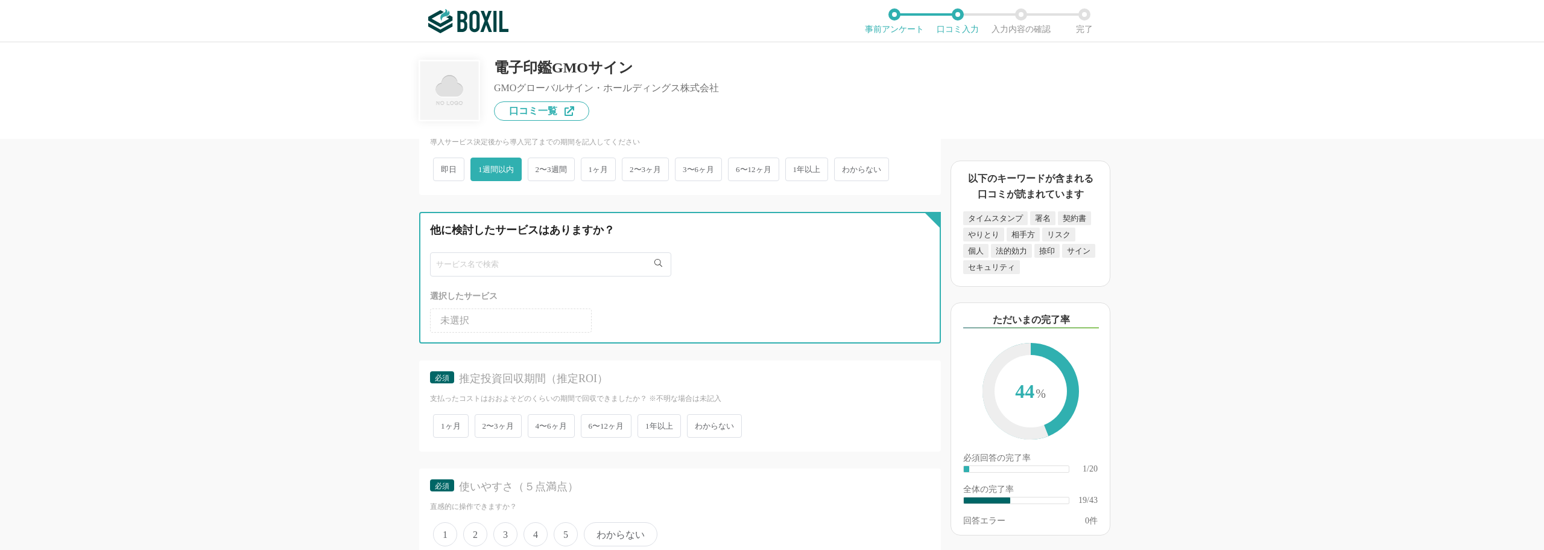
click at [492, 265] on input "text" at bounding box center [550, 264] width 241 height 24
type input "ｆ"
type input "freee"
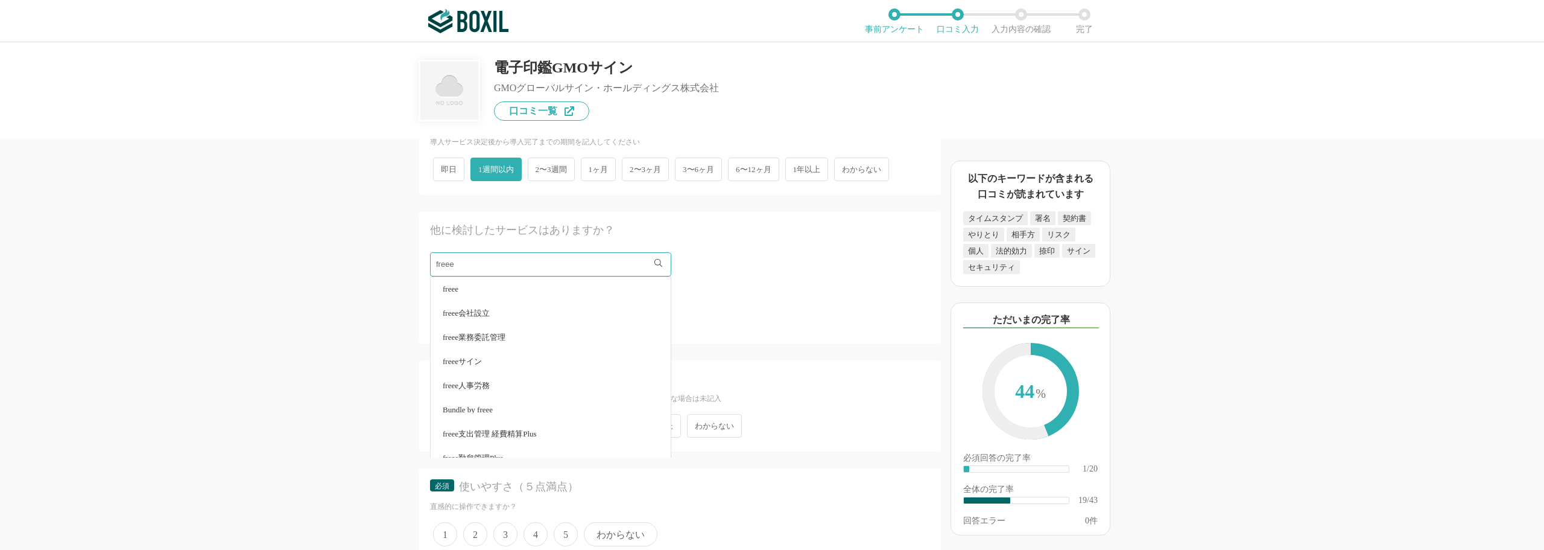
click at [472, 356] on li "freeeサイン" at bounding box center [551, 361] width 240 height 24
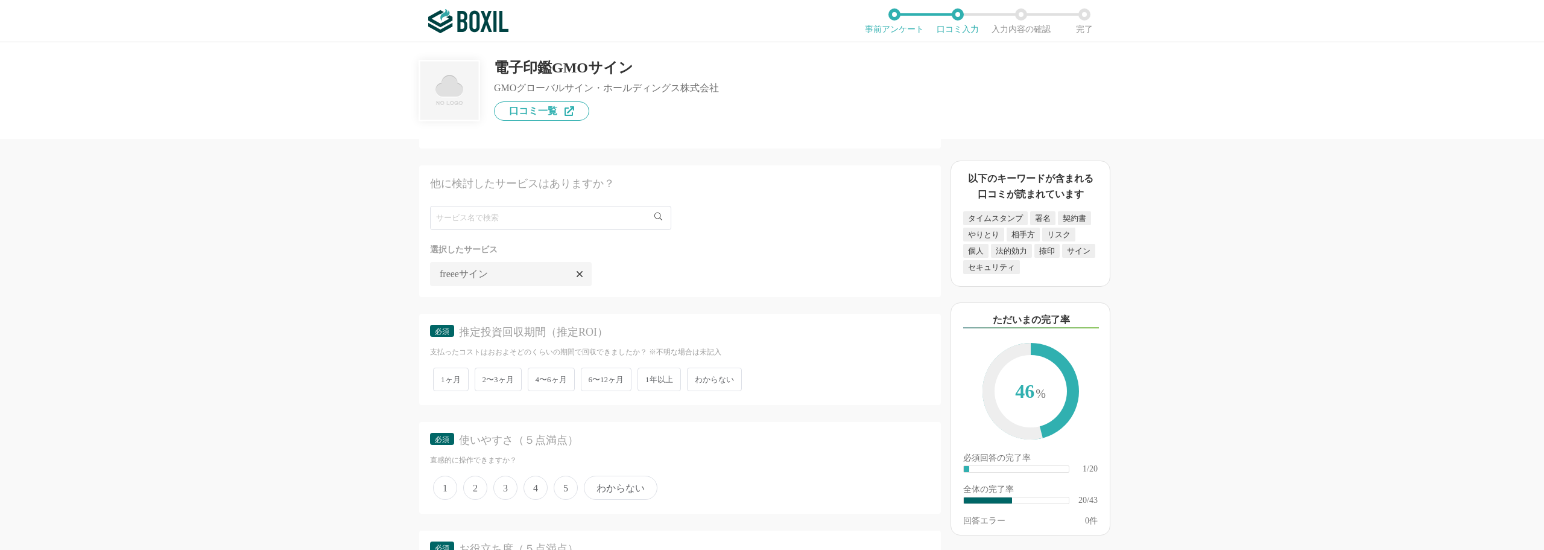
scroll to position [2051, 0]
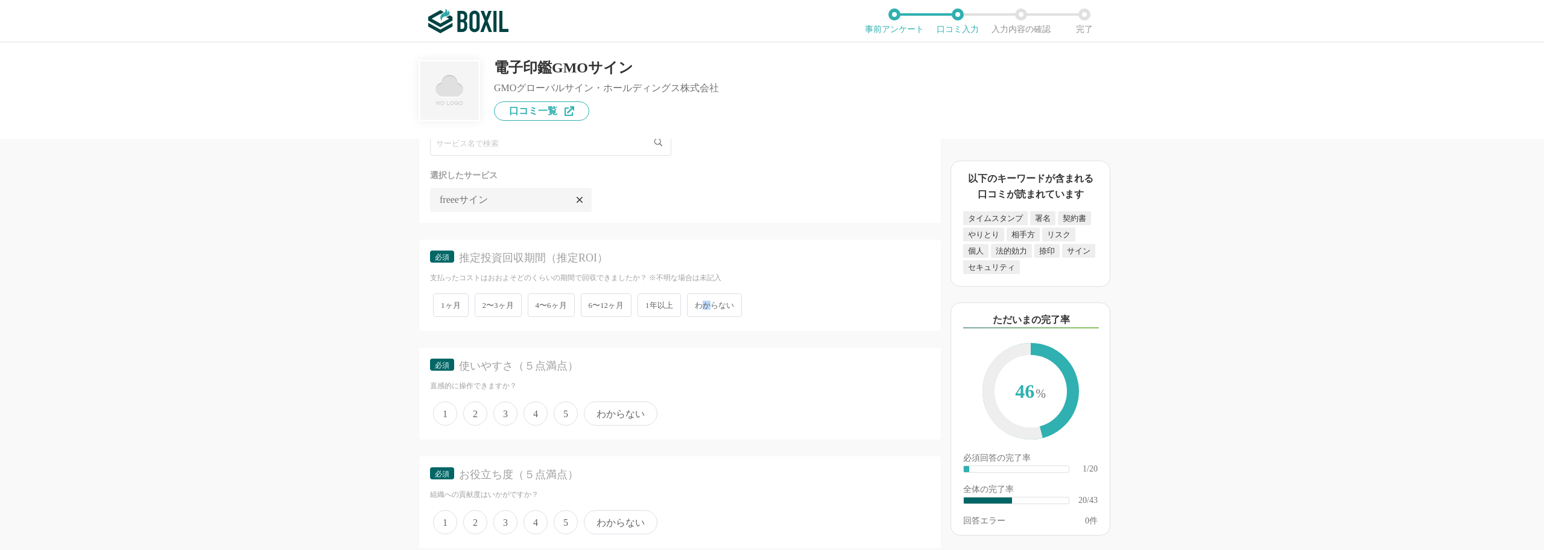
click at [710, 303] on span "わからない" at bounding box center [714, 305] width 55 height 24
click at [569, 413] on span "5" at bounding box center [566, 413] width 24 height 24
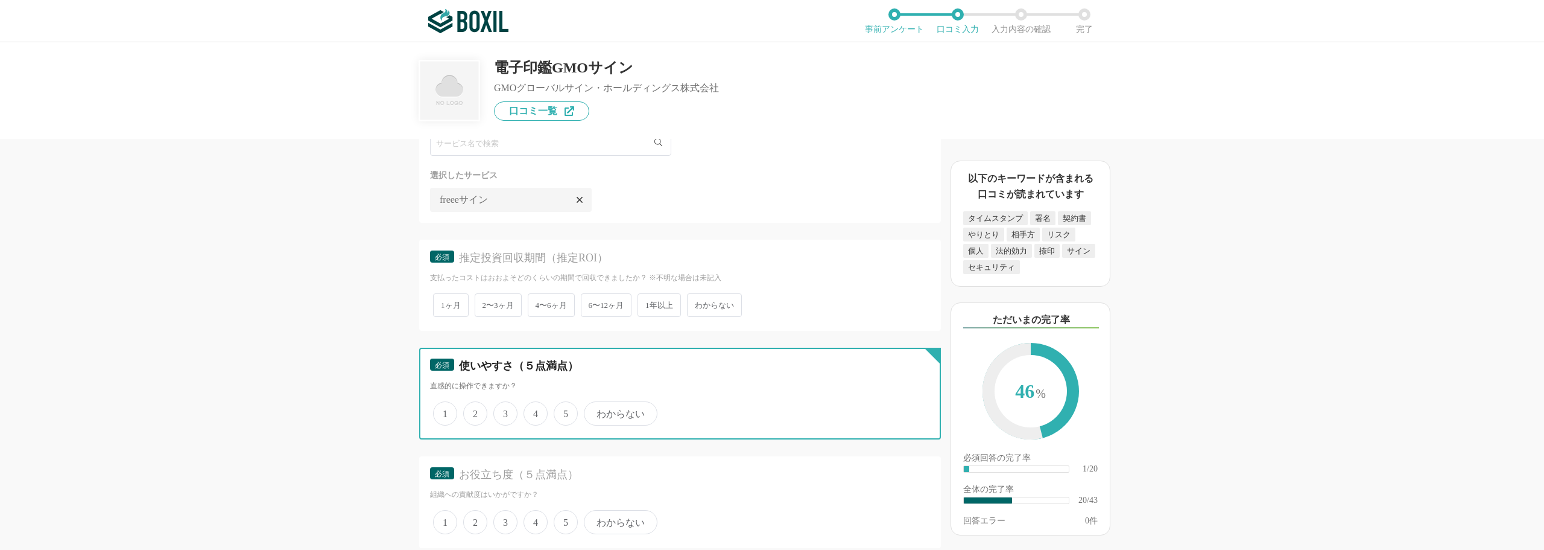
click at [565, 411] on input "5" at bounding box center [561, 407] width 8 height 8
radio input "true"
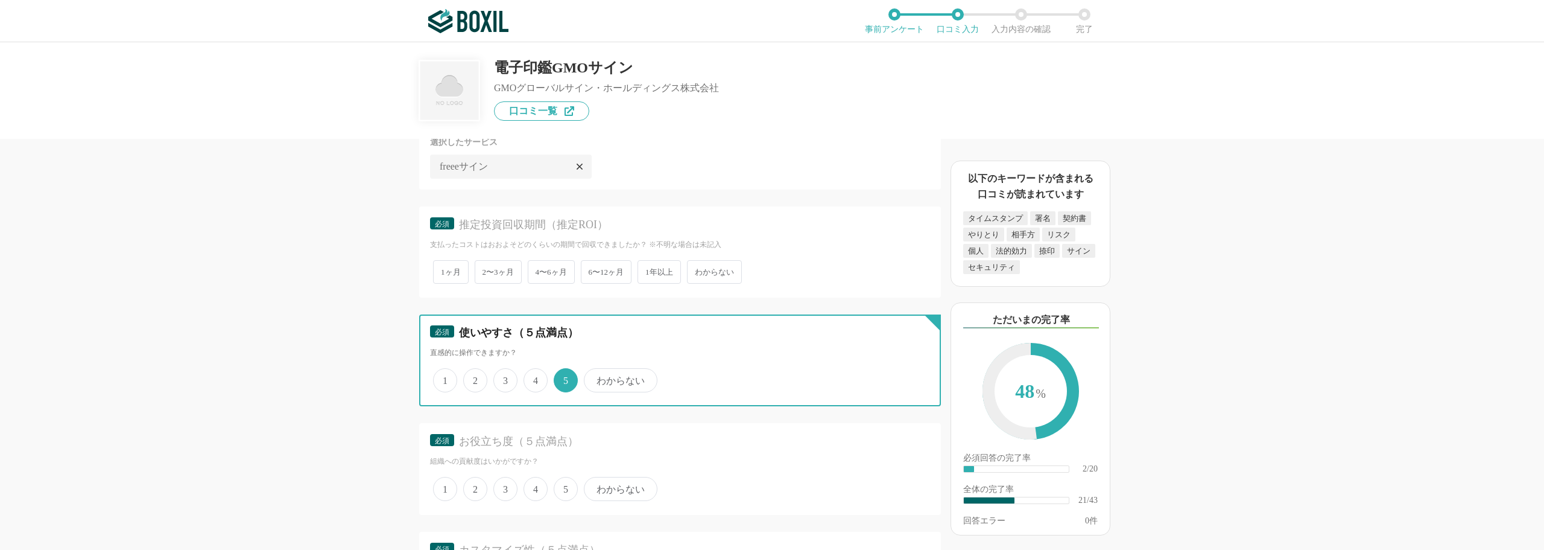
scroll to position [2172, 0]
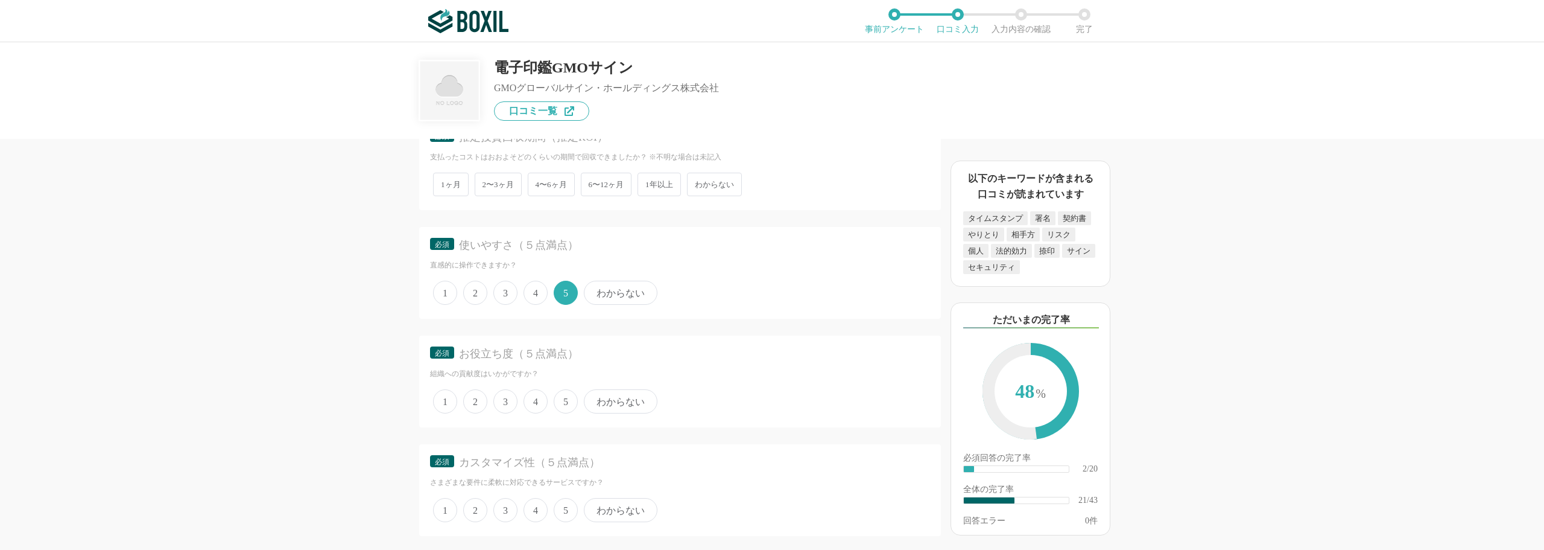
click at [568, 408] on span "5" at bounding box center [566, 401] width 24 height 24
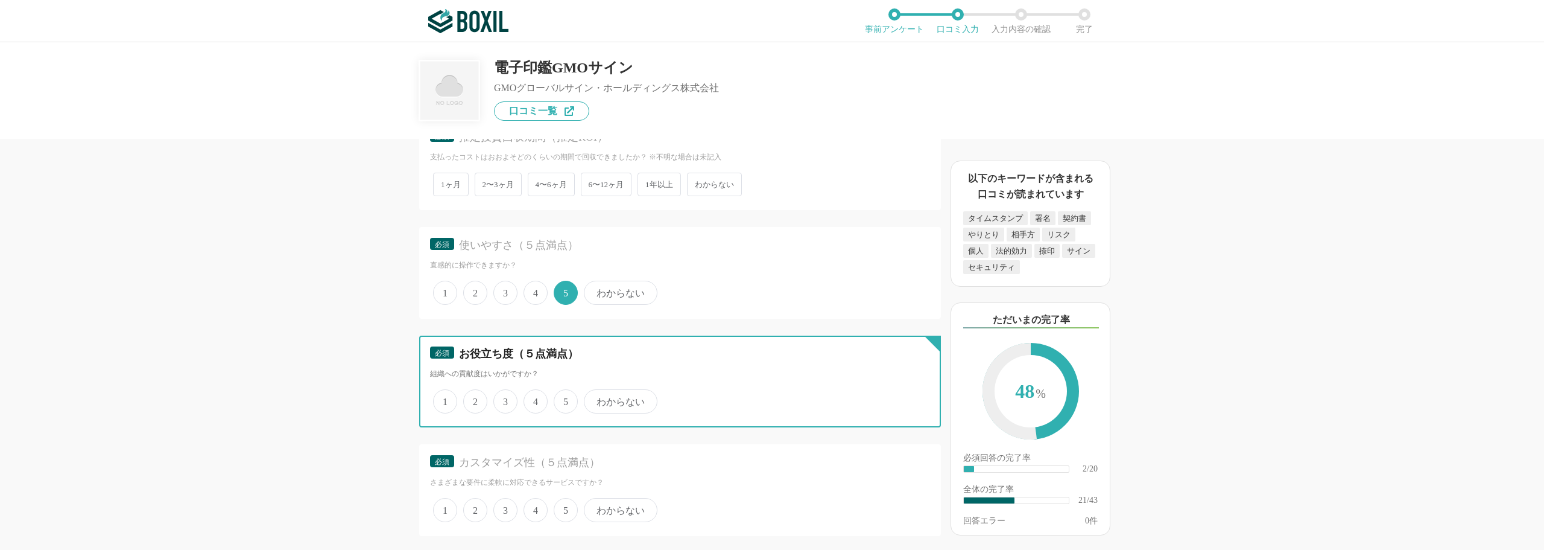
click at [565, 399] on input "5" at bounding box center [561, 395] width 8 height 8
radio input "true"
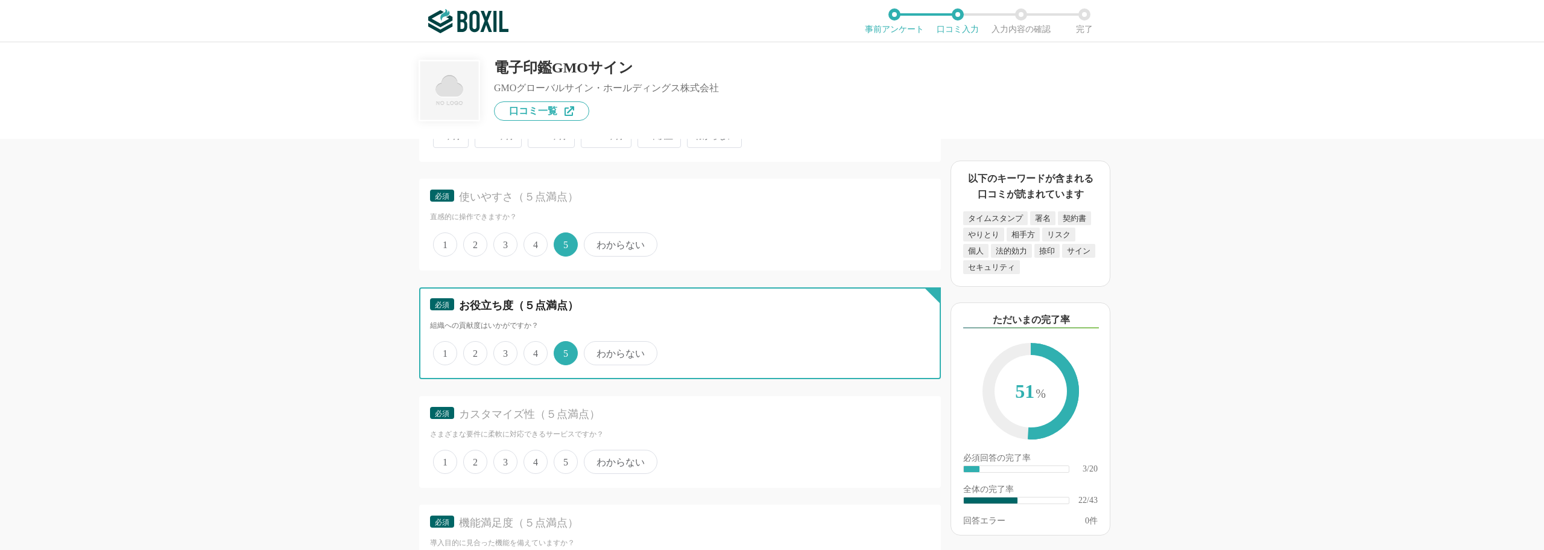
scroll to position [2292, 0]
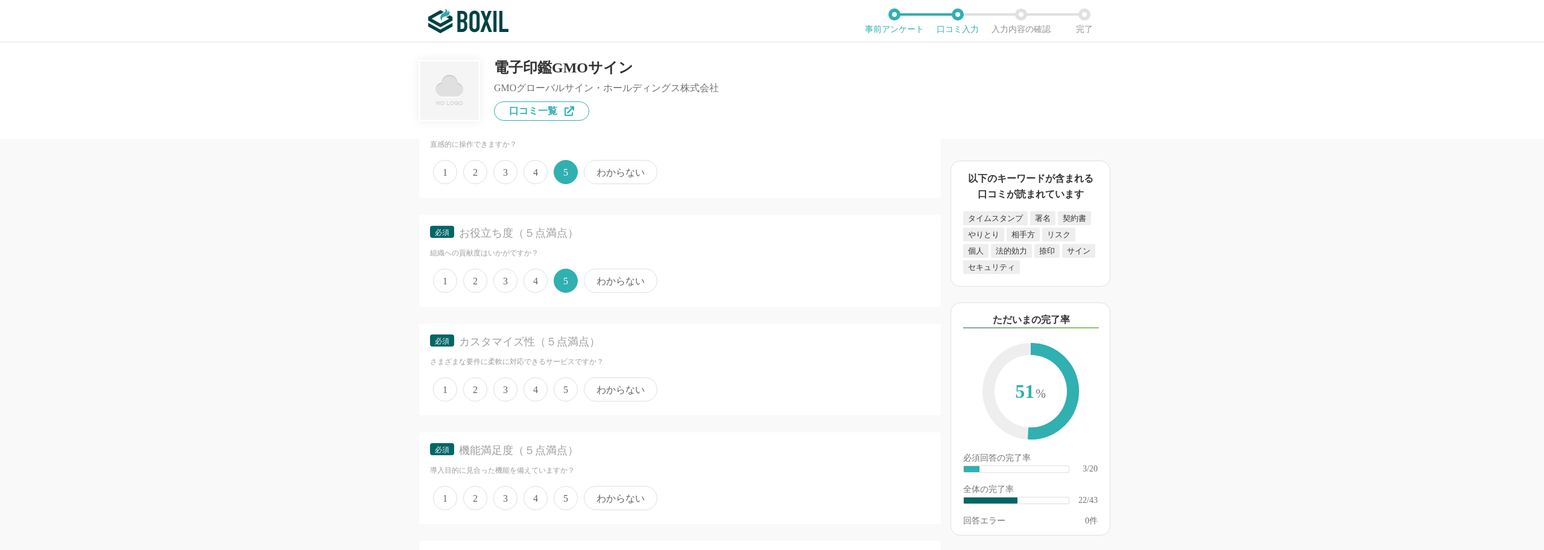
click at [505, 389] on span "3" at bounding box center [505, 389] width 24 height 24
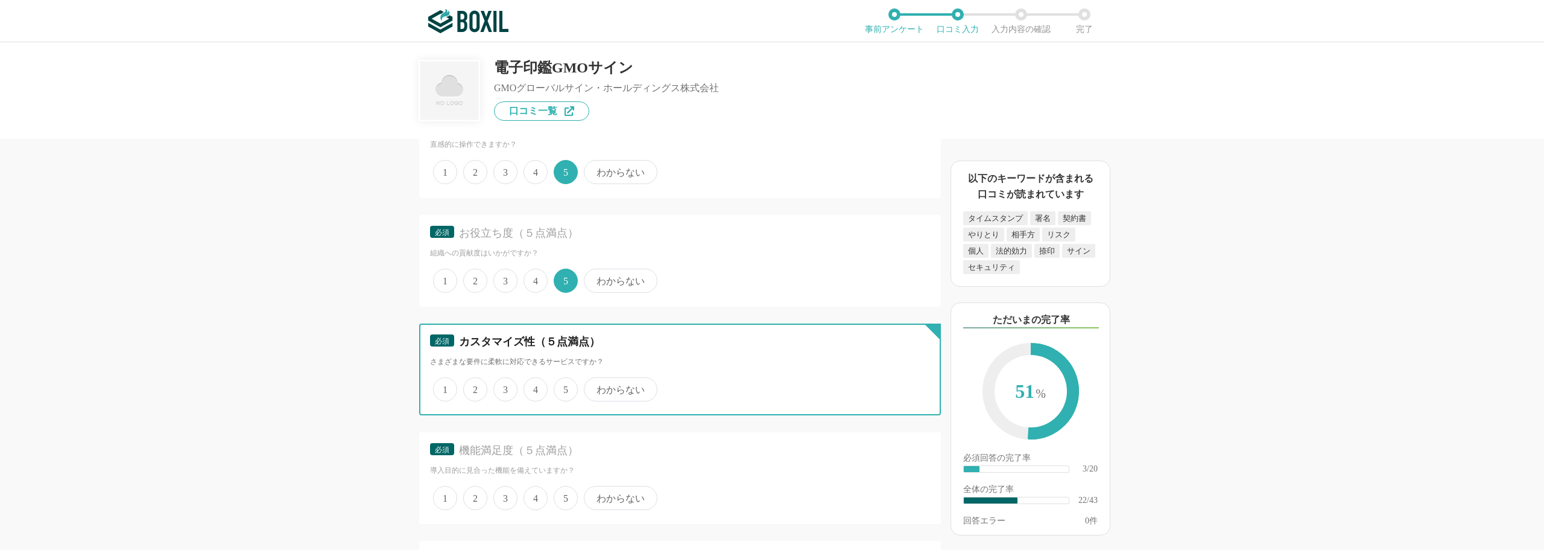
click at [504, 387] on input "3" at bounding box center [500, 383] width 8 height 8
radio input "true"
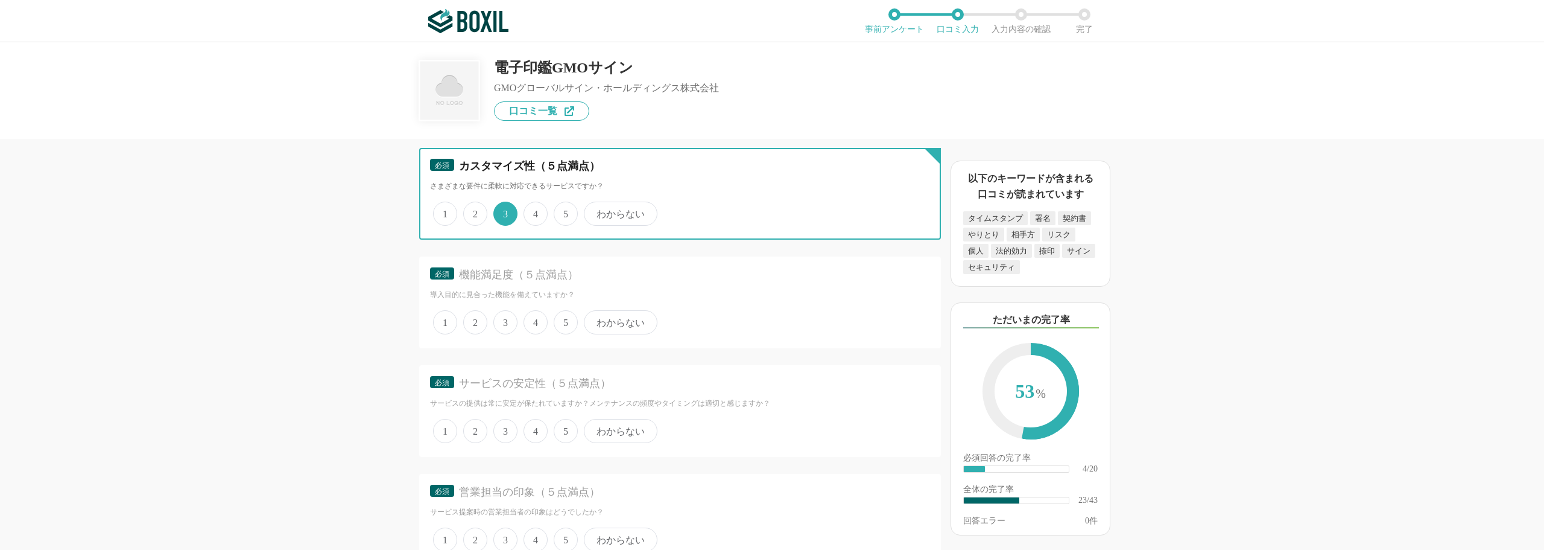
scroll to position [2473, 0]
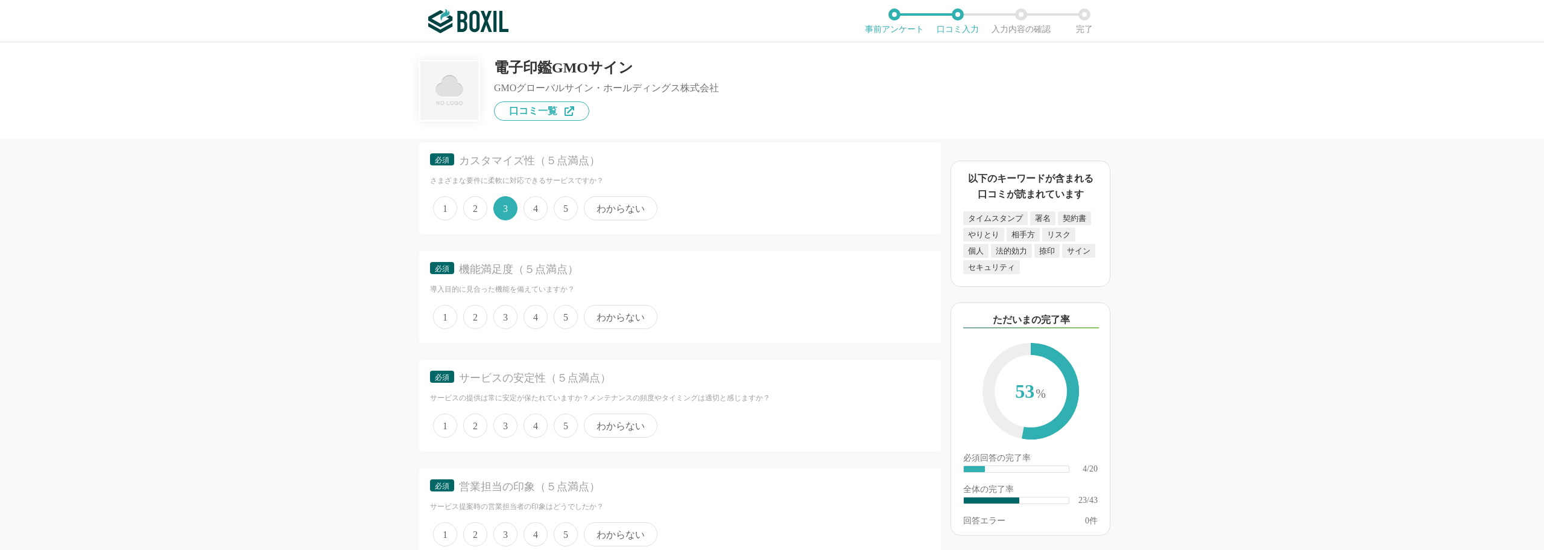
click at [564, 317] on span "5" at bounding box center [566, 317] width 24 height 24
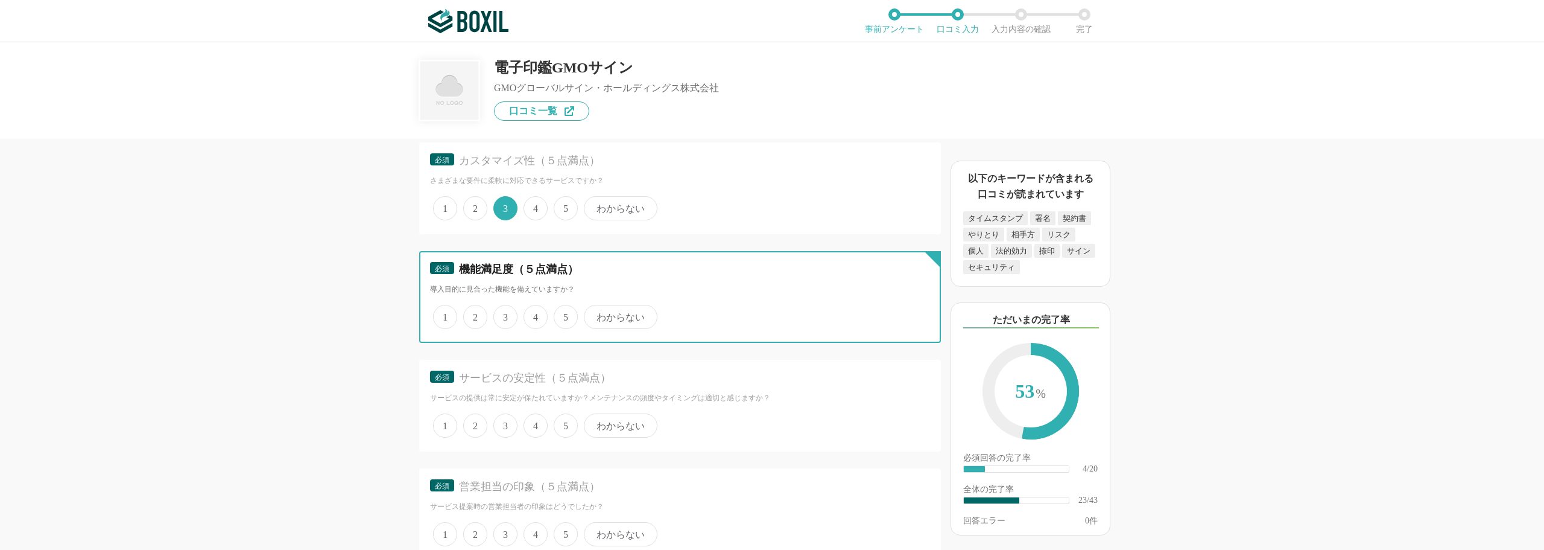
click at [564, 314] on input "5" at bounding box center [561, 310] width 8 height 8
radio input "true"
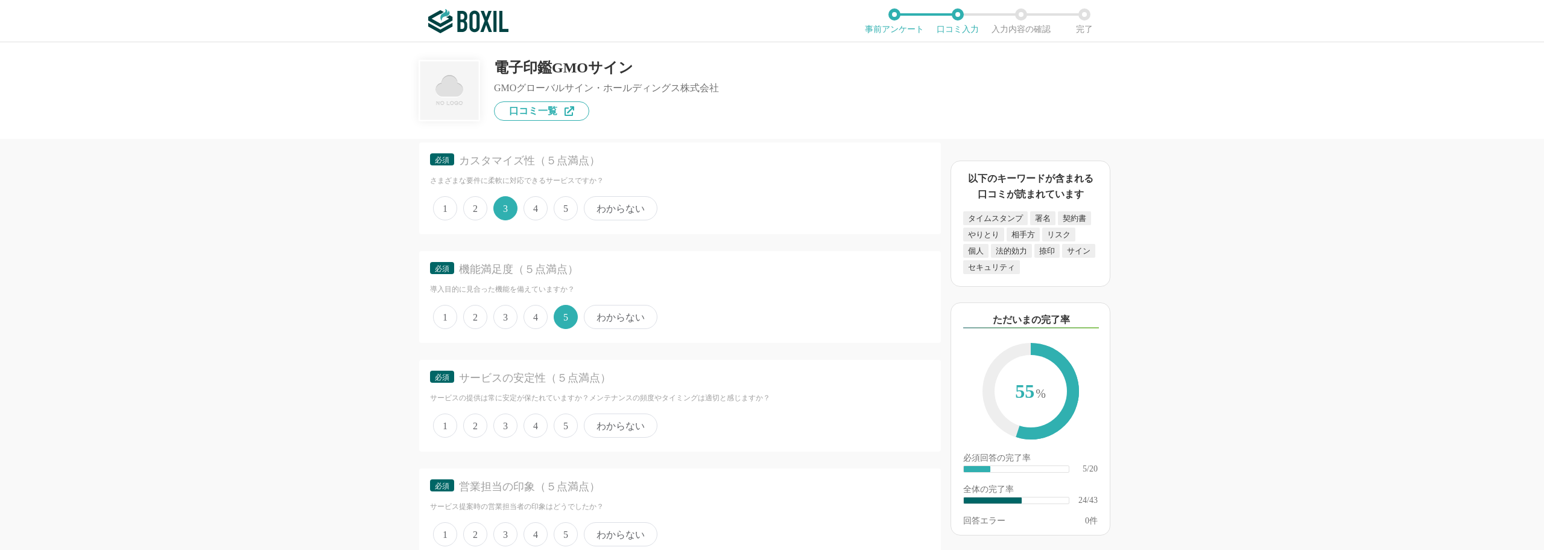
click at [562, 425] on span "5" at bounding box center [566, 425] width 24 height 24
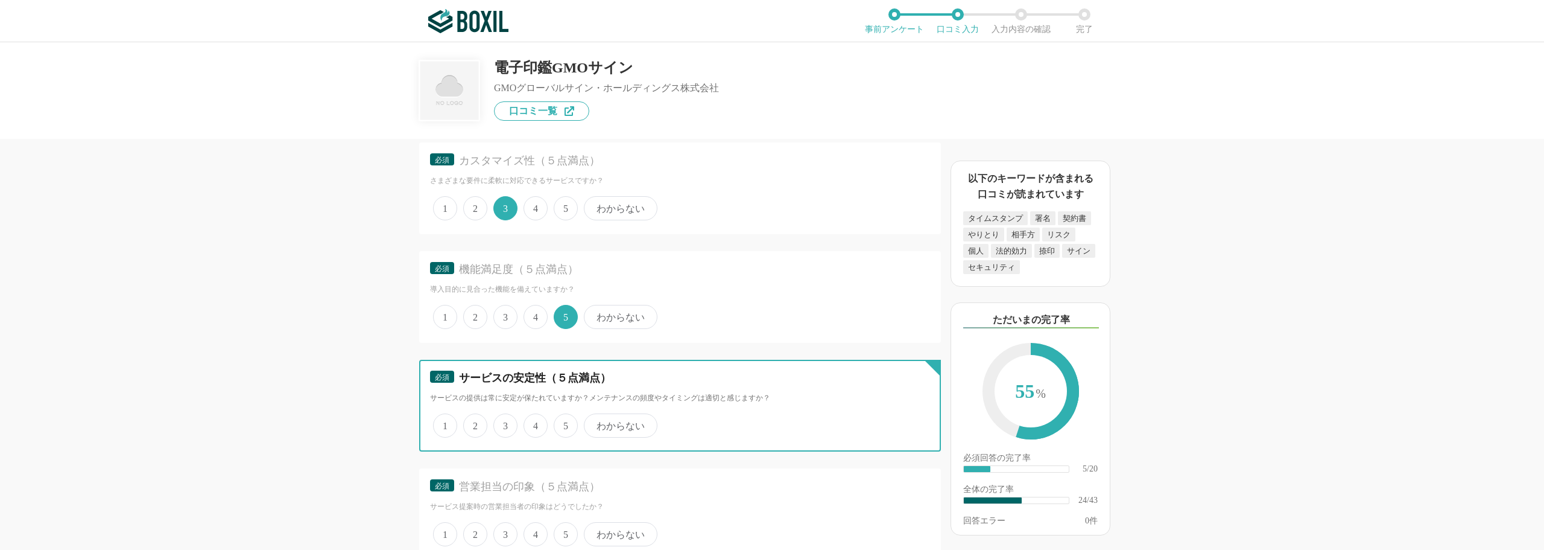
click at [562, 423] on input "5" at bounding box center [561, 419] width 8 height 8
radio input "true"
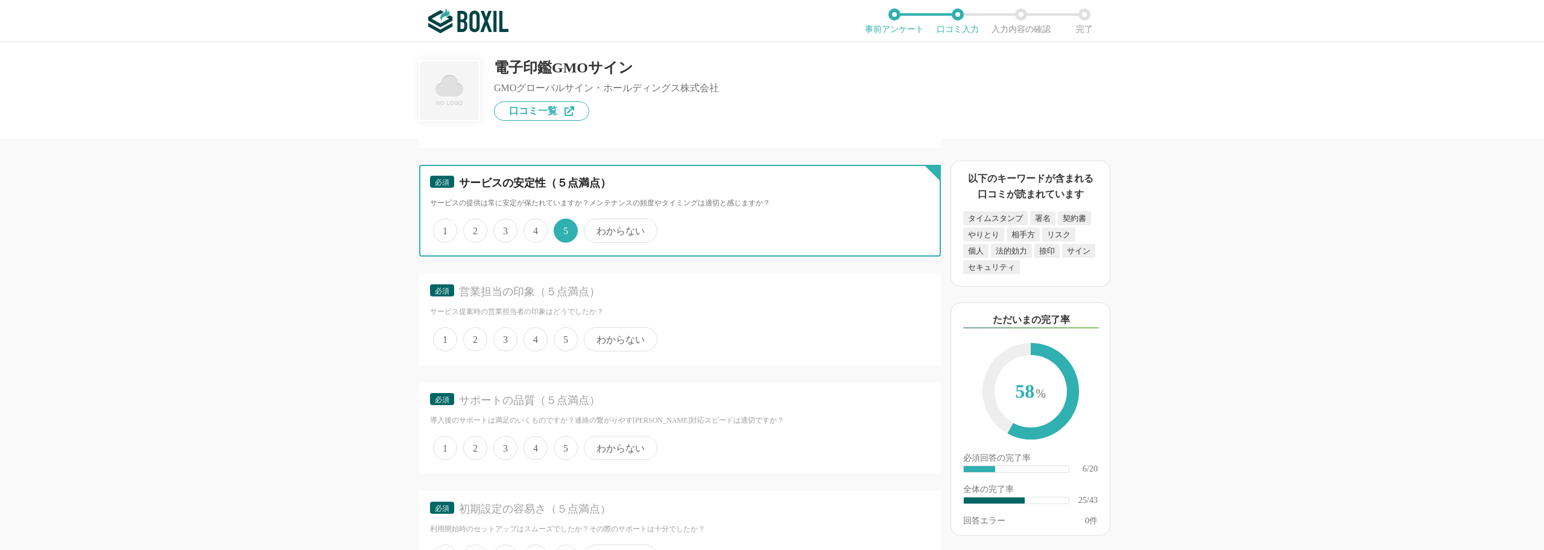
scroll to position [2714, 0]
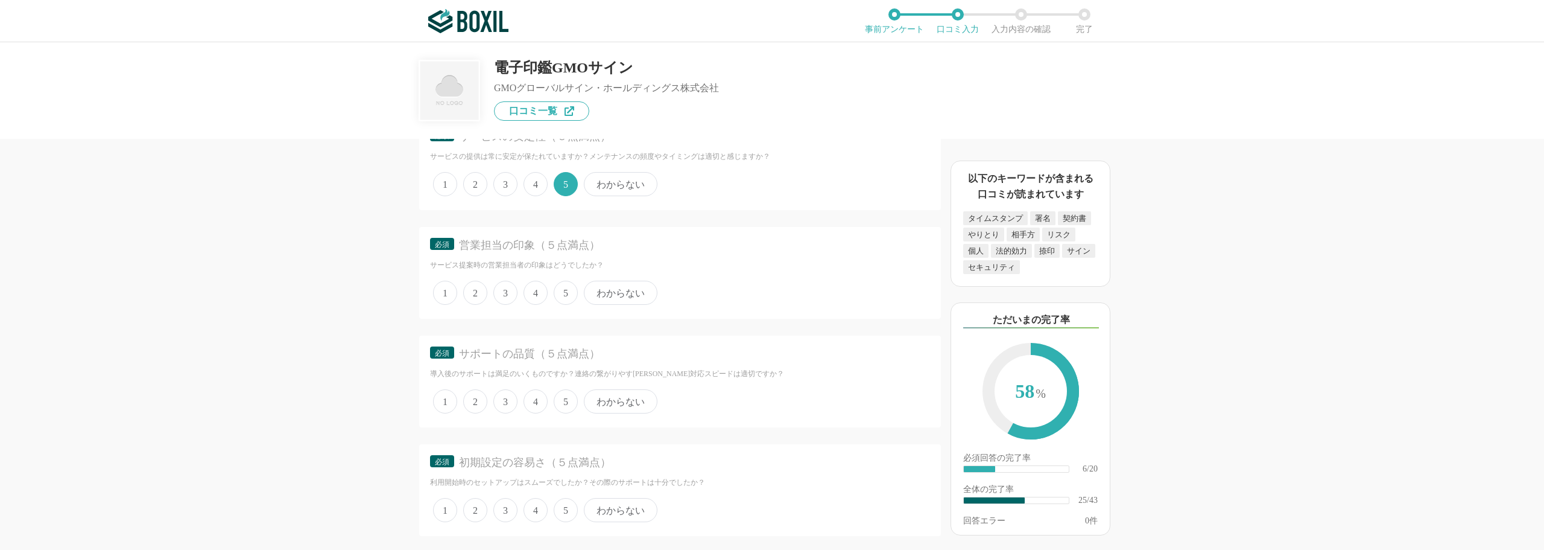
click at [503, 296] on span "3" at bounding box center [505, 292] width 24 height 24
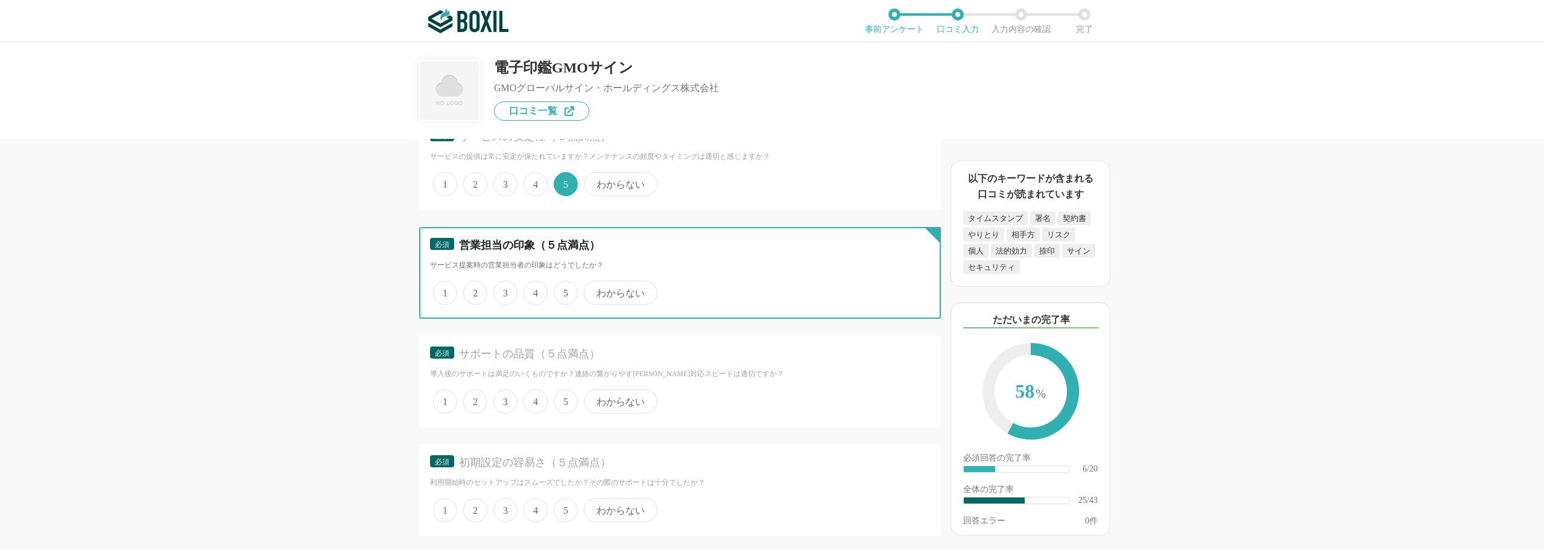
click at [503, 290] on input "3" at bounding box center [500, 286] width 8 height 8
radio input "true"
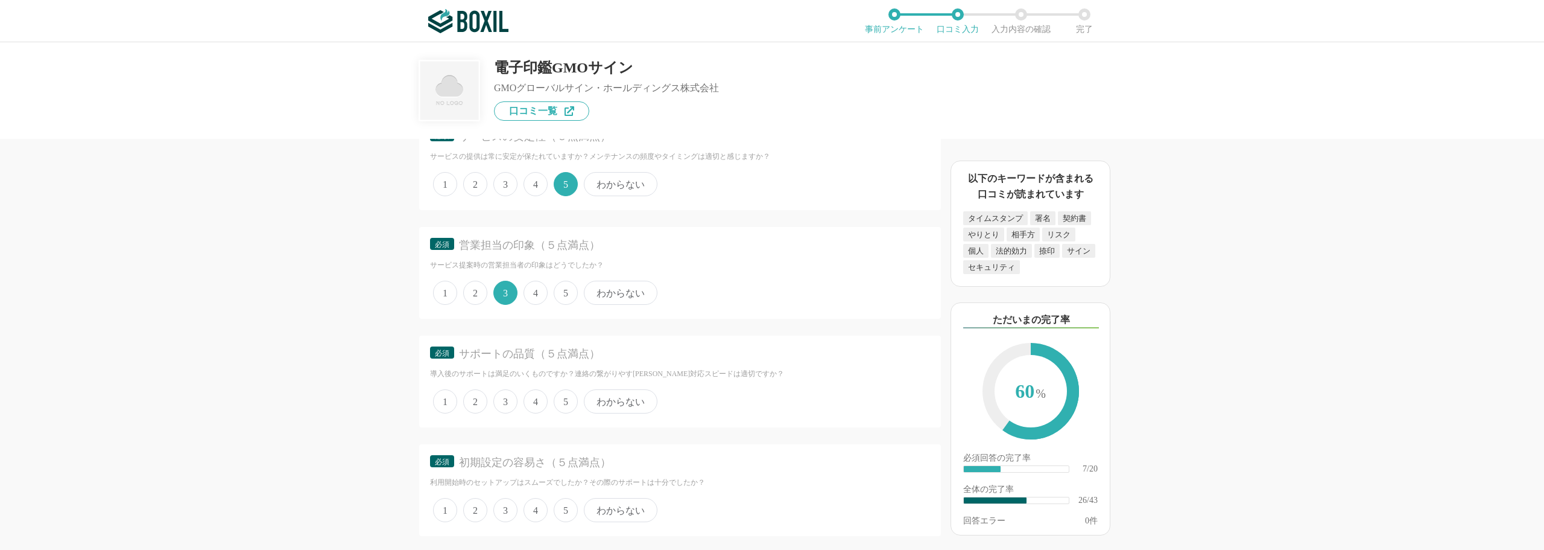
click at [569, 294] on span "5" at bounding box center [566, 292] width 24 height 24
click at [565, 290] on input "5" at bounding box center [561, 286] width 8 height 8
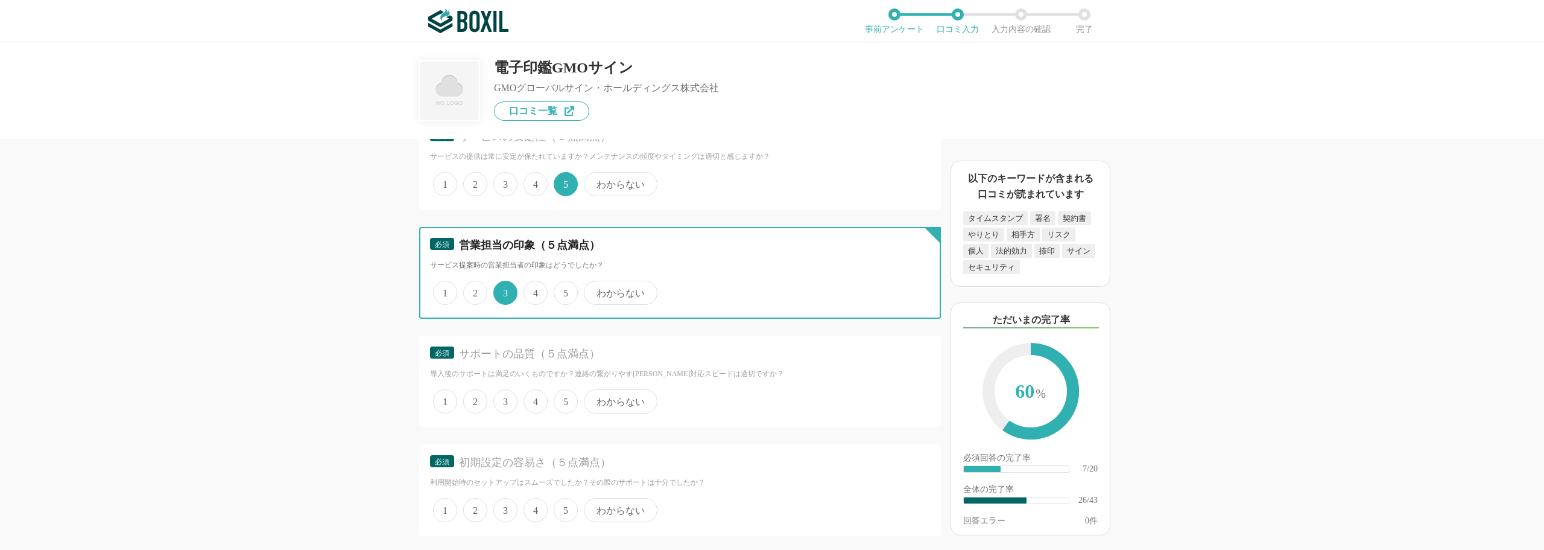
radio input "true"
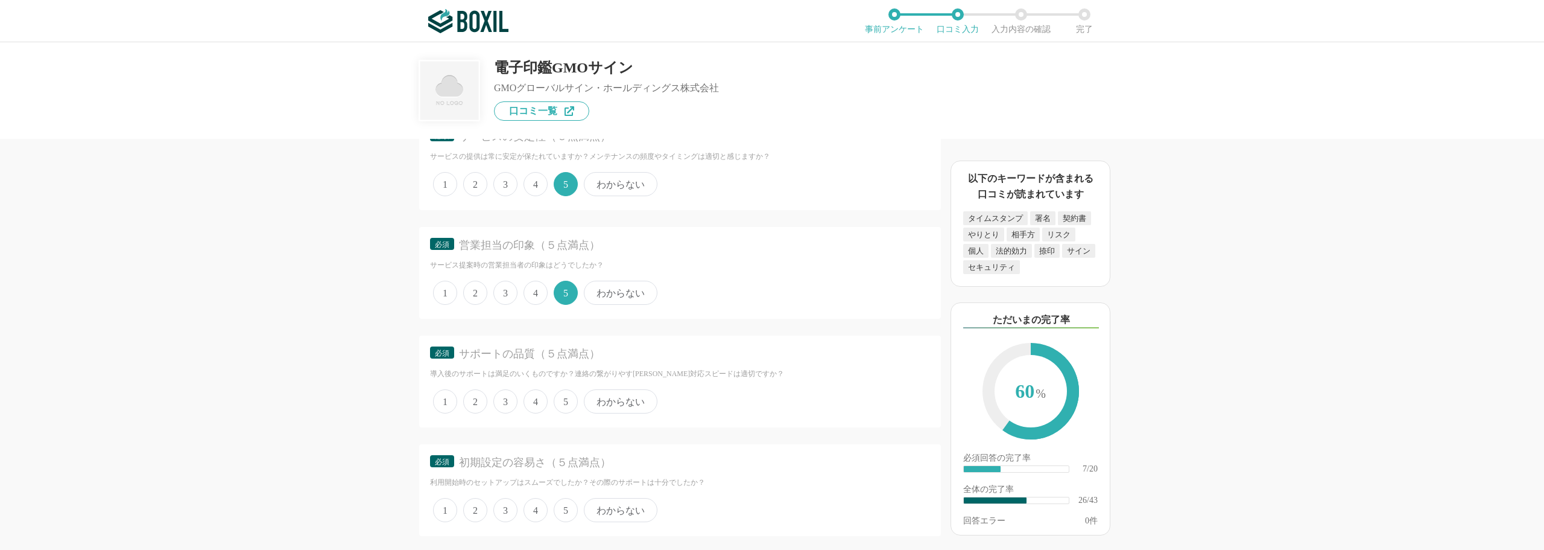
click at [560, 402] on span "5" at bounding box center [566, 401] width 24 height 24
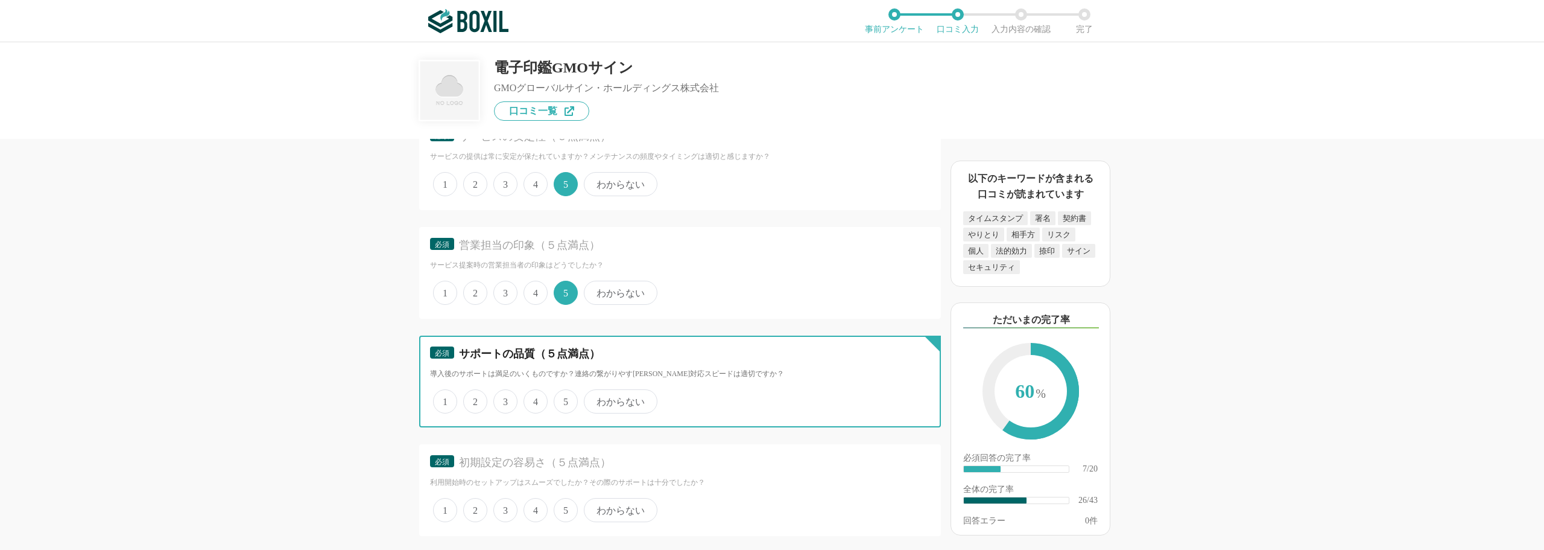
click at [560, 399] on input "5" at bounding box center [561, 395] width 8 height 8
radio input "true"
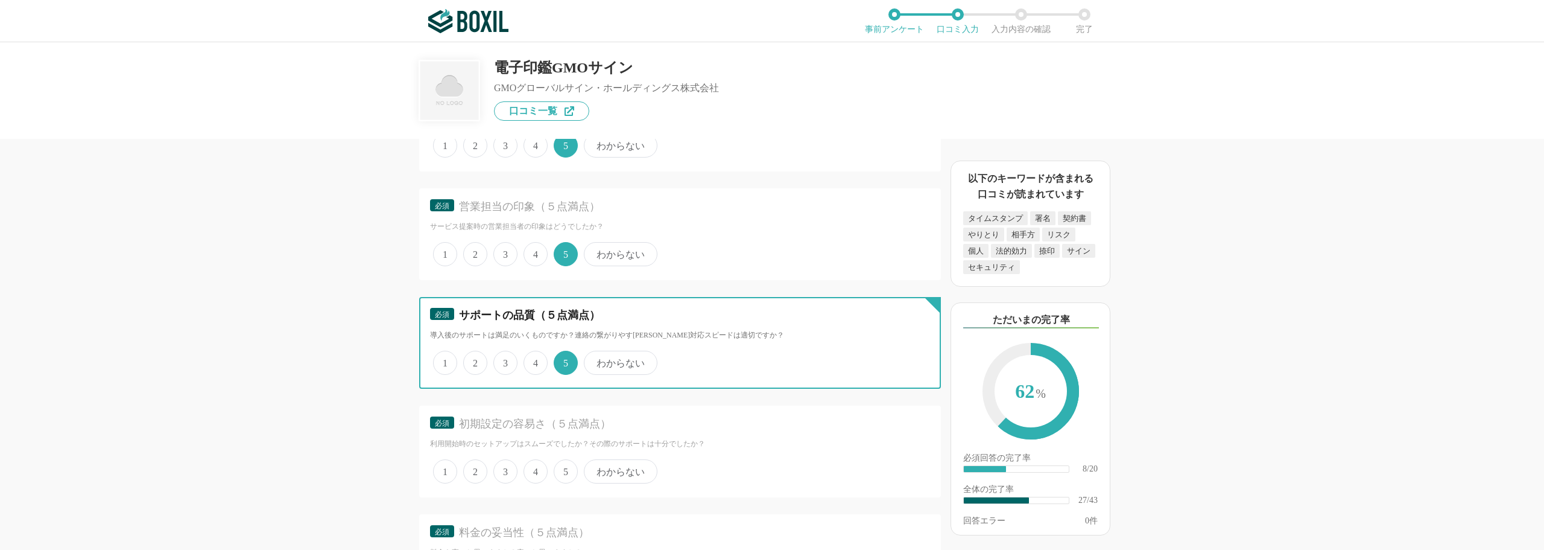
scroll to position [2895, 0]
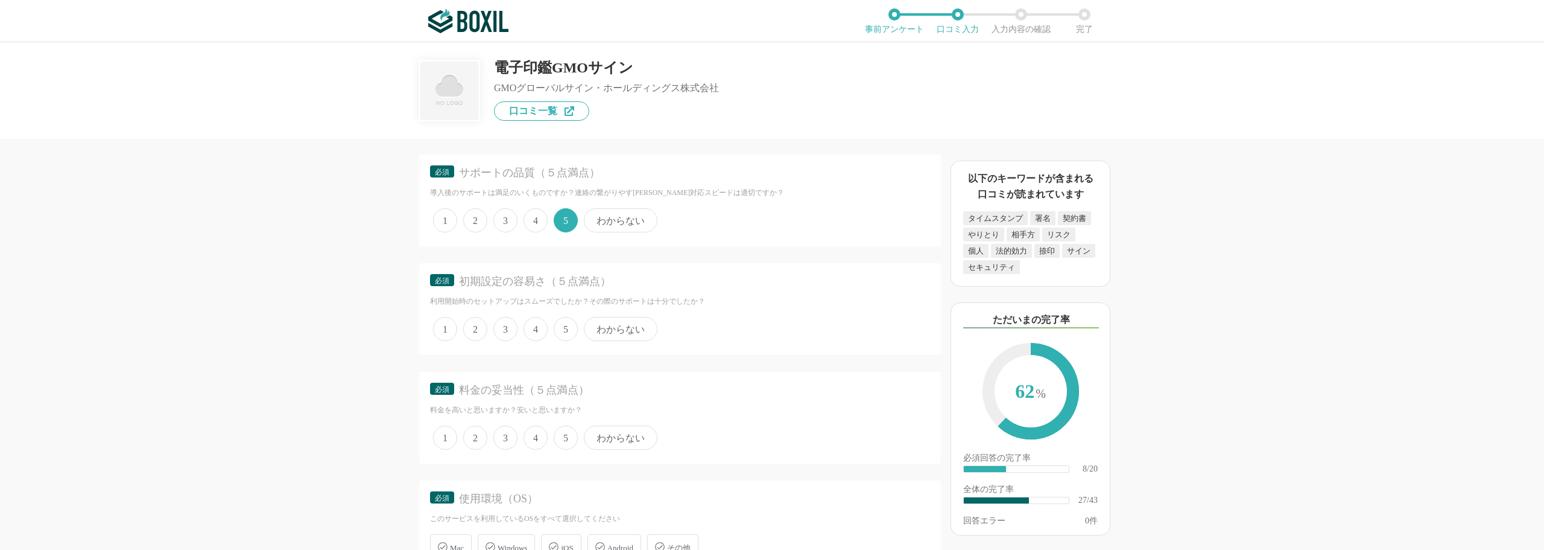
click at [564, 328] on span "5" at bounding box center [566, 329] width 24 height 24
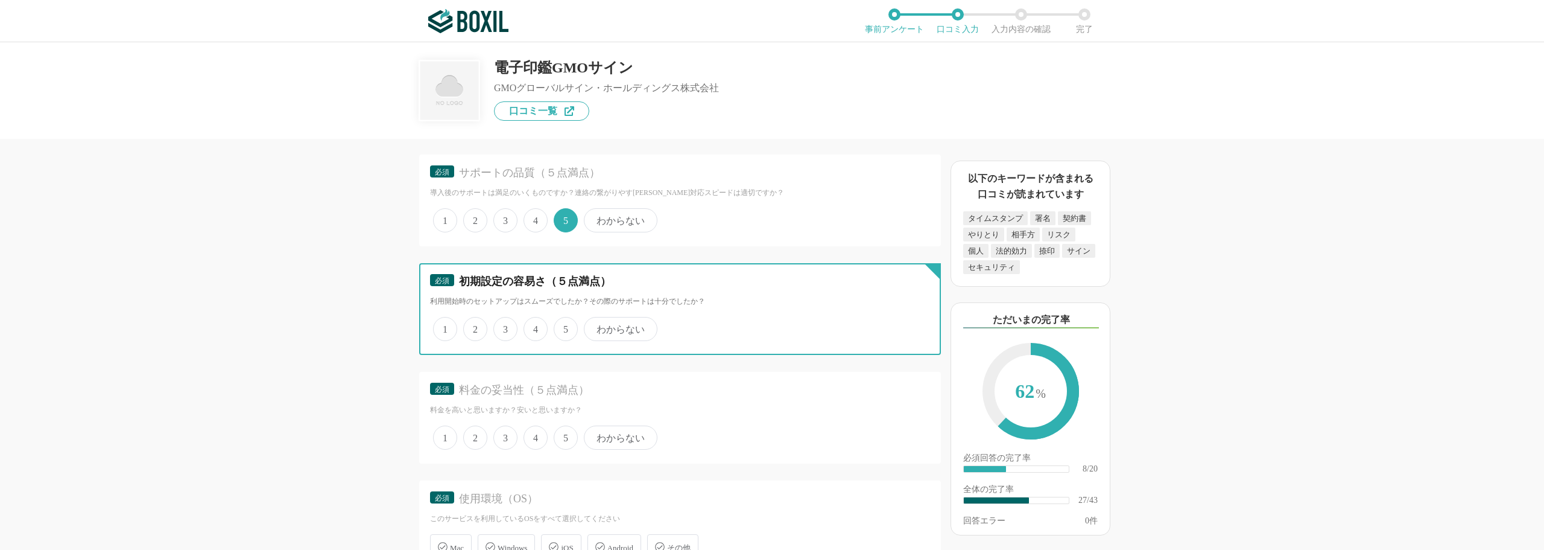
click at [564, 326] on input "5" at bounding box center [561, 322] width 8 height 8
radio input "true"
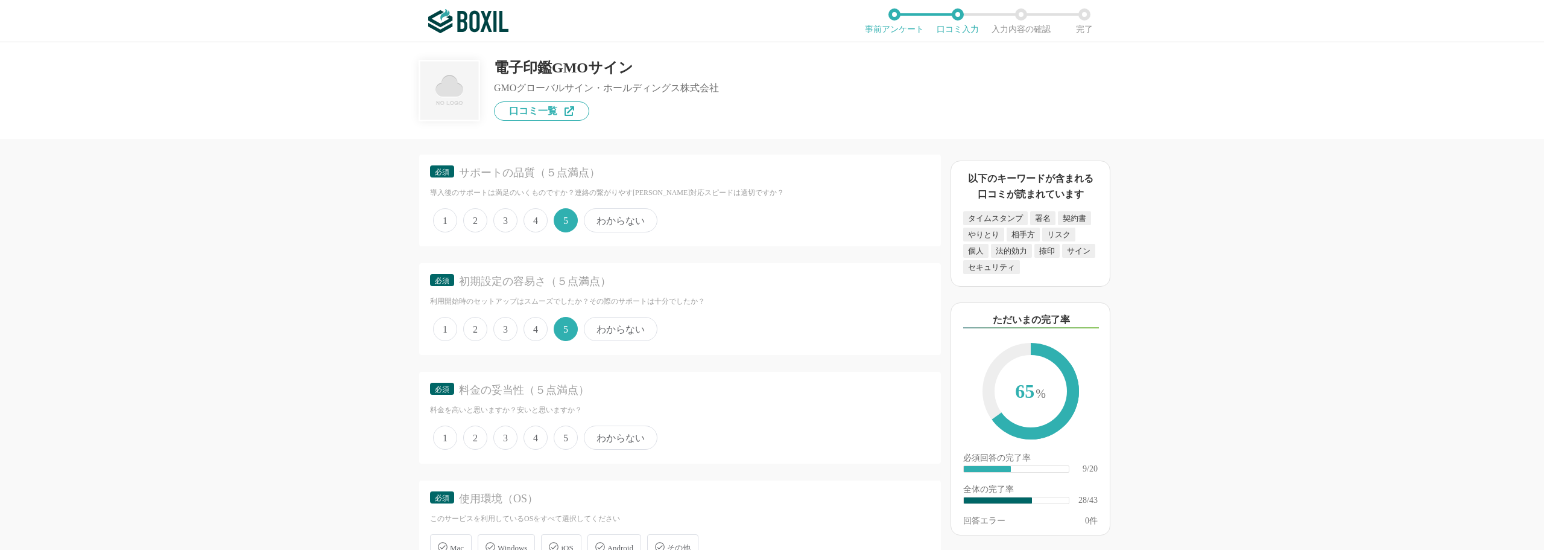
click at [502, 436] on span "3" at bounding box center [505, 437] width 24 height 24
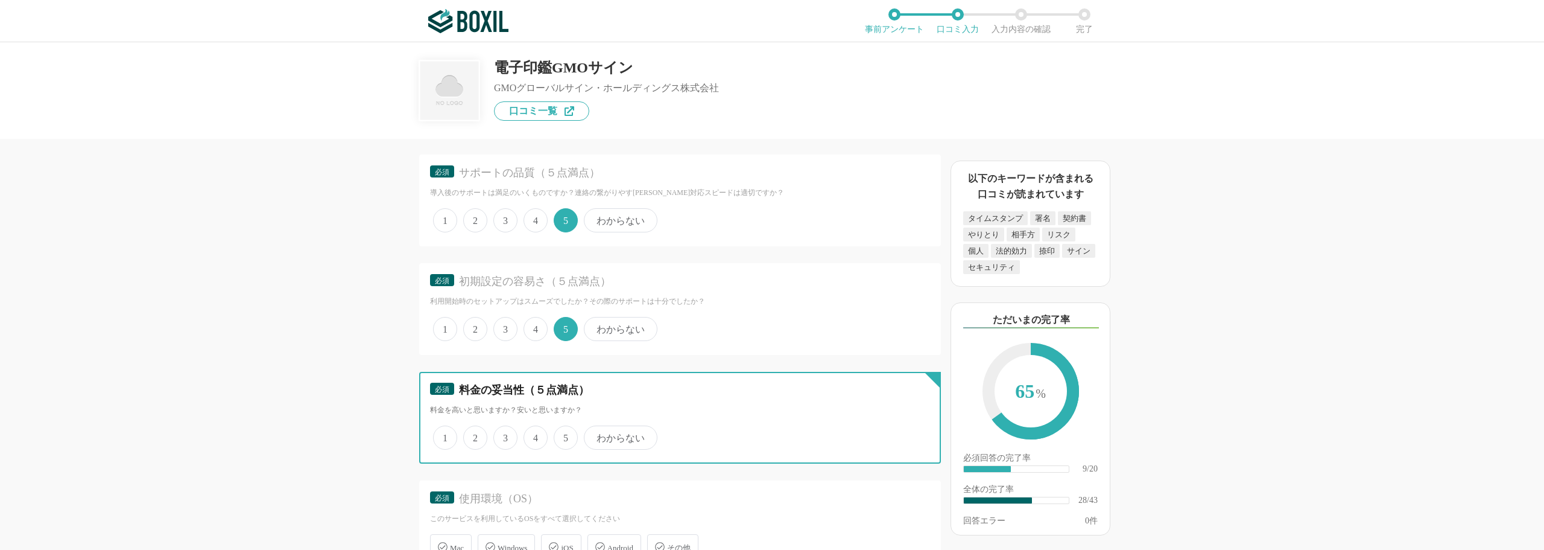
click at [502, 435] on input "3" at bounding box center [500, 431] width 8 height 8
radio input "true"
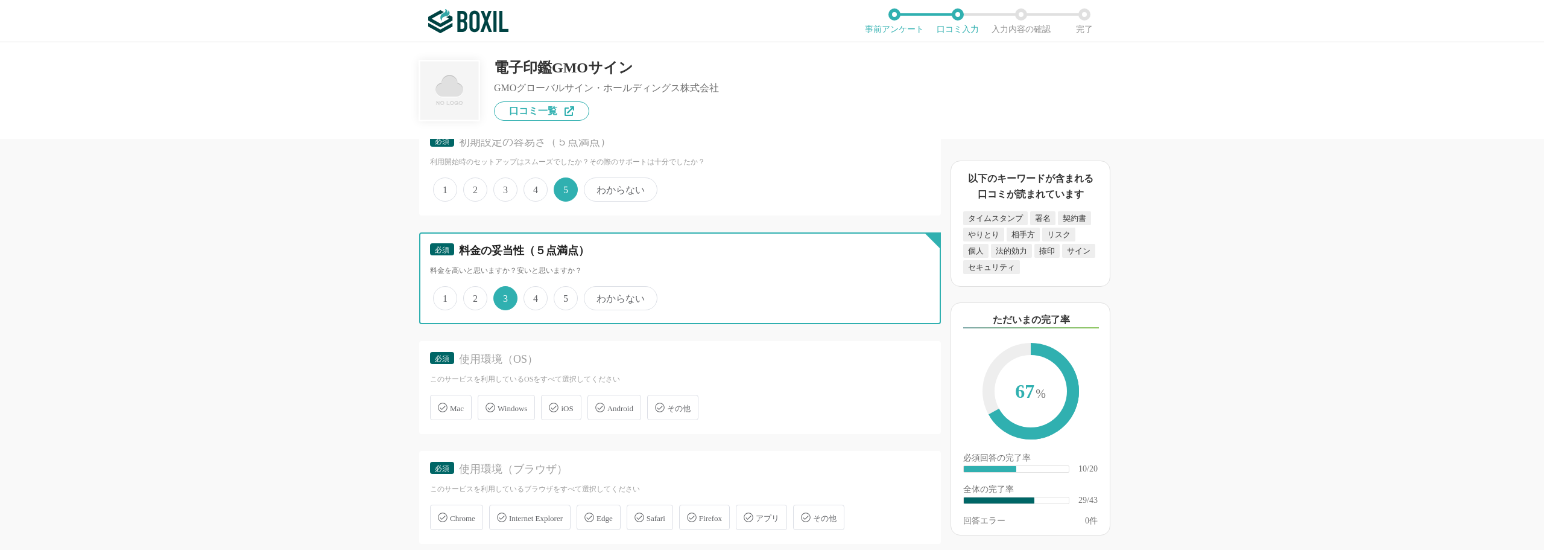
scroll to position [3197, 0]
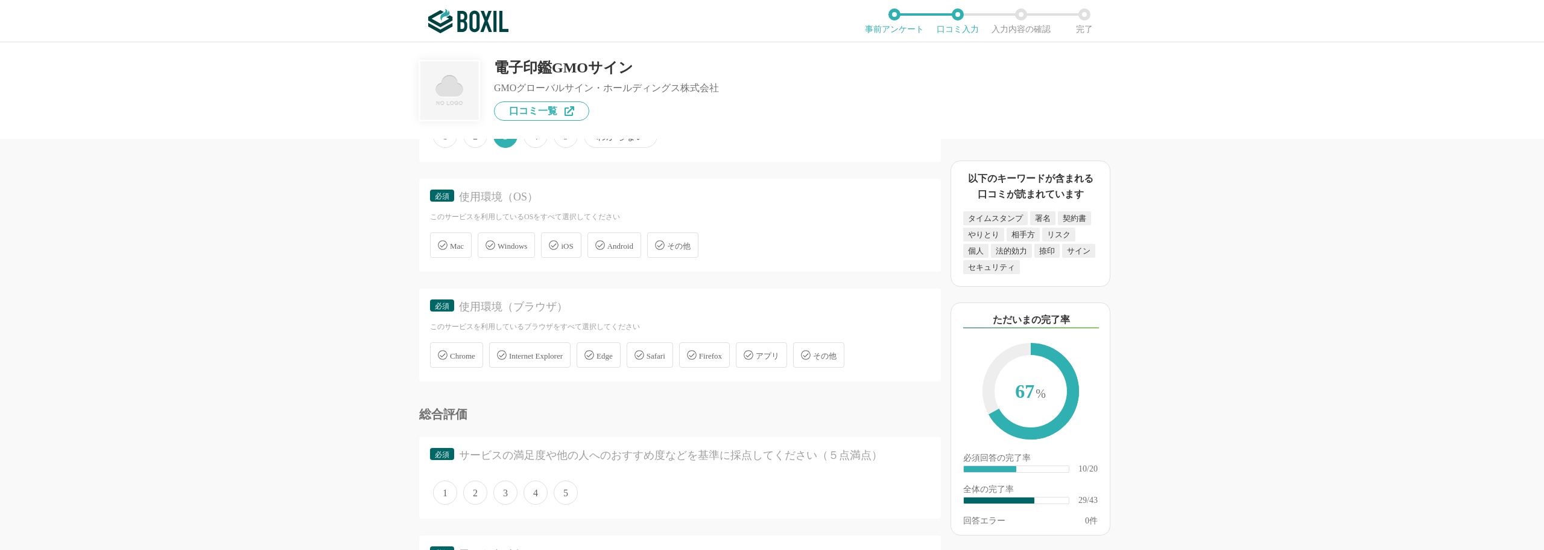
click at [518, 246] on span "Windows" at bounding box center [513, 245] width 30 height 9
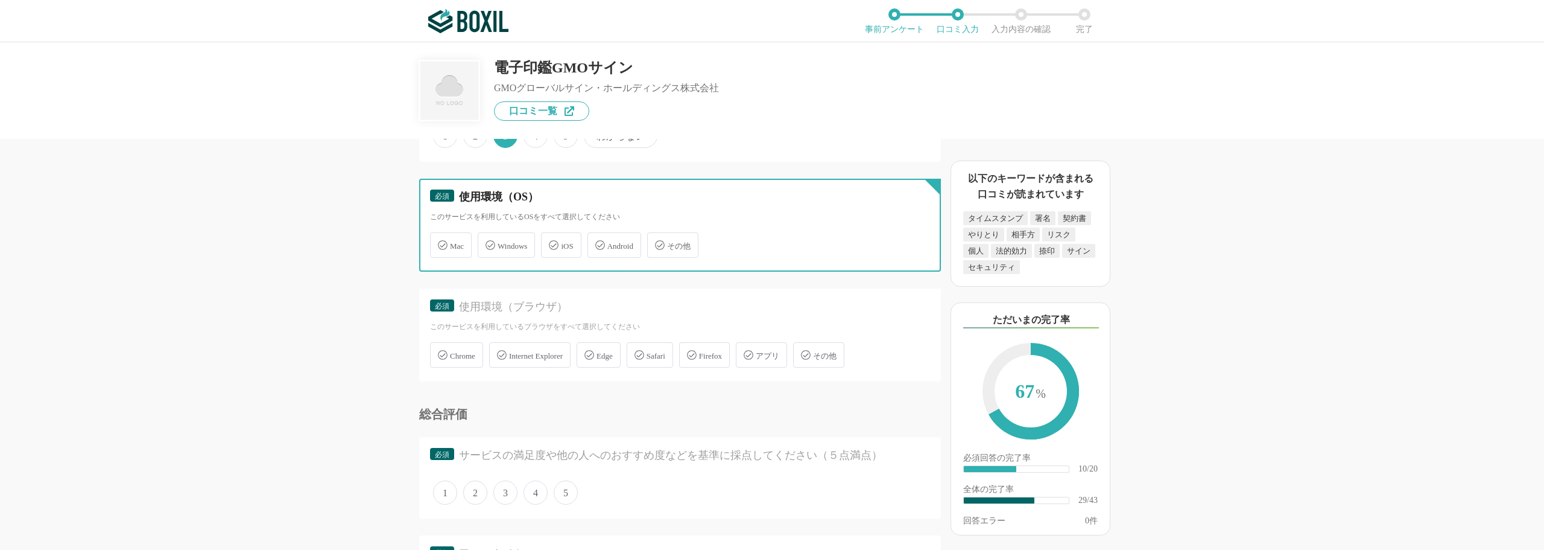
click at [488, 242] on input "Windows" at bounding box center [484, 238] width 8 height 8
checkbox input "true"
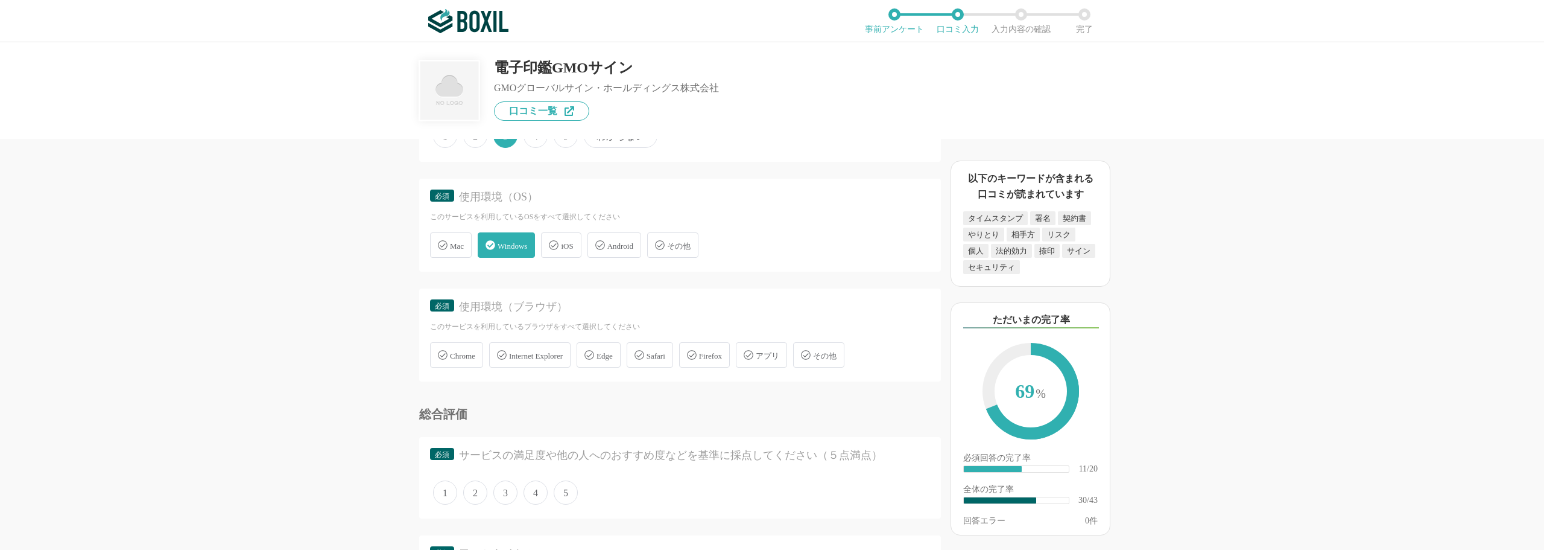
click at [475, 355] on span "Chrome" at bounding box center [462, 355] width 25 height 9
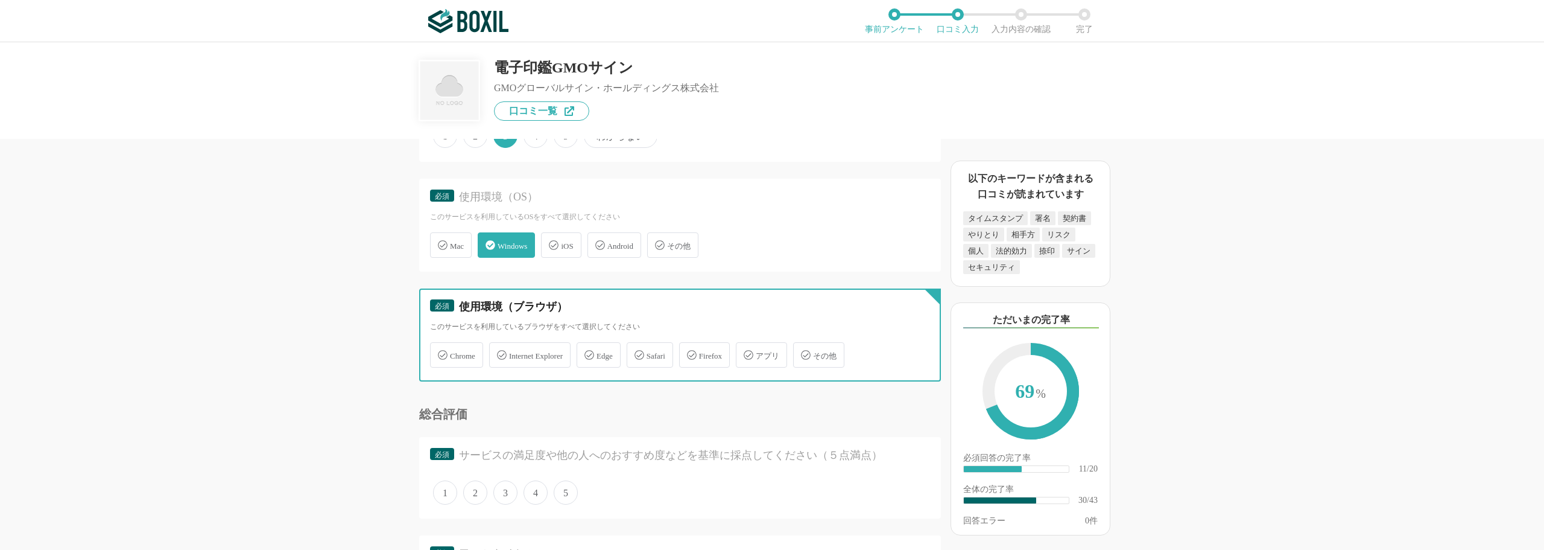
click at [440, 352] on input "Chrome" at bounding box center [436, 348] width 8 height 8
checkbox input "true"
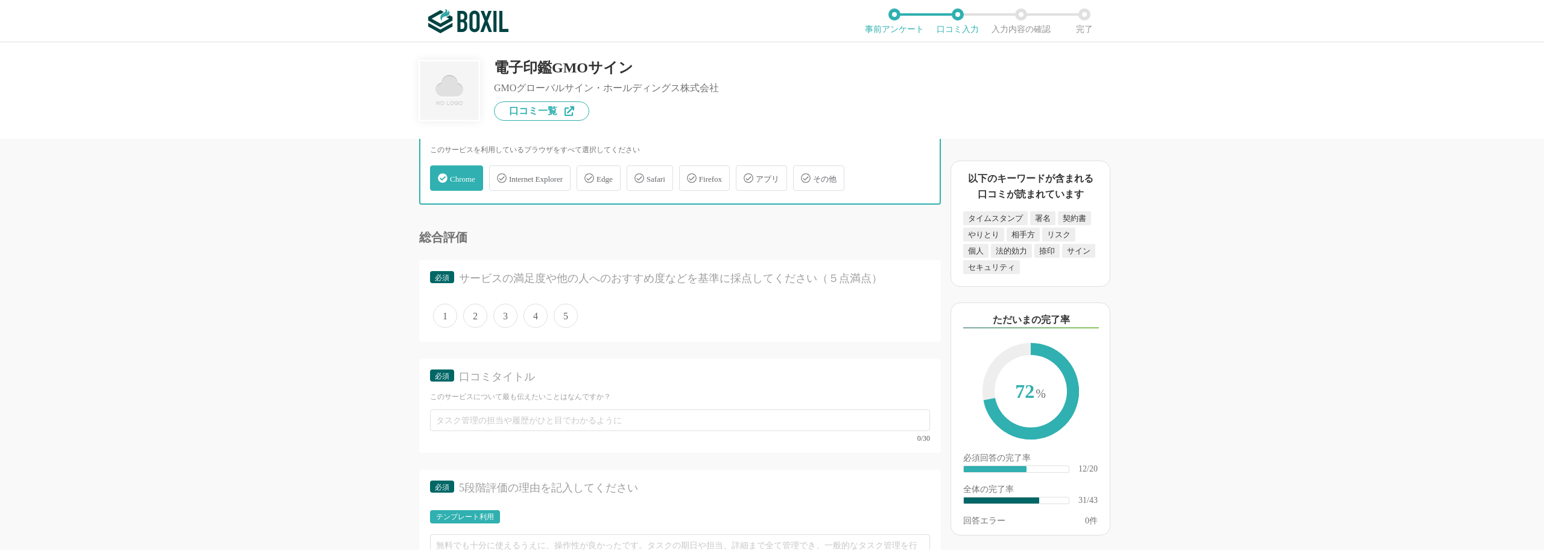
scroll to position [3378, 0]
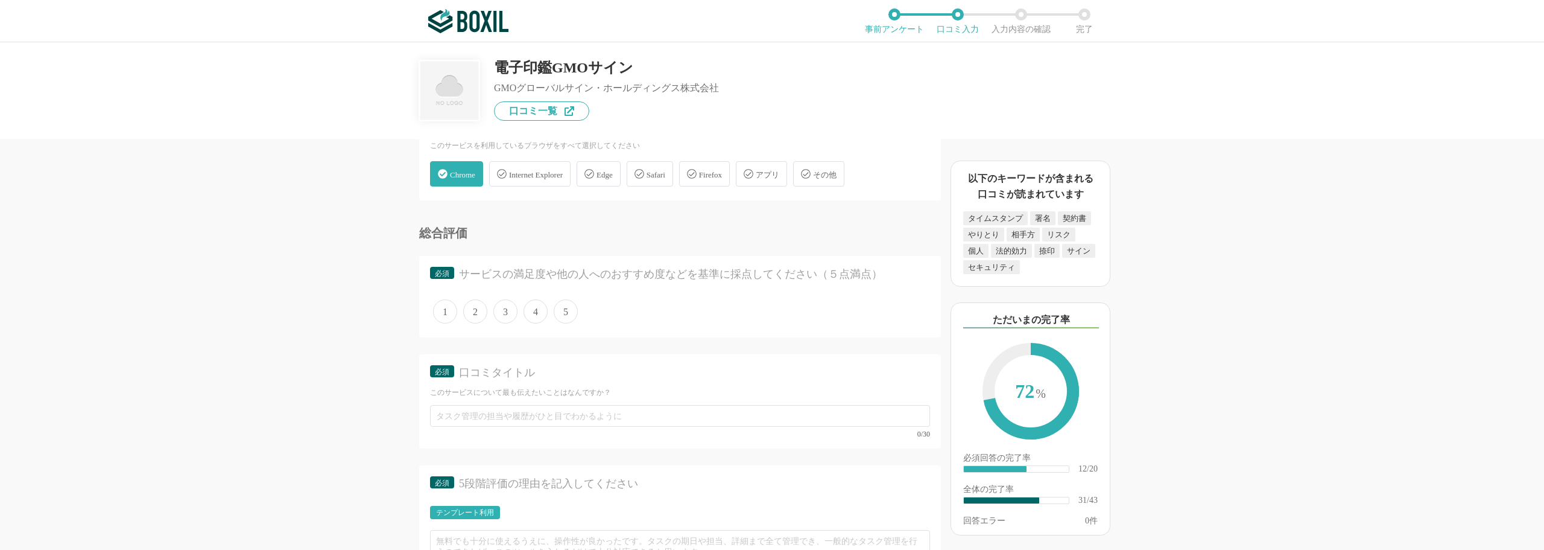
click at [560, 311] on span "5" at bounding box center [566, 311] width 24 height 24
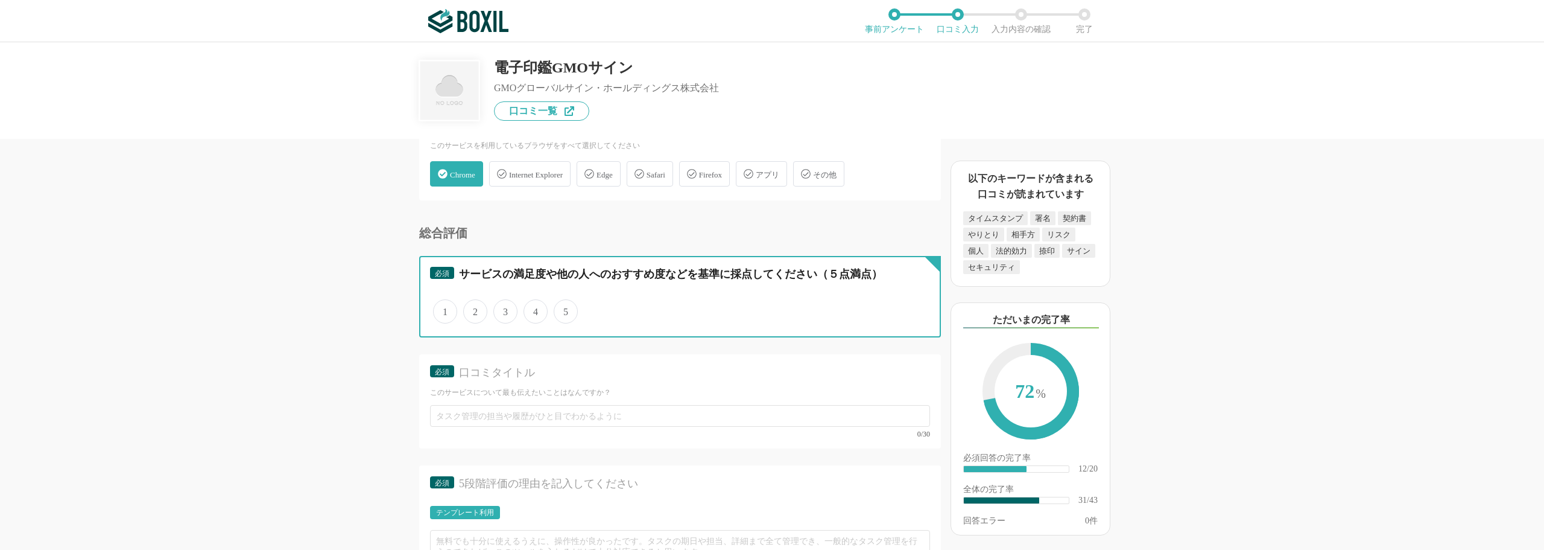
click at [560, 309] on input "5" at bounding box center [561, 305] width 8 height 8
radio input "true"
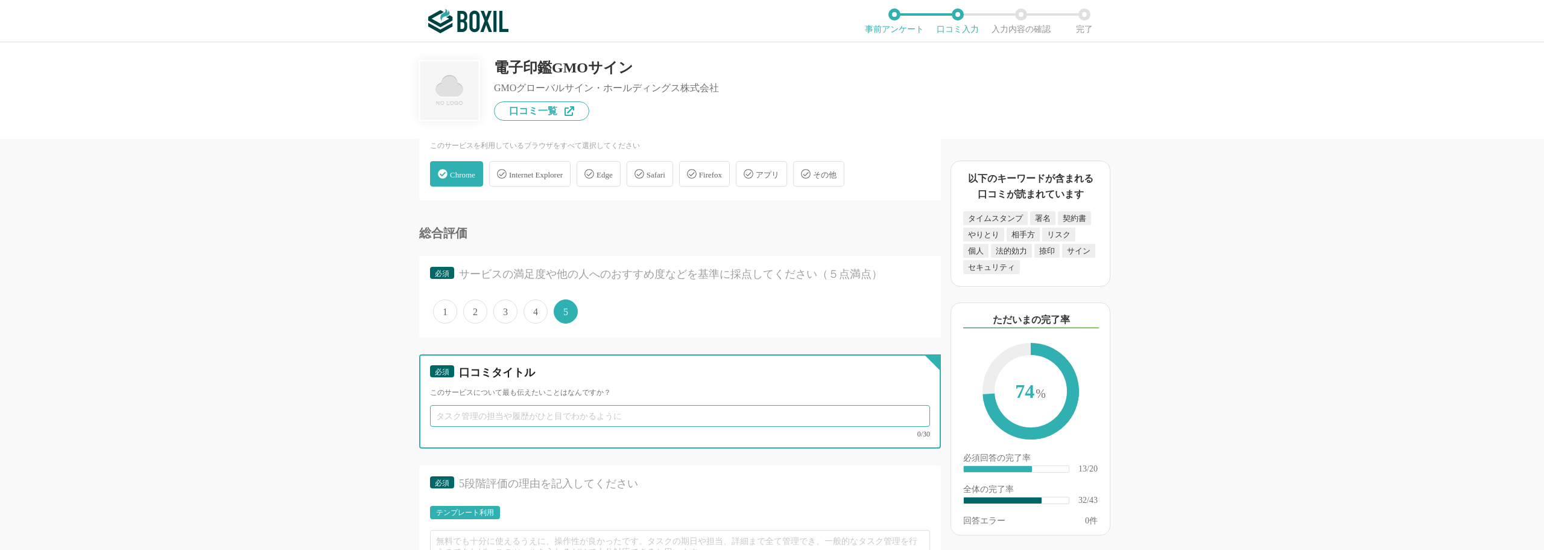
click at [551, 412] on input "text" at bounding box center [680, 416] width 500 height 22
type input "軽"
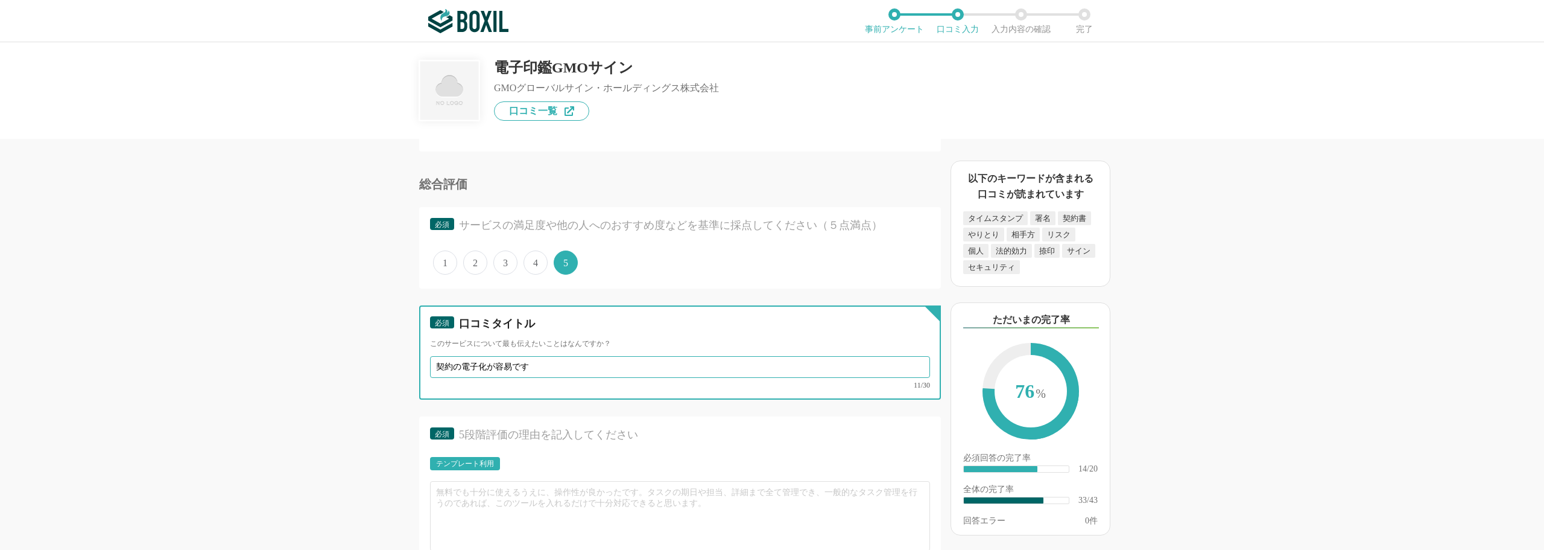
scroll to position [3559, 0]
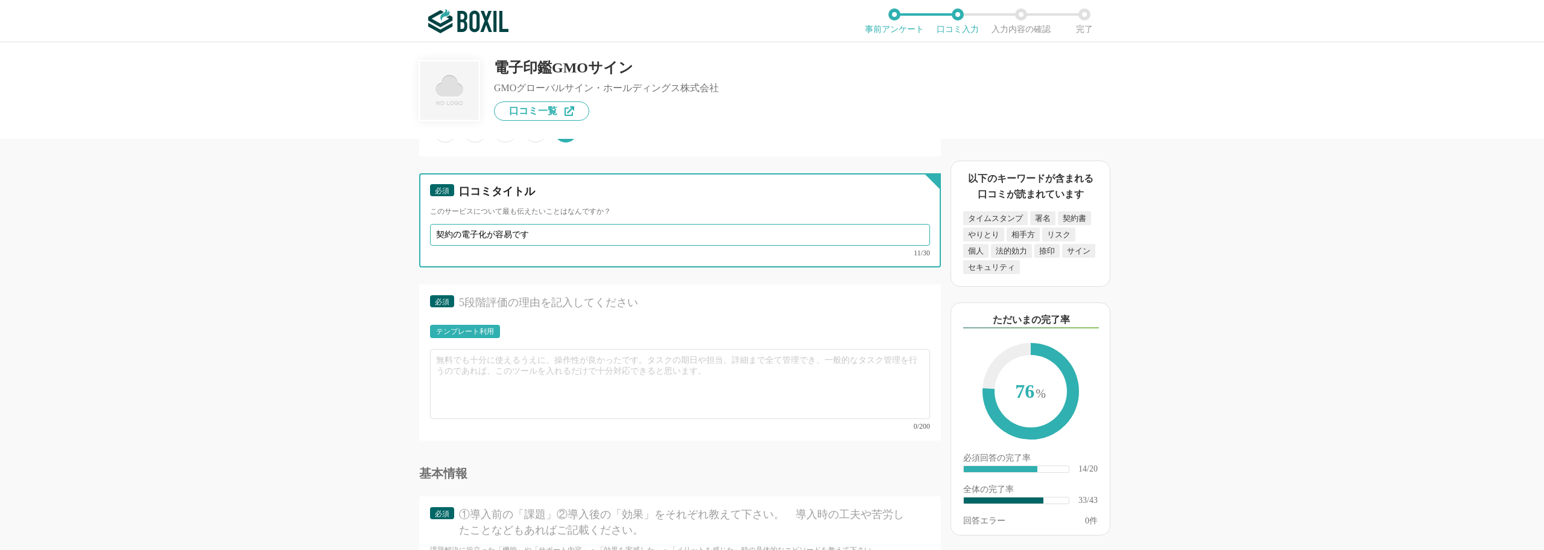
type input "契約の電子化が容易です"
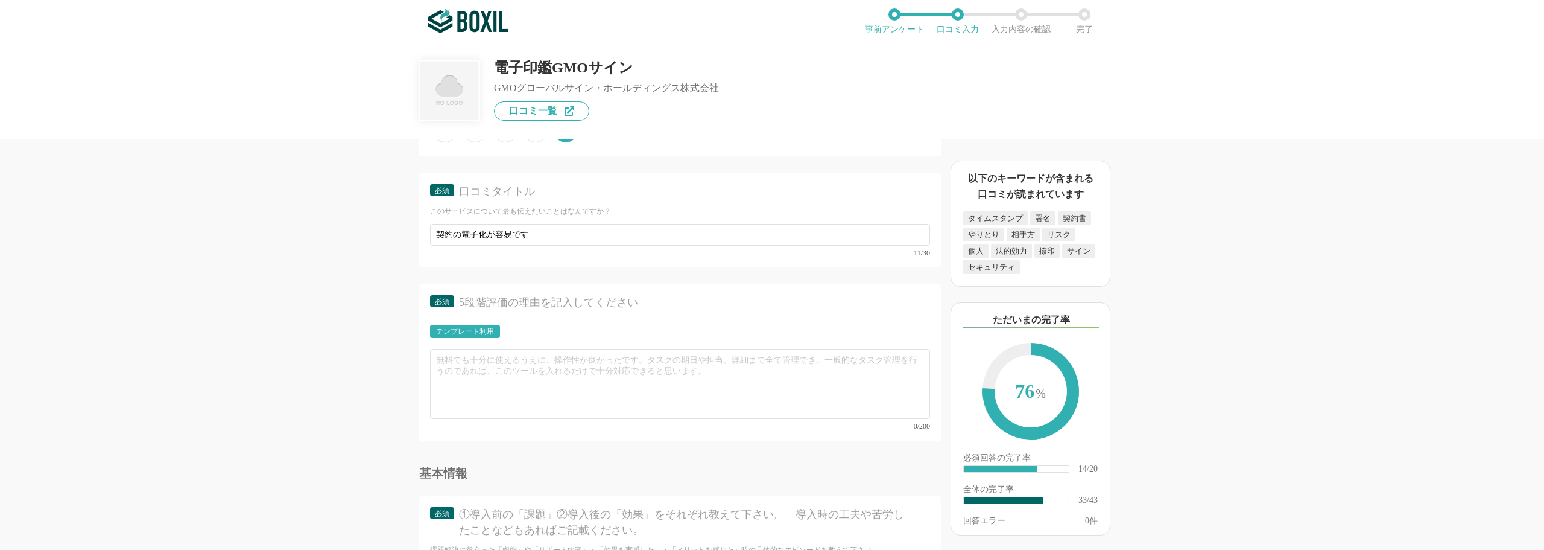
click at [473, 329] on div "テンプレート利用" at bounding box center [465, 331] width 58 height 7
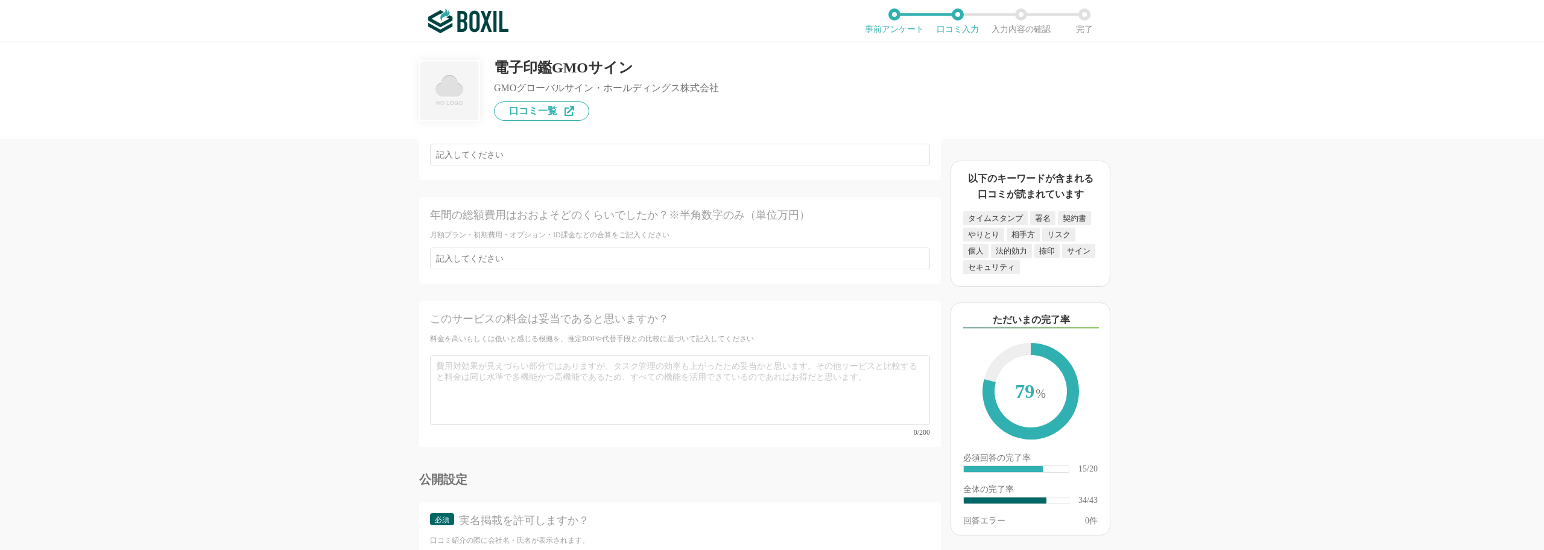
scroll to position [4748, 0]
